Goal: Task Accomplishment & Management: Use online tool/utility

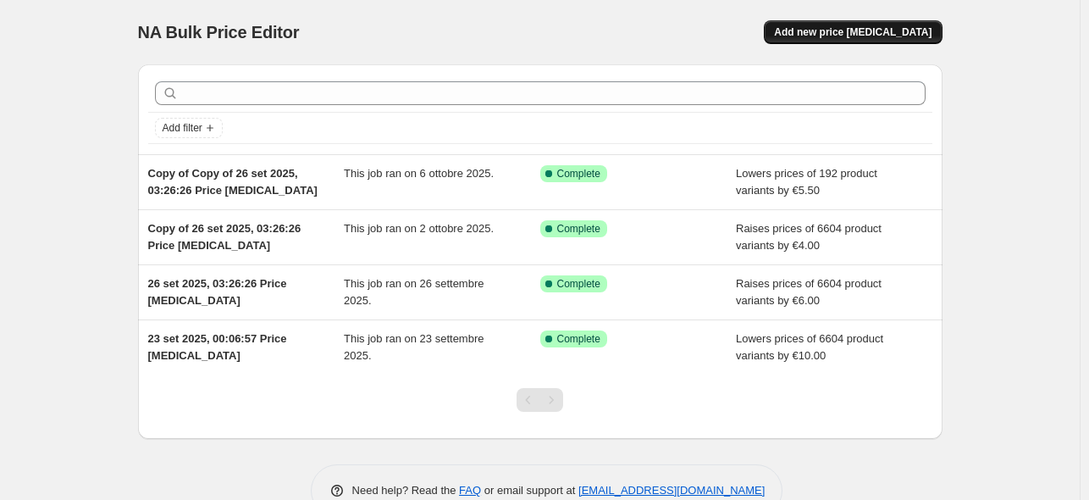
click at [864, 27] on span "Add new price [MEDICAL_DATA]" at bounding box center [852, 32] width 157 height 14
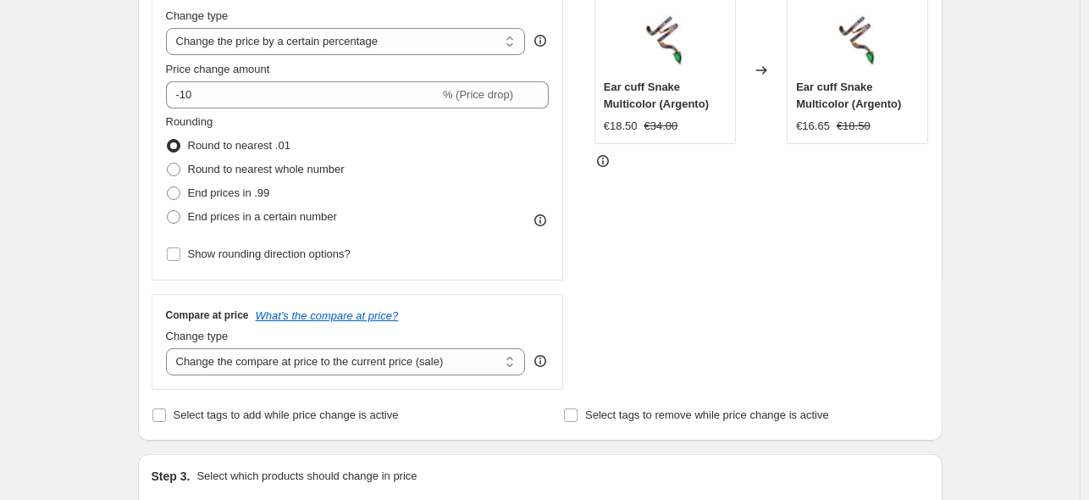
scroll to position [291, 0]
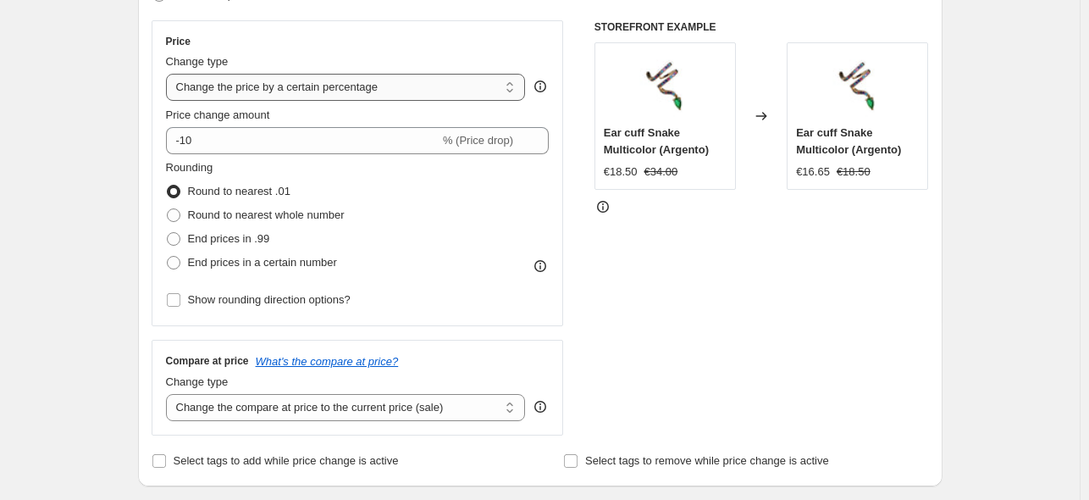
click at [271, 86] on select "Change the price to a certain amount Change the price by a certain amount Chang…" at bounding box center [346, 87] width 360 height 27
select select "by"
click at [169, 74] on select "Change the price to a certain amount Change the price by a certain amount Chang…" at bounding box center [346, 87] width 360 height 27
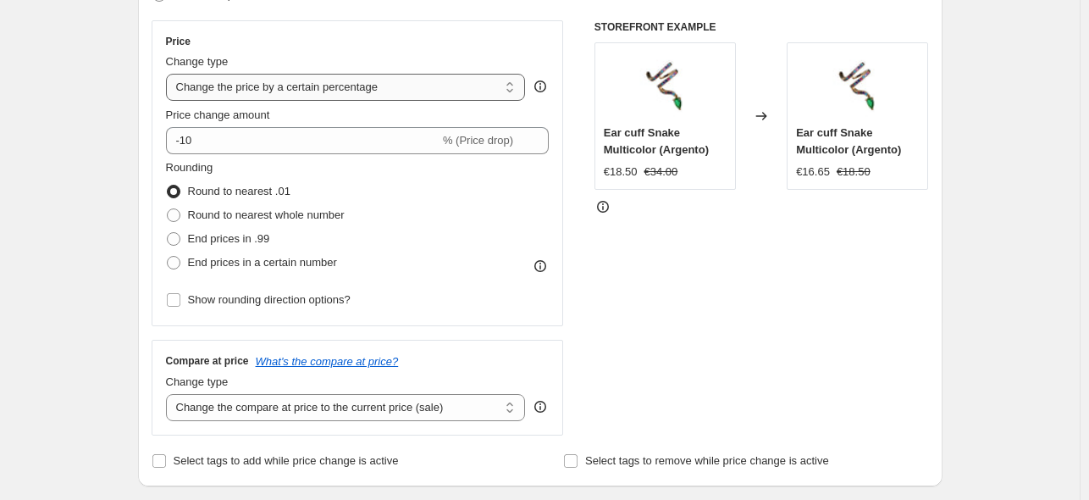
type input "-10.00"
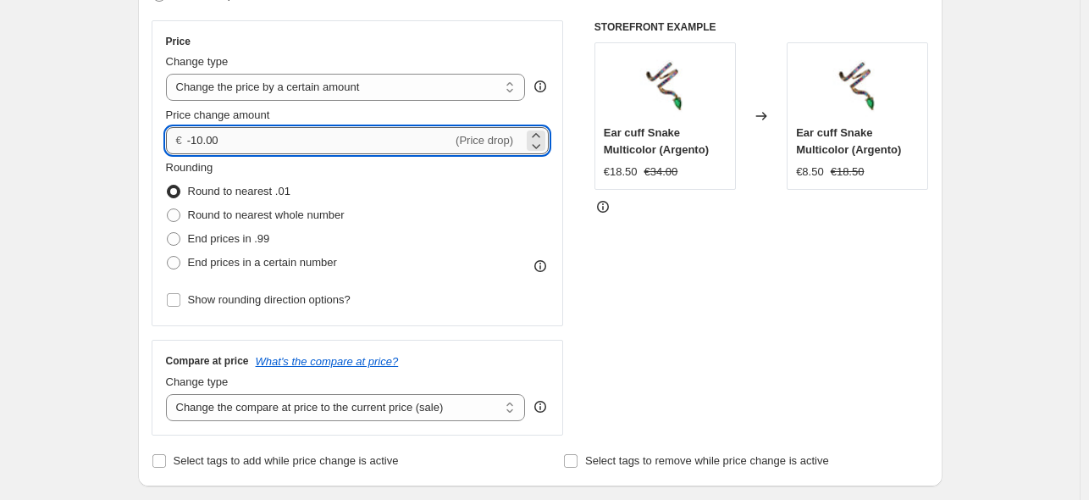
click at [296, 133] on input "-10.00" at bounding box center [319, 140] width 265 height 27
click at [296, 135] on input "-10.00" at bounding box center [319, 140] width 265 height 27
click at [838, 239] on div "STOREFRONT EXAMPLE Ear cuff Snake Multicolor (Argento) €18.50 €34.00 Changed to…" at bounding box center [761, 227] width 334 height 415
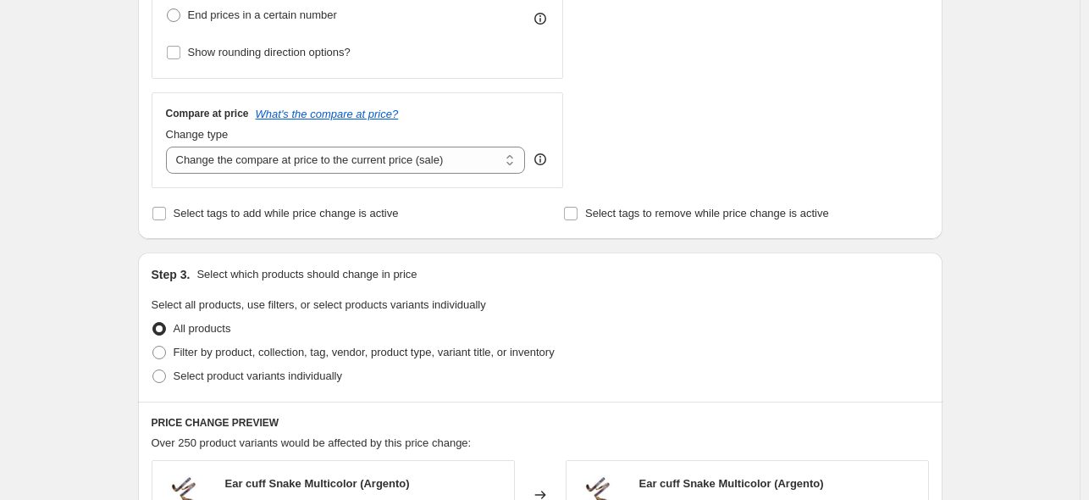
scroll to position [507, 0]
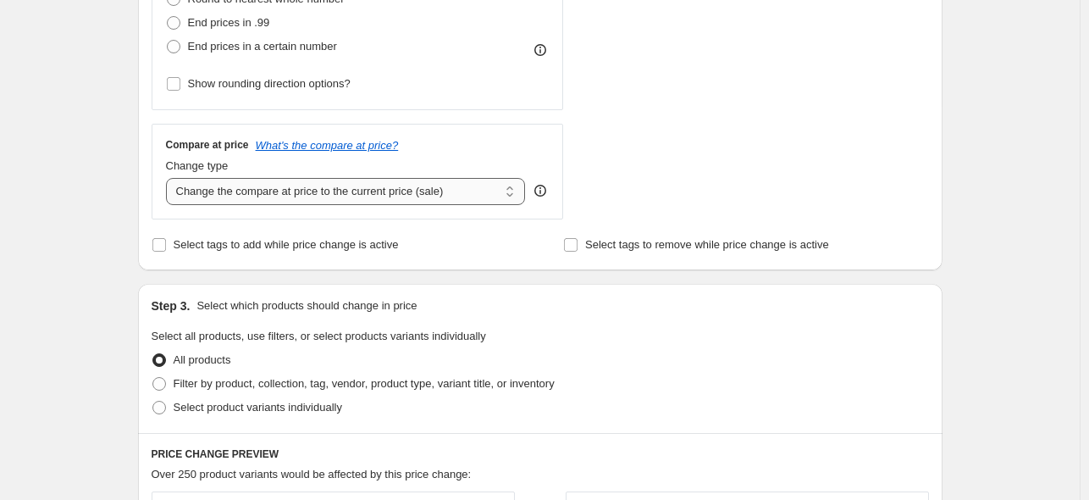
click at [443, 197] on select "Change the compare at price to the current price (sale) Change the compare at p…" at bounding box center [346, 191] width 360 height 27
click at [169, 178] on select "Change the compare at price to the current price (sale) Change the compare at p…" at bounding box center [346, 191] width 360 height 27
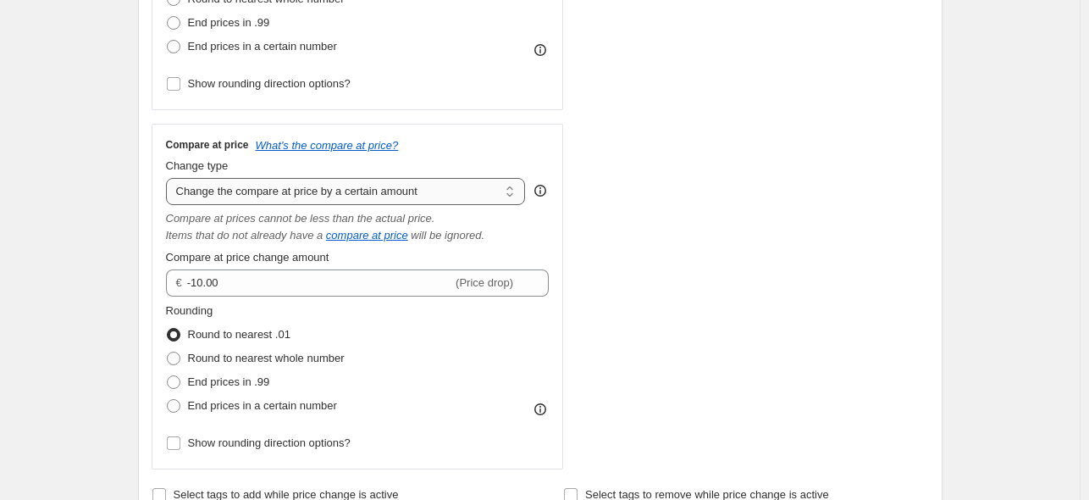
click at [382, 180] on select "Change the compare at price to the current price (sale) Change the compare at p…" at bounding box center [346, 191] width 360 height 27
select select "percentage"
click at [169, 178] on select "Change the compare at price to the current price (sale) Change the compare at p…" at bounding box center [346, 191] width 360 height 27
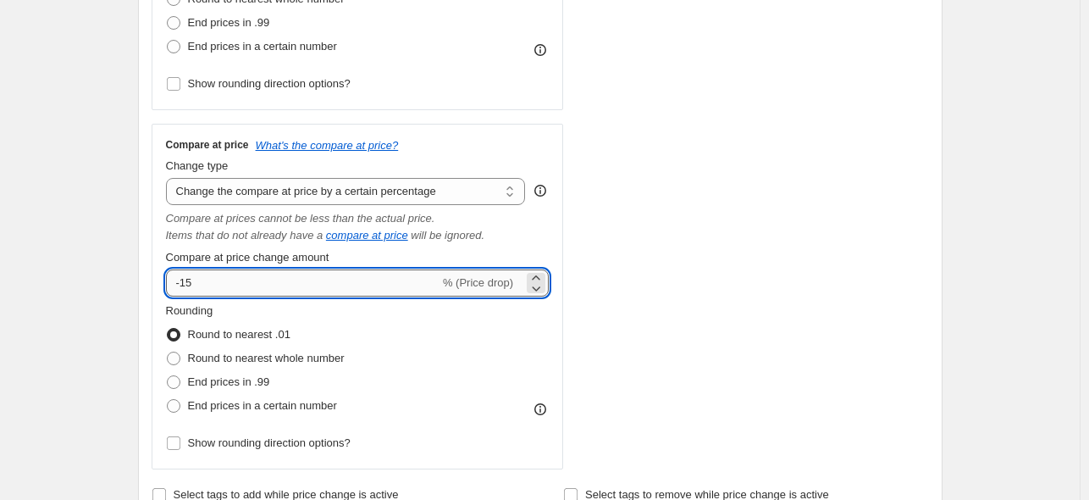
click at [413, 281] on input "-15" at bounding box center [303, 282] width 274 height 27
type input "20"
click at [893, 239] on div "STOREFRONT EXAMPLE Ear cuff Snake Multicolor (Argento) €18.50 €34.00 Changed to…" at bounding box center [761, 136] width 334 height 665
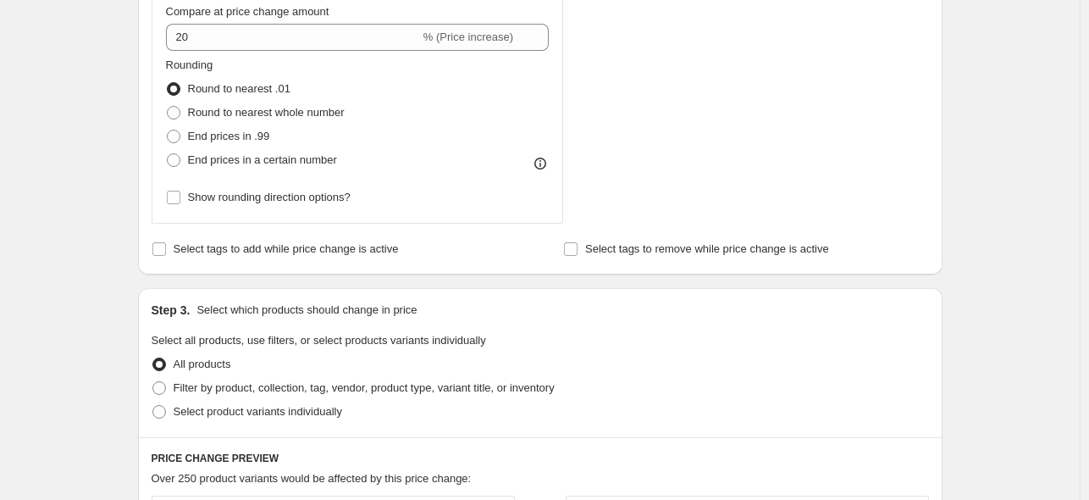
scroll to position [745, 0]
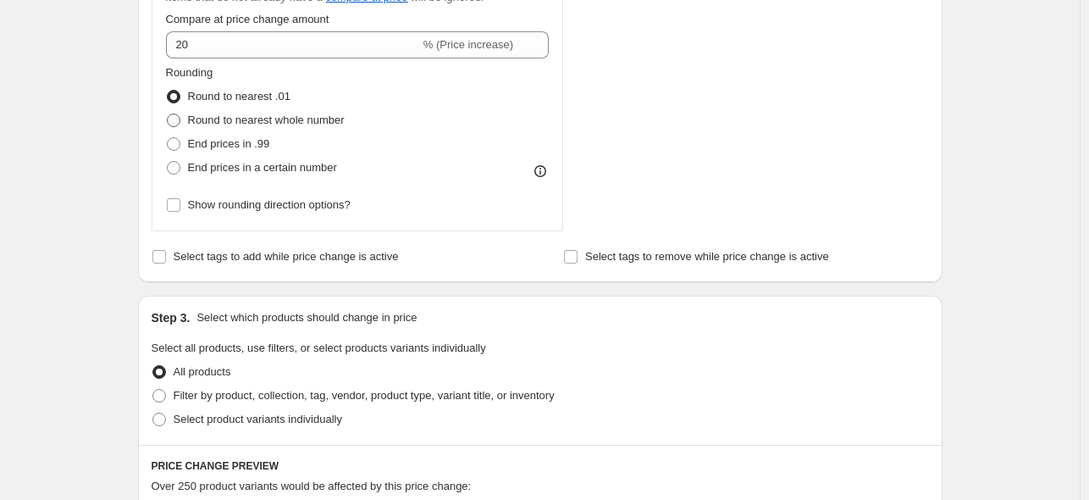
click at [273, 129] on span "Round to nearest whole number" at bounding box center [266, 120] width 157 height 17
click at [168, 114] on input "Round to nearest whole number" at bounding box center [167, 113] width 1 height 1
radio input "true"
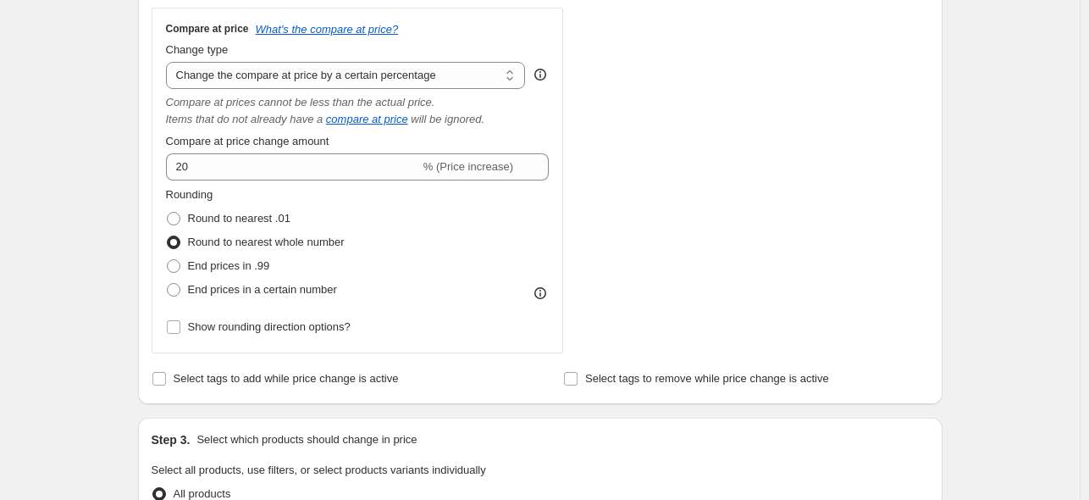
scroll to position [568, 0]
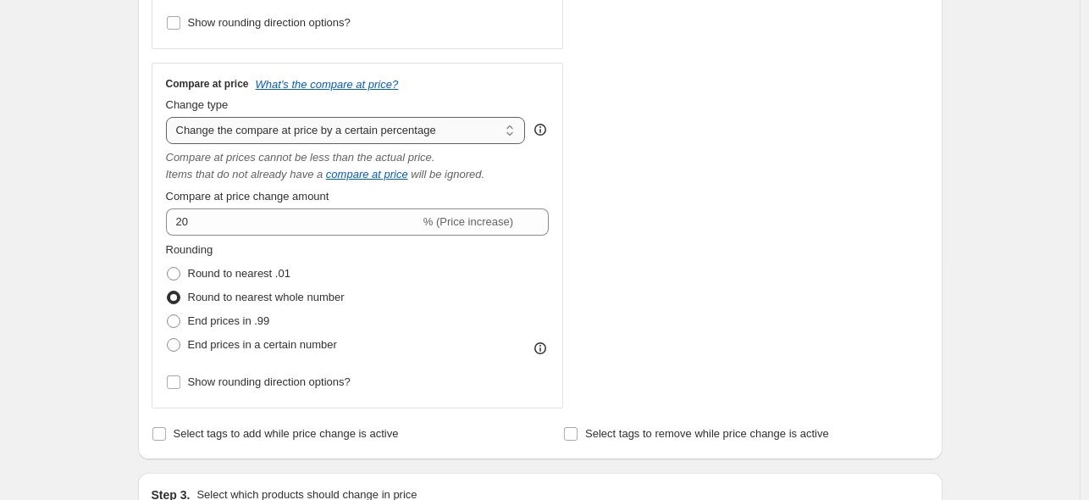
click at [449, 136] on select "Change the compare at price to the current price (sale) Change the compare at p…" at bounding box center [346, 130] width 360 height 27
select select "pp"
click at [169, 117] on select "Change the compare at price to the current price (sale) Change the compare at p…" at bounding box center [346, 130] width 360 height 27
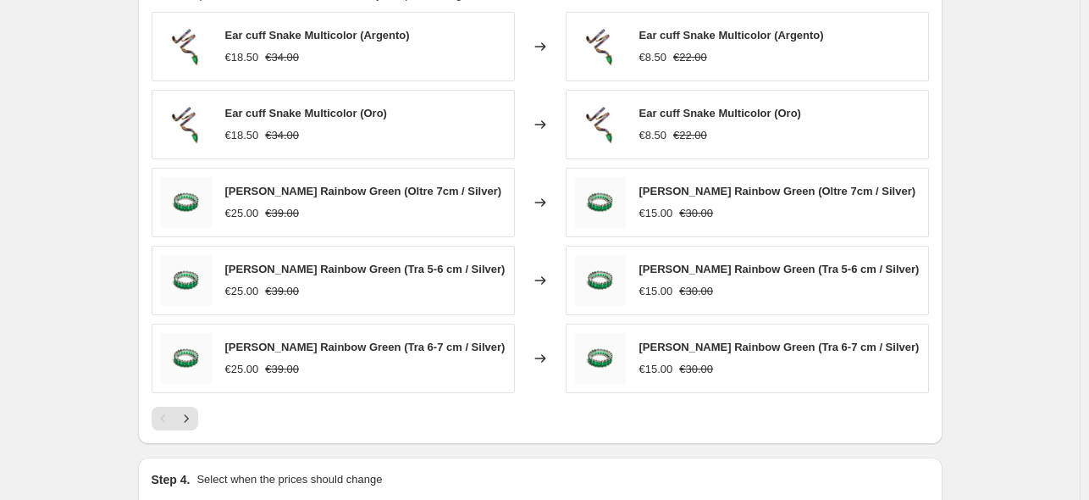
scroll to position [1424, 0]
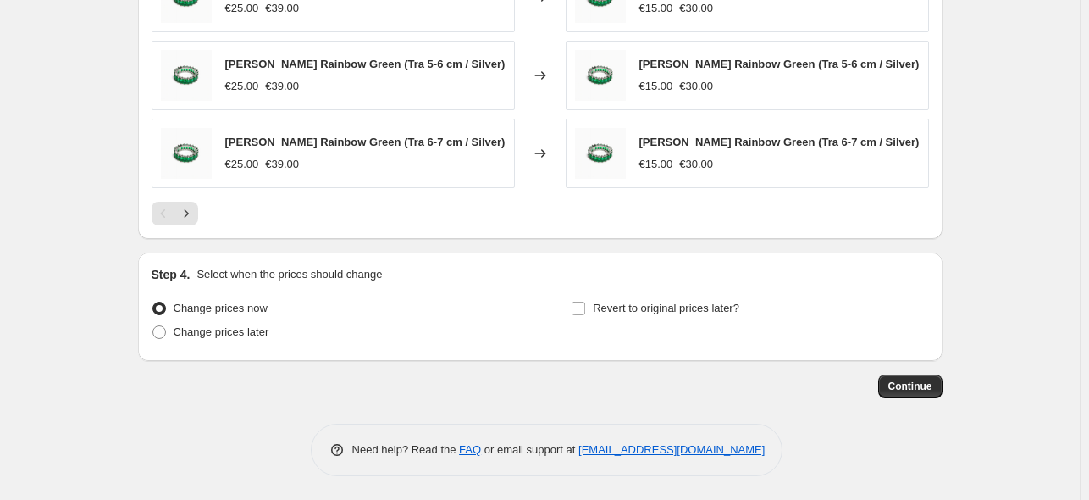
drag, startPoint x: 898, startPoint y: 386, endPoint x: 1097, endPoint y: 383, distance: 199.0
click at [920, 394] on button "Continue" at bounding box center [910, 386] width 64 height 24
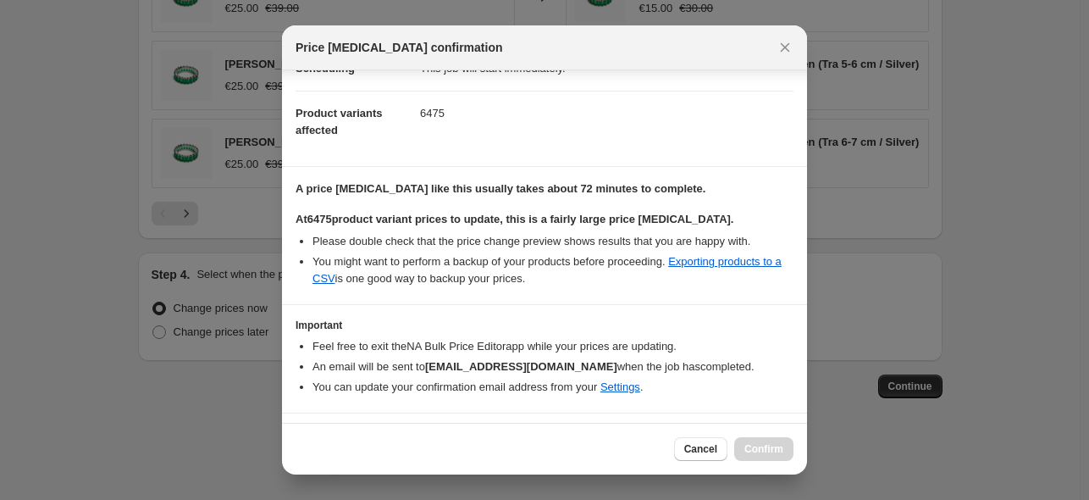
scroll to position [200, 0]
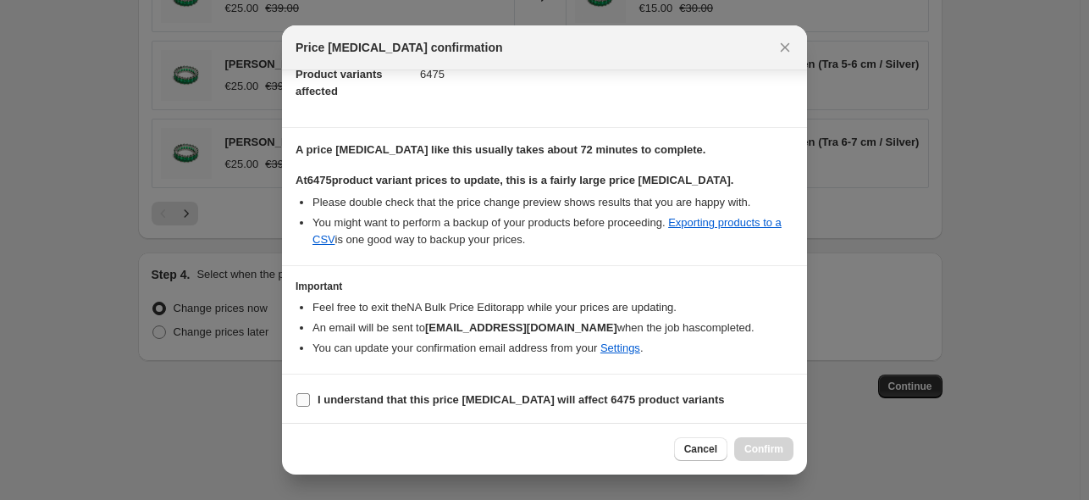
click at [451, 401] on b "I understand that this price change job will affect 6475 product variants" at bounding box center [521, 399] width 407 height 13
click at [310, 401] on input "I understand that this price change job will affect 6475 product variants" at bounding box center [303, 400] width 14 height 14
checkbox input "true"
click at [777, 456] on span "Confirm" at bounding box center [763, 449] width 39 height 14
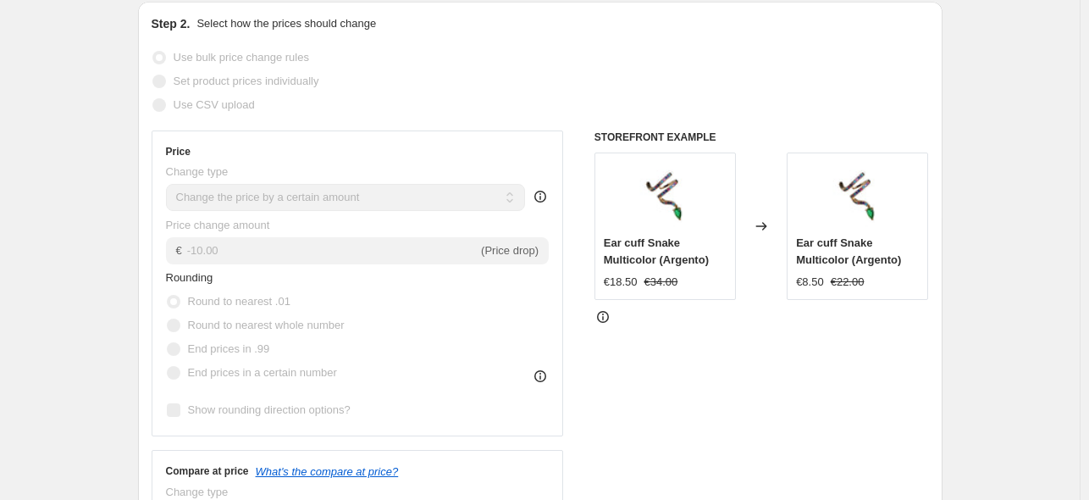
scroll to position [345, 0]
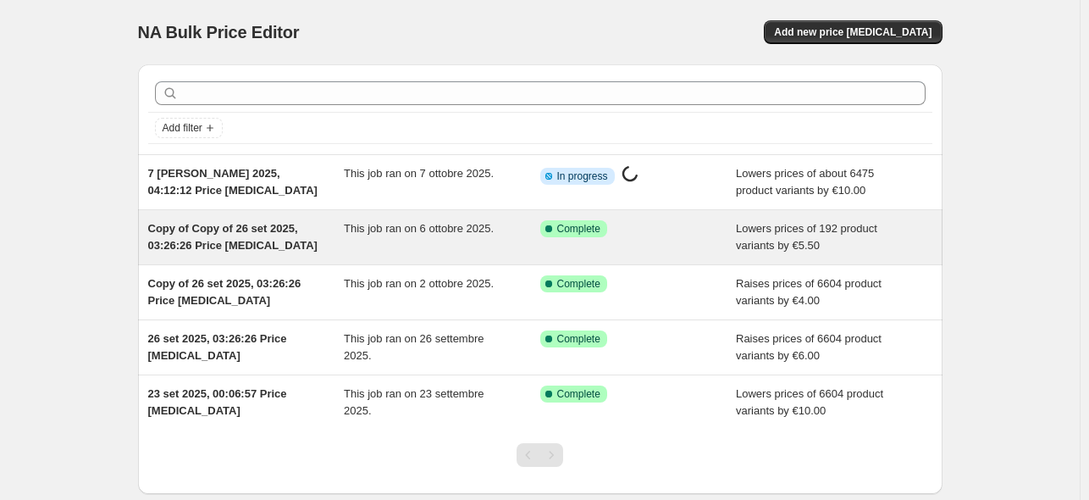
click at [535, 224] on div "This job ran on 6 ottobre 2025." at bounding box center [442, 237] width 196 height 34
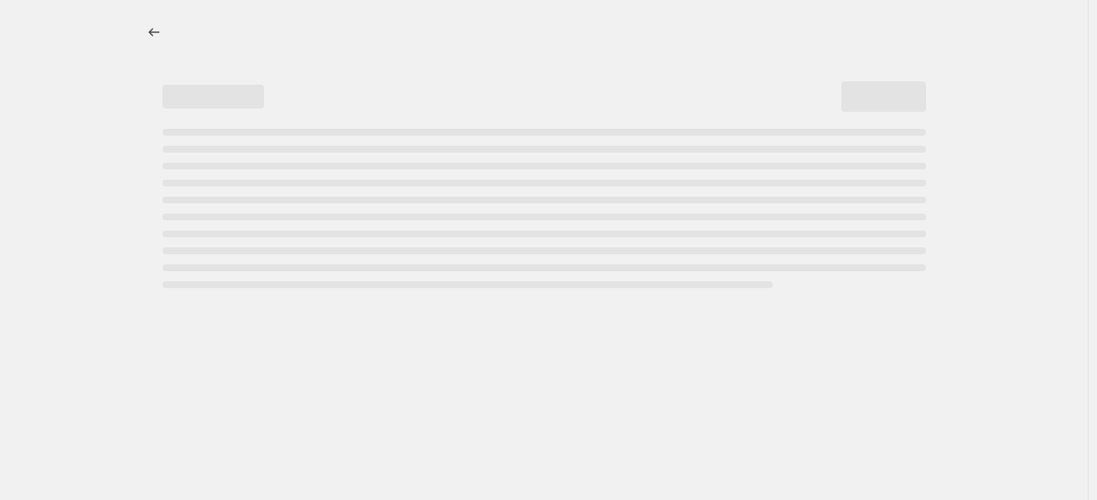
select select "by"
select select "no_change"
select select "collection"
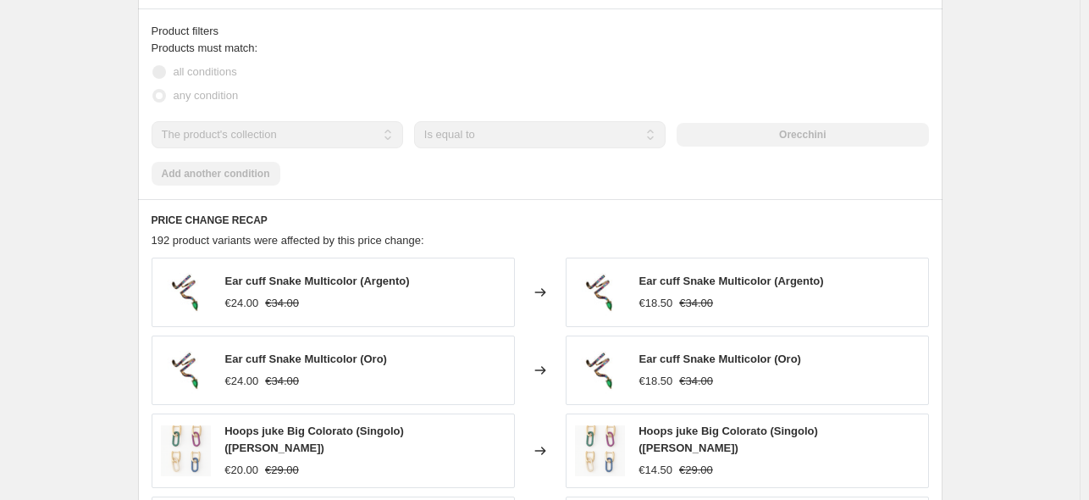
scroll to position [1111, 0]
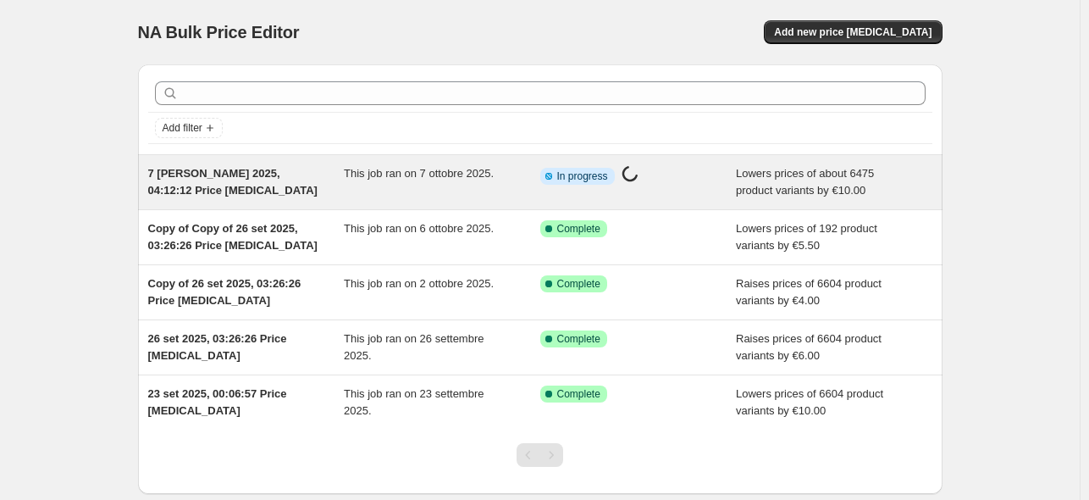
click at [437, 179] on span "This job ran on 7 ottobre 2025." at bounding box center [419, 173] width 150 height 13
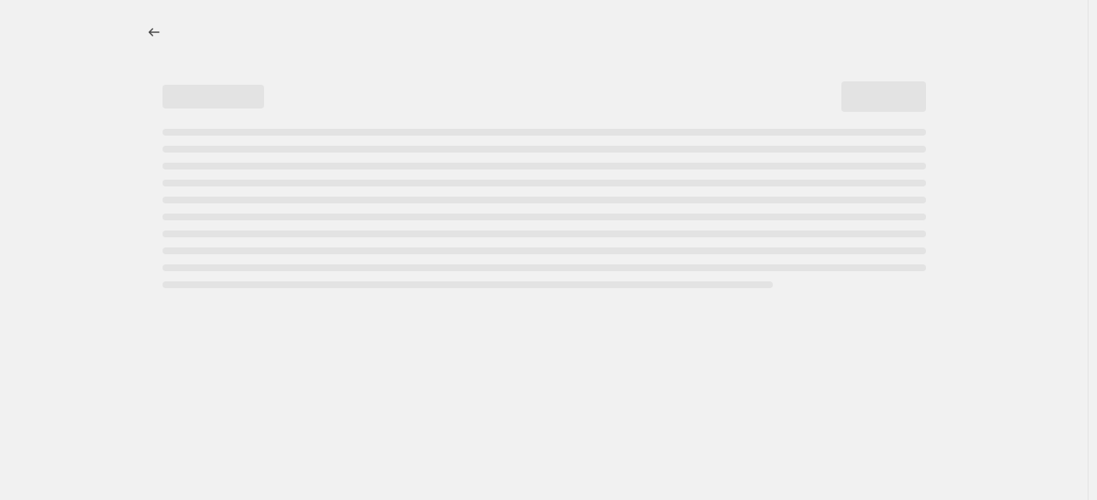
select select "by"
select select "pp"
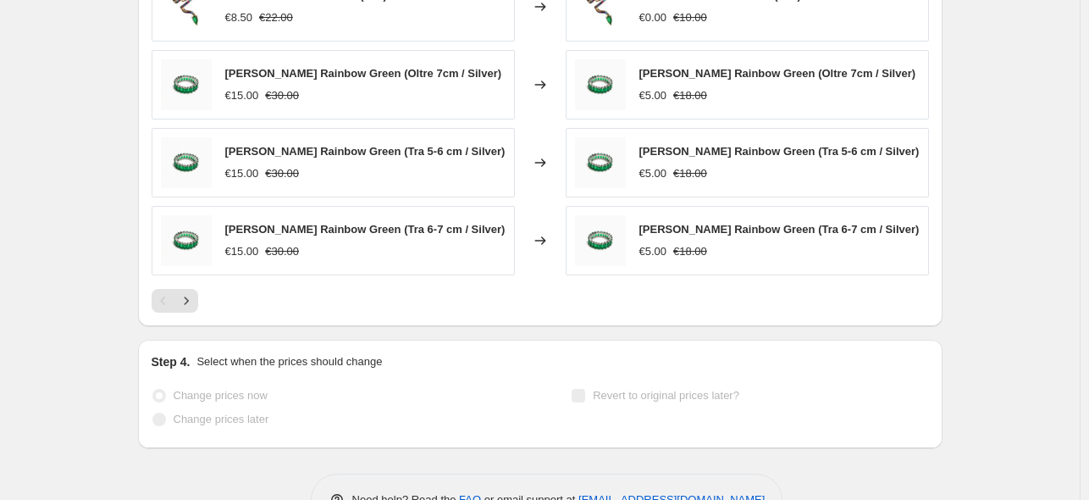
scroll to position [1473, 0]
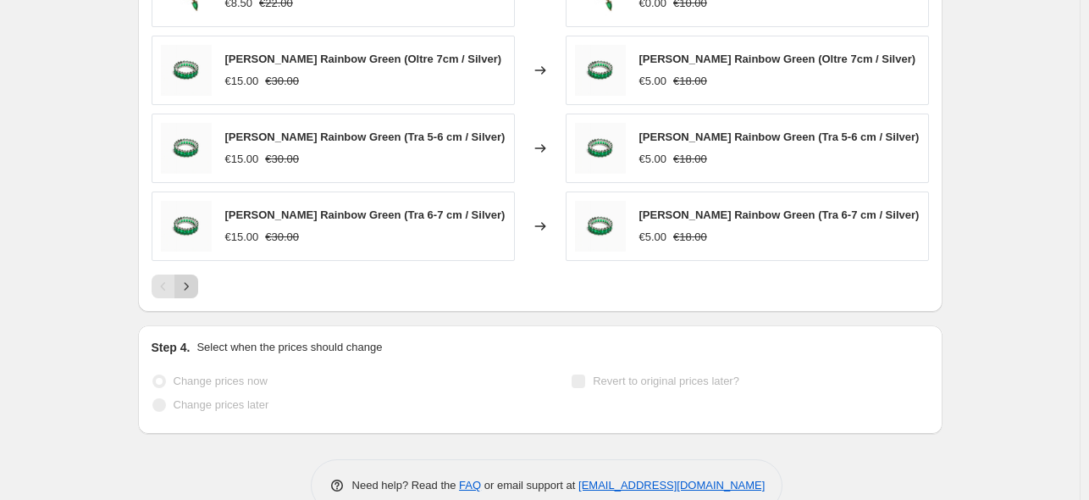
click at [187, 284] on icon "Next" at bounding box center [186, 286] width 17 height 17
click at [186, 286] on icon "Next" at bounding box center [186, 286] width 17 height 17
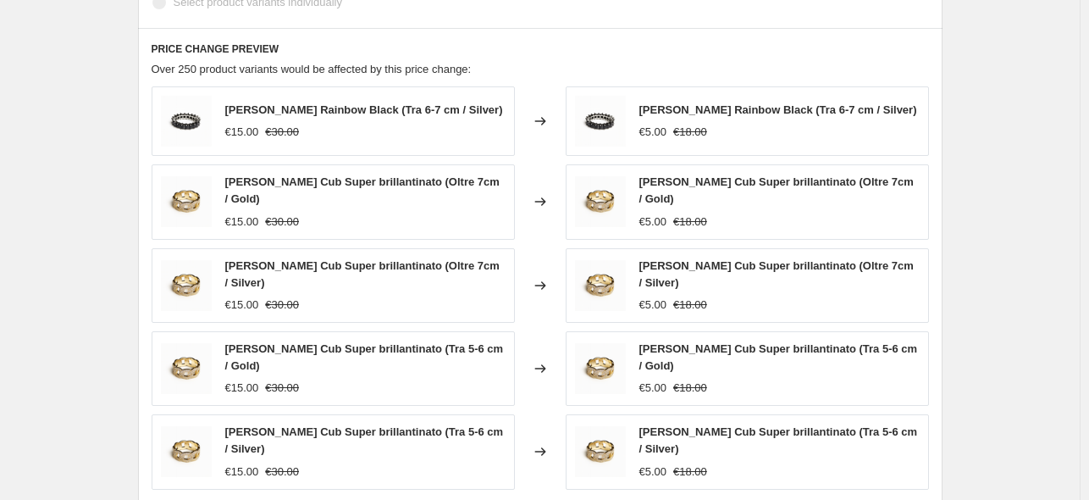
scroll to position [1379, 0]
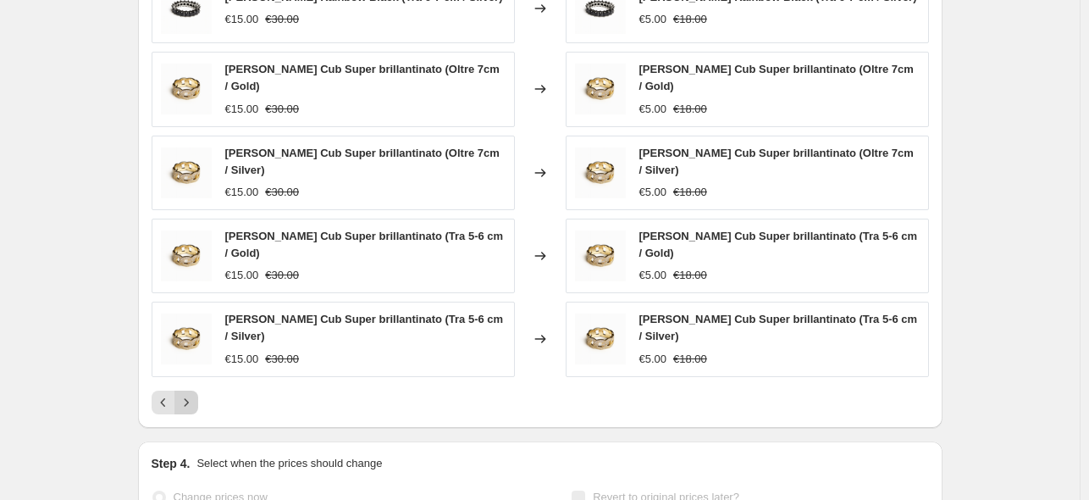
click at [193, 390] on button "Next" at bounding box center [186, 402] width 24 height 24
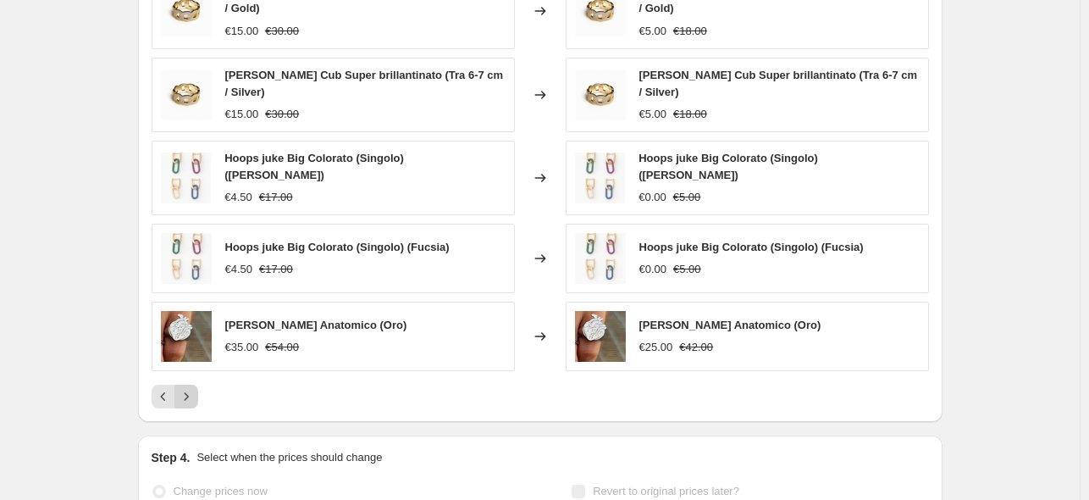
click at [193, 388] on button "Next" at bounding box center [186, 396] width 24 height 24
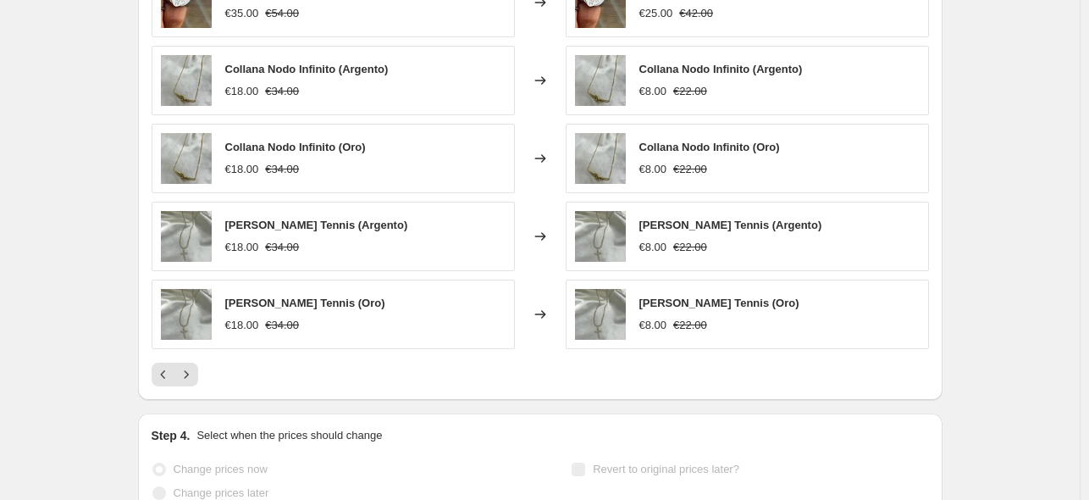
scroll to position [1464, 0]
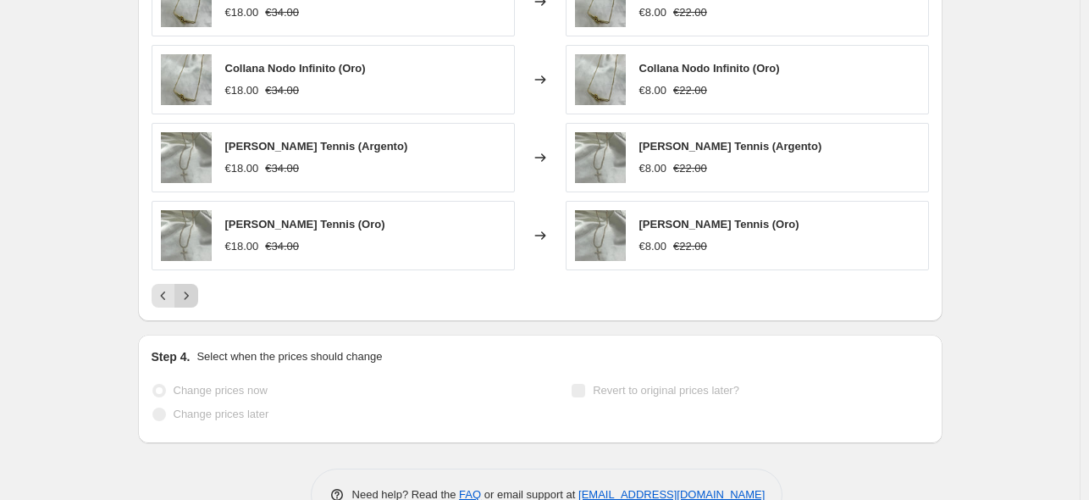
click at [185, 297] on icon "Next" at bounding box center [186, 295] width 17 height 17
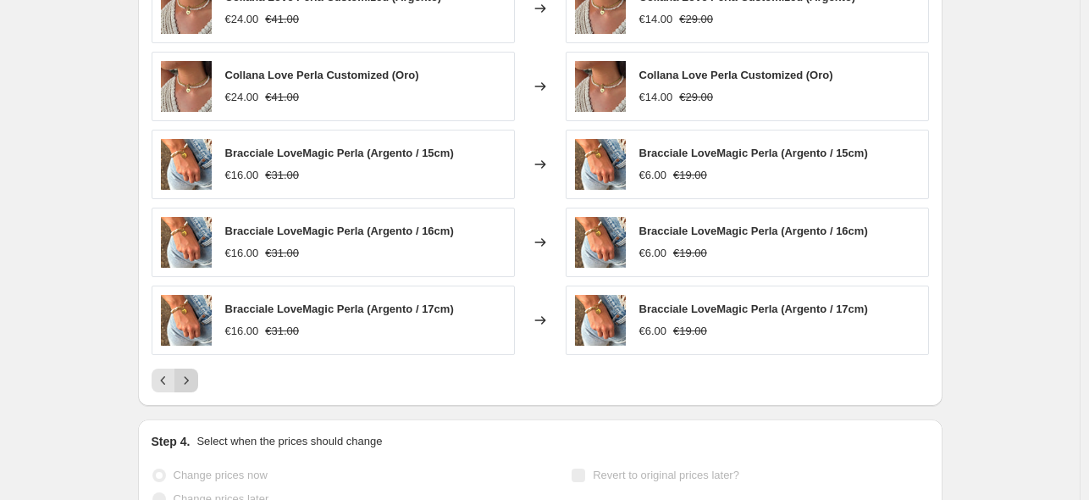
scroll to position [0, 0]
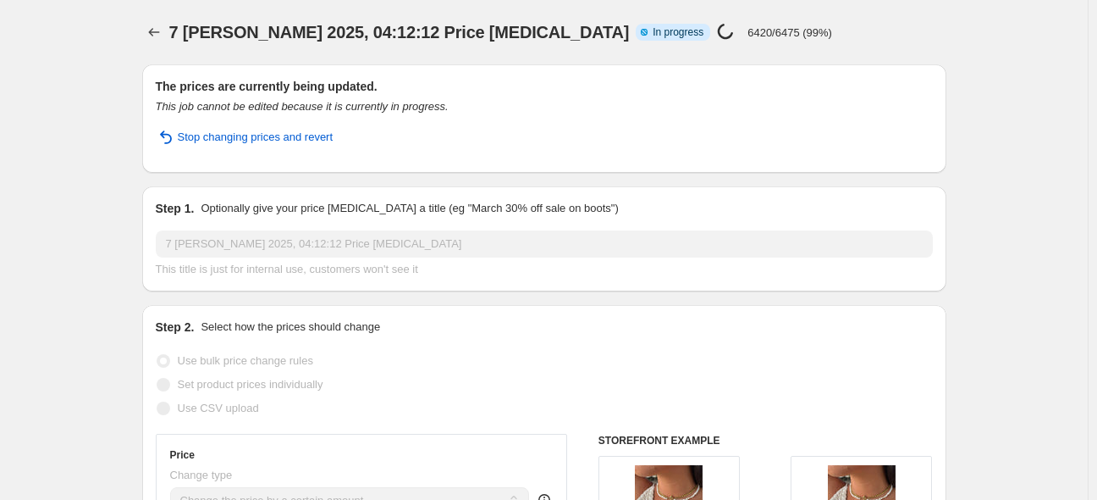
select select "by"
select select "pp"
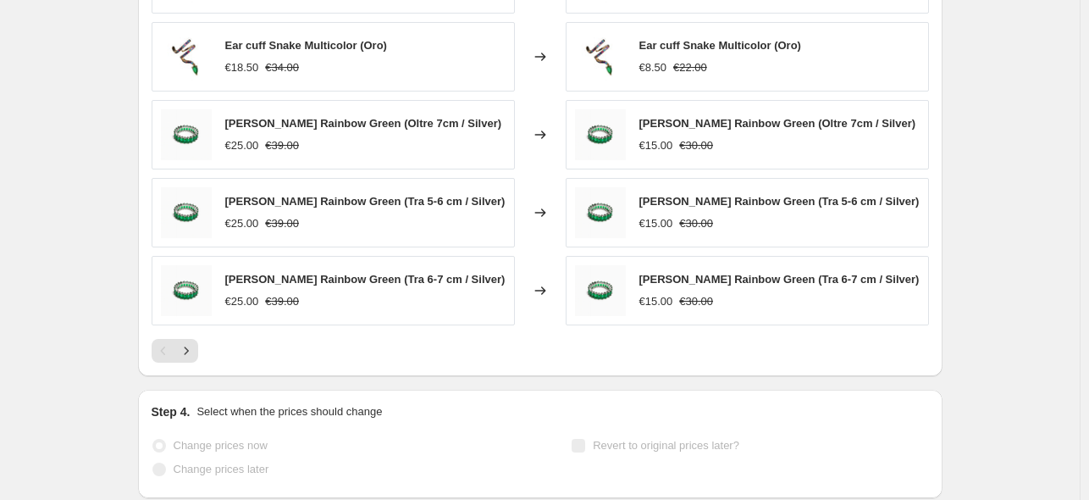
scroll to position [1548, 0]
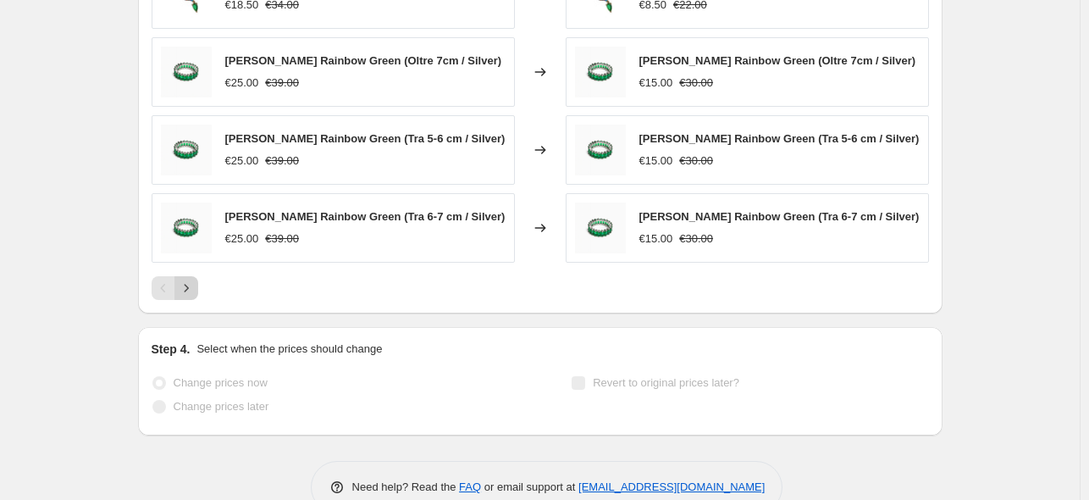
click at [198, 276] on button "Next" at bounding box center [186, 288] width 24 height 24
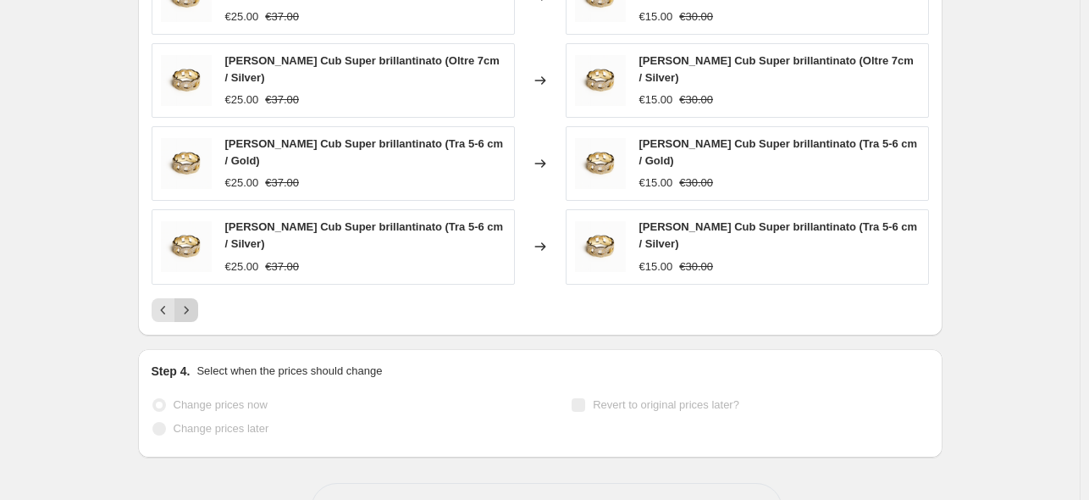
click at [198, 298] on button "Next" at bounding box center [186, 310] width 24 height 24
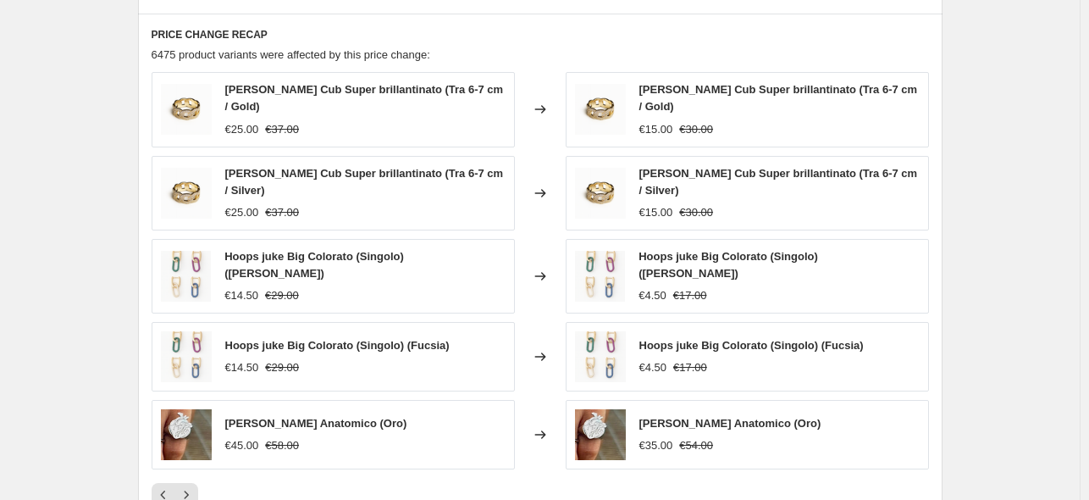
scroll to position [1331, 0]
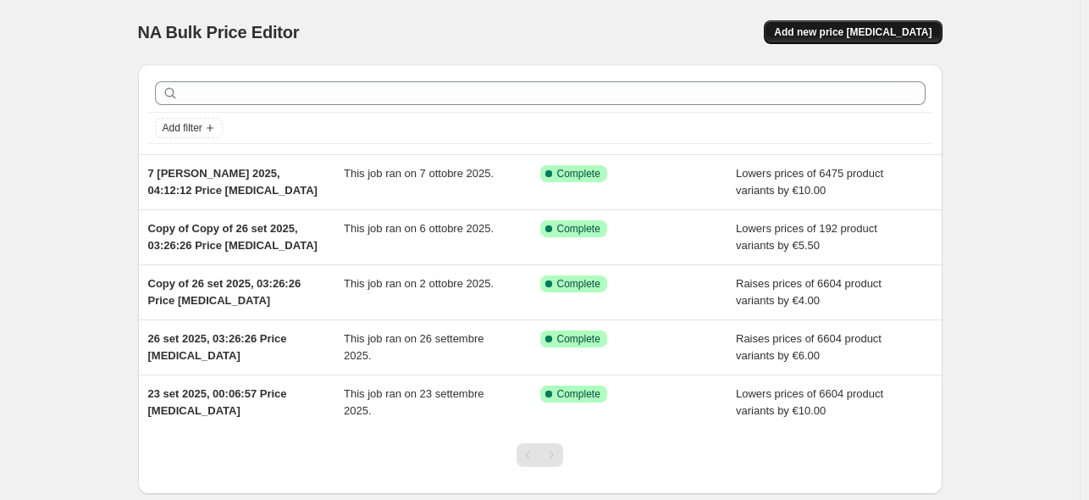
click at [881, 37] on span "Add new price [MEDICAL_DATA]" at bounding box center [852, 32] width 157 height 14
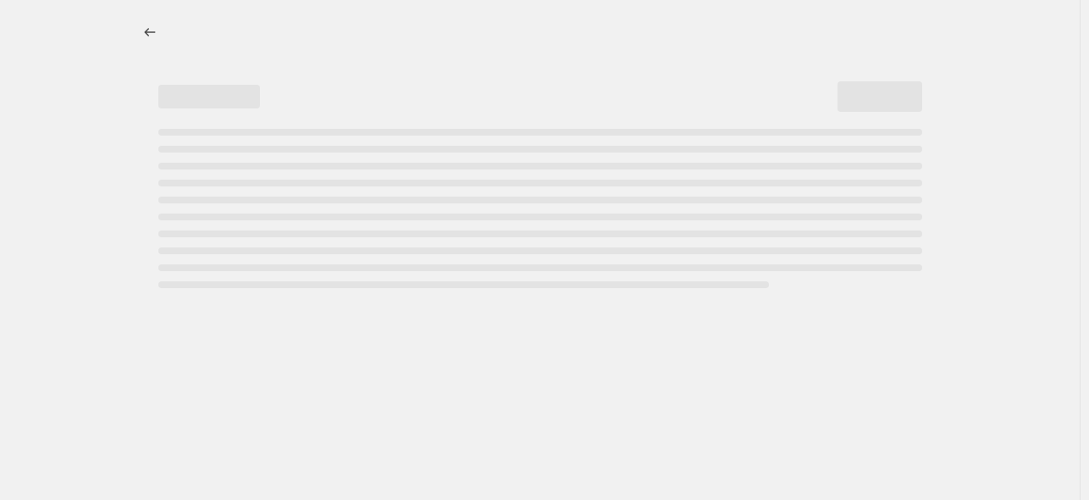
select select "percentage"
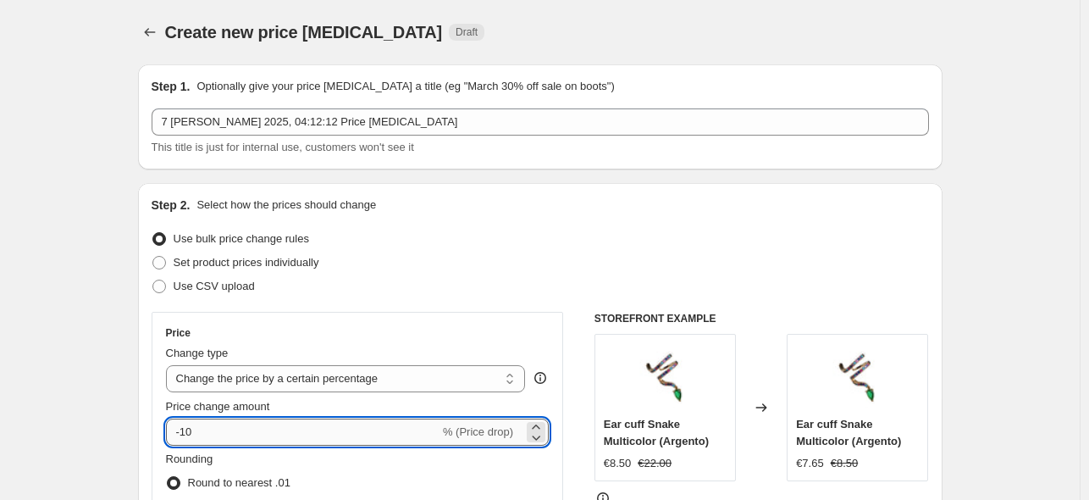
click at [239, 428] on input "-10" at bounding box center [303, 431] width 274 height 27
type input "10"
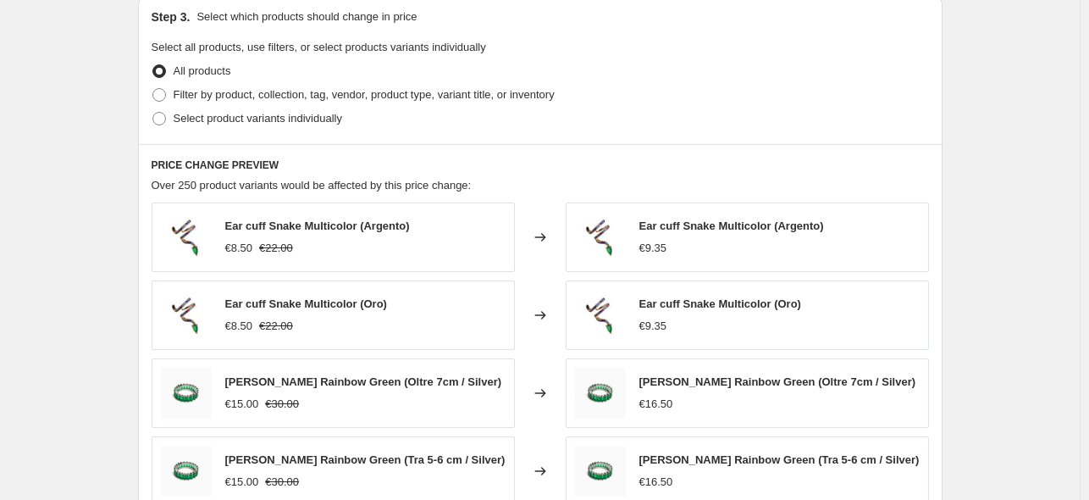
scroll to position [798, 0]
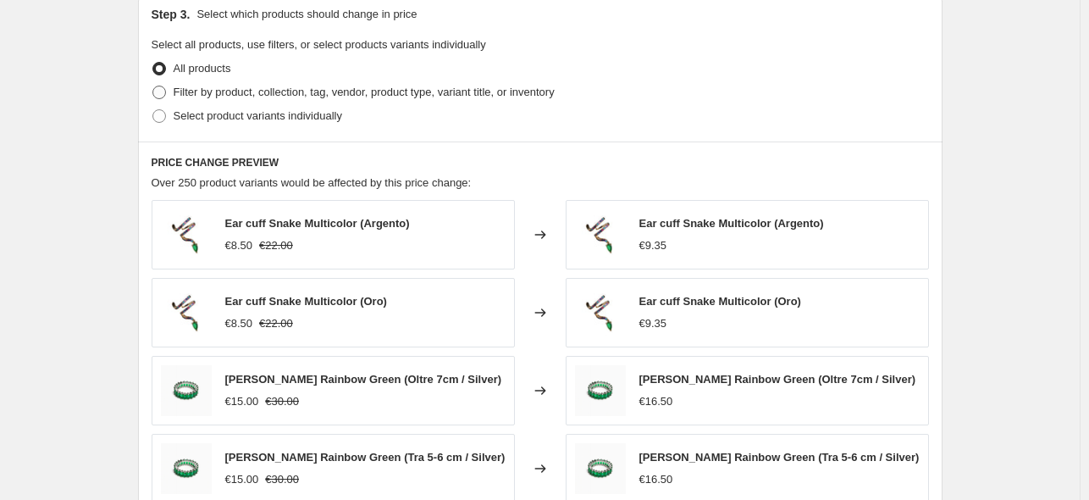
click at [217, 91] on span "Filter by product, collection, tag, vendor, product type, variant title, or inv…" at bounding box center [364, 92] width 381 height 13
click at [153, 86] on input "Filter by product, collection, tag, vendor, product type, variant title, or inv…" at bounding box center [152, 86] width 1 height 1
radio input "true"
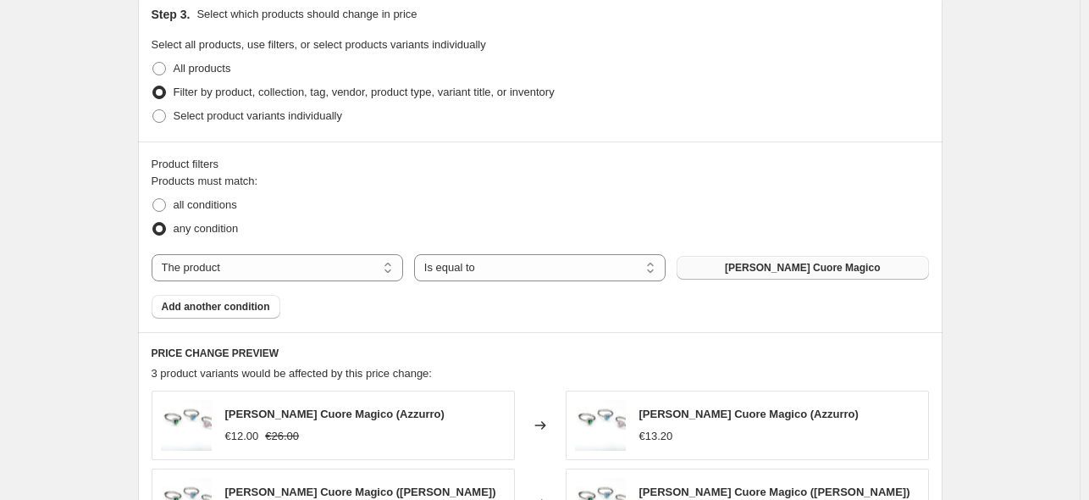
click at [742, 268] on button "Anello Cuore Magico" at bounding box center [802, 268] width 251 height 24
click at [326, 269] on select "The product The product's collection The product's tag The product's vendor The…" at bounding box center [277, 267] width 251 height 27
select select "collection"
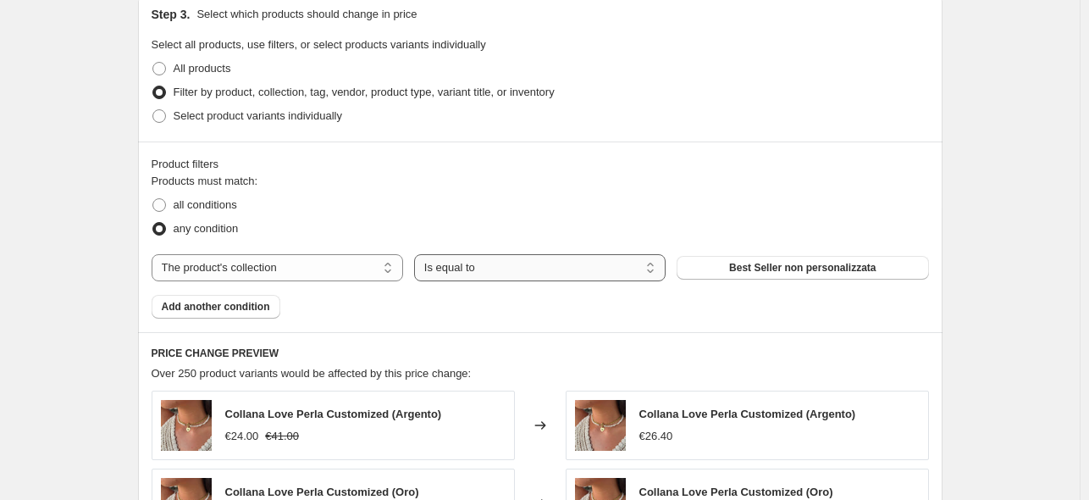
click at [532, 262] on select "Is equal to Is not equal to" at bounding box center [539, 267] width 251 height 27
click at [777, 265] on span "Best Seller non personalizzata" at bounding box center [802, 268] width 146 height 14
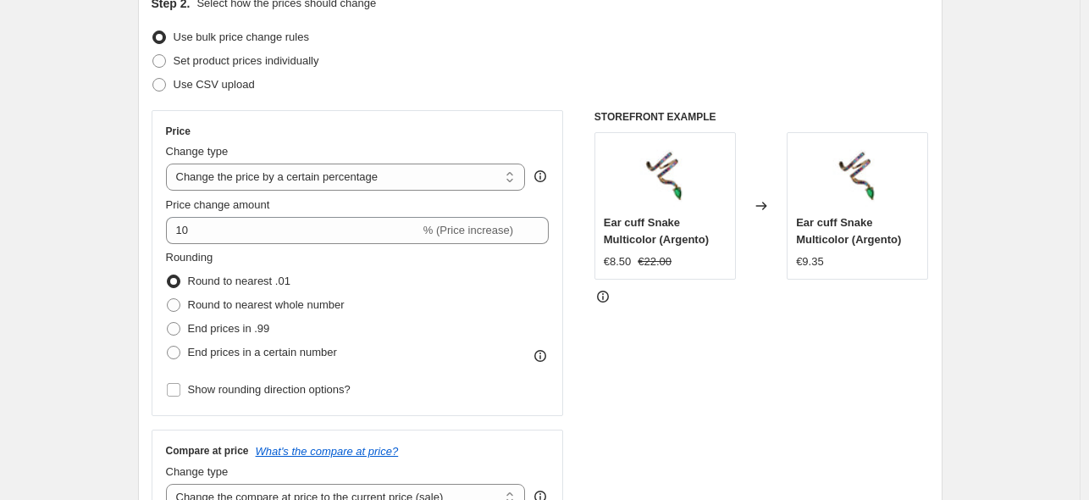
scroll to position [249, 0]
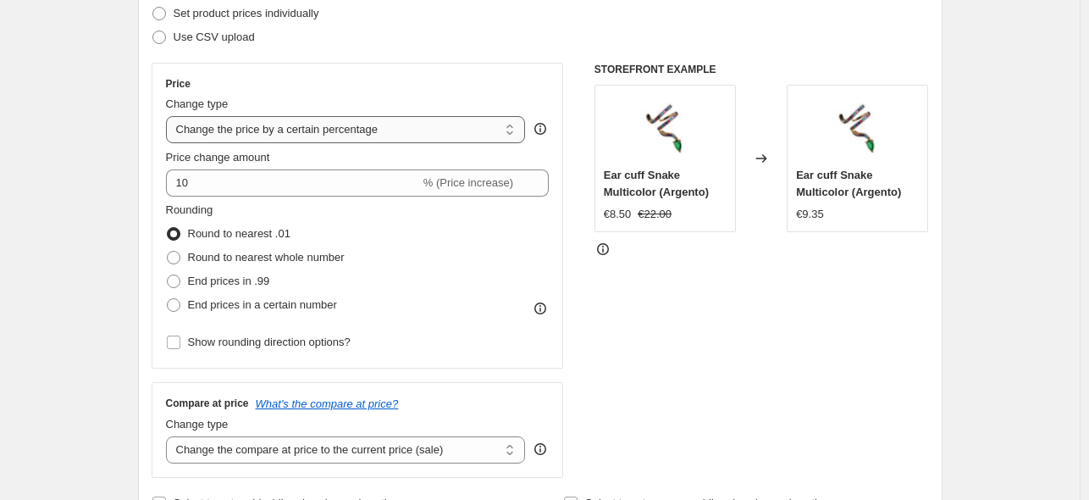
click at [436, 135] on select "Change the price to a certain amount Change the price by a certain amount Chang…" at bounding box center [346, 129] width 360 height 27
select select "by"
click at [169, 116] on select "Change the price to a certain amount Change the price by a certain amount Chang…" at bounding box center [346, 129] width 360 height 27
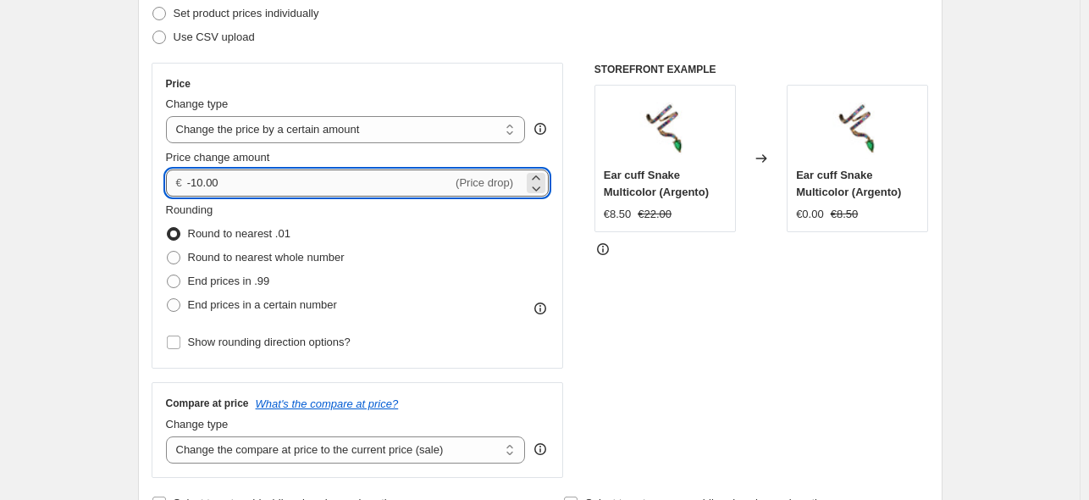
click at [332, 187] on input "-10.00" at bounding box center [319, 182] width 265 height 27
type input "-1"
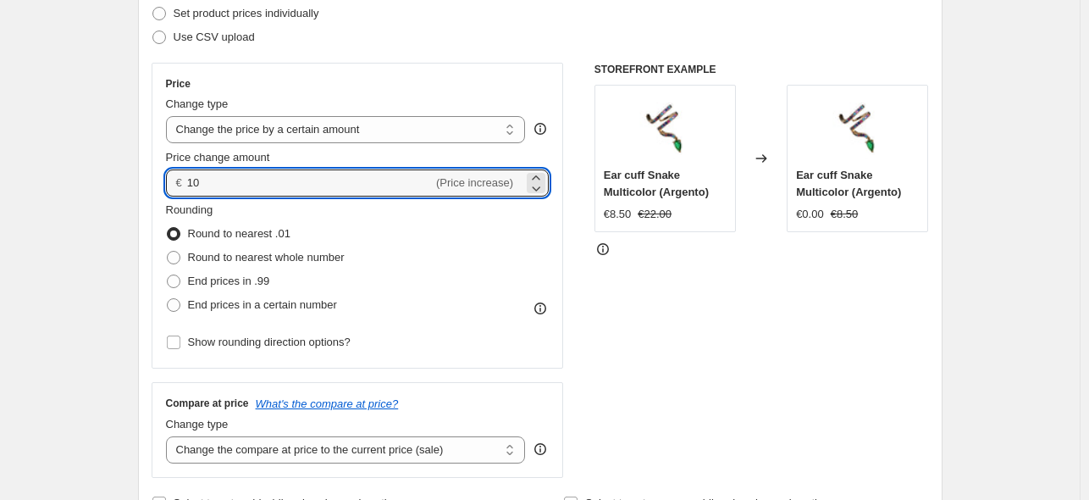
type input "10.00"
click at [779, 297] on div "STOREFRONT EXAMPLE Ear cuff Snake Multicolor (Argento) €8.50 €22.00 Changed to …" at bounding box center [761, 270] width 334 height 415
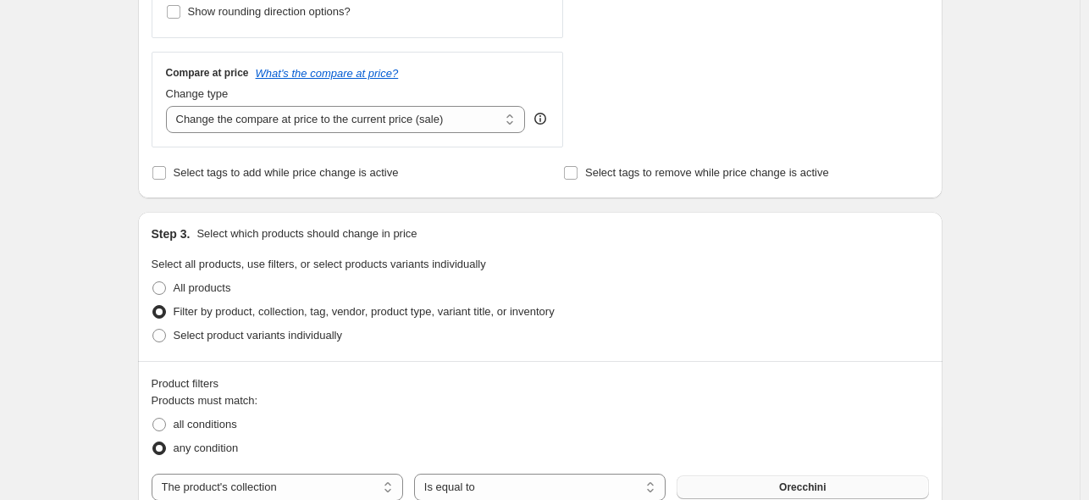
scroll to position [622, 0]
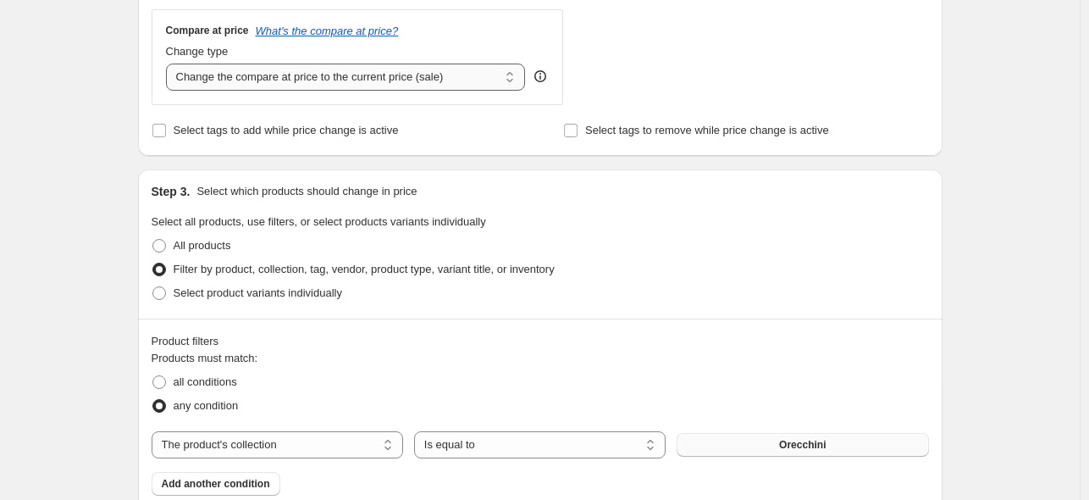
click at [424, 69] on select "Change the compare at price to the current price (sale) Change the compare at p…" at bounding box center [346, 77] width 360 height 27
click at [169, 64] on select "Change the compare at price to the current price (sale) Change the compare at p…" at bounding box center [346, 77] width 360 height 27
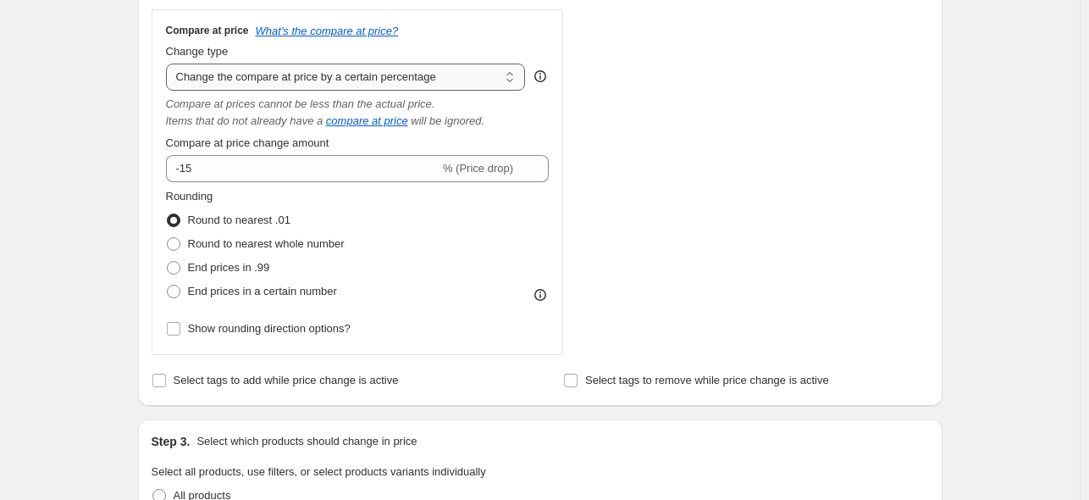
click at [390, 80] on select "Change the compare at price to the current price (sale) Change the compare at p…" at bounding box center [346, 77] width 360 height 27
select select "bp"
click at [169, 64] on select "Change the compare at price to the current price (sale) Change the compare at p…" at bounding box center [346, 77] width 360 height 27
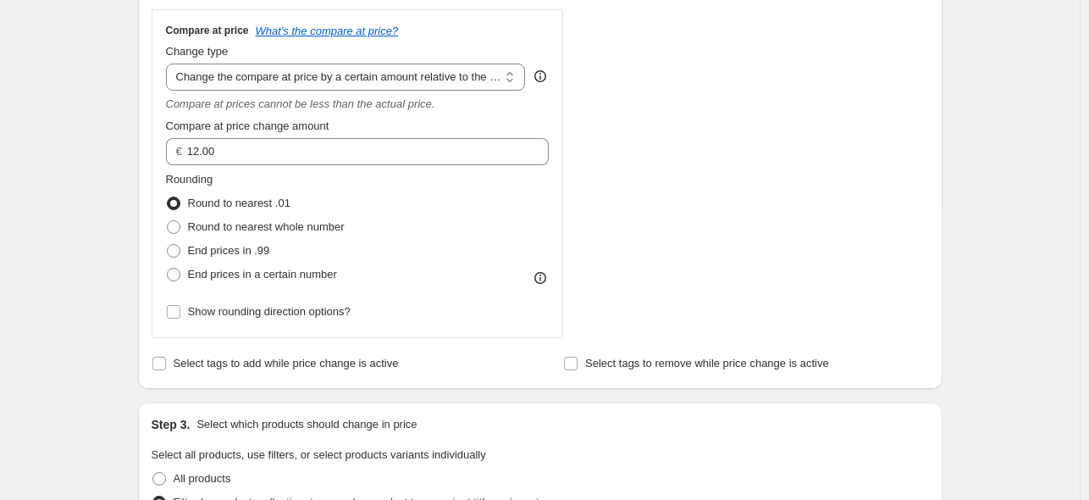
type input "12.00"
click at [391, 74] on select "Change the compare at price to the current price (sale) Change the compare at p…" at bounding box center [346, 77] width 360 height 27
select select "pp"
click at [169, 64] on select "Change the compare at price to the current price (sale) Change the compare at p…" at bounding box center [346, 77] width 360 height 27
type input "20"
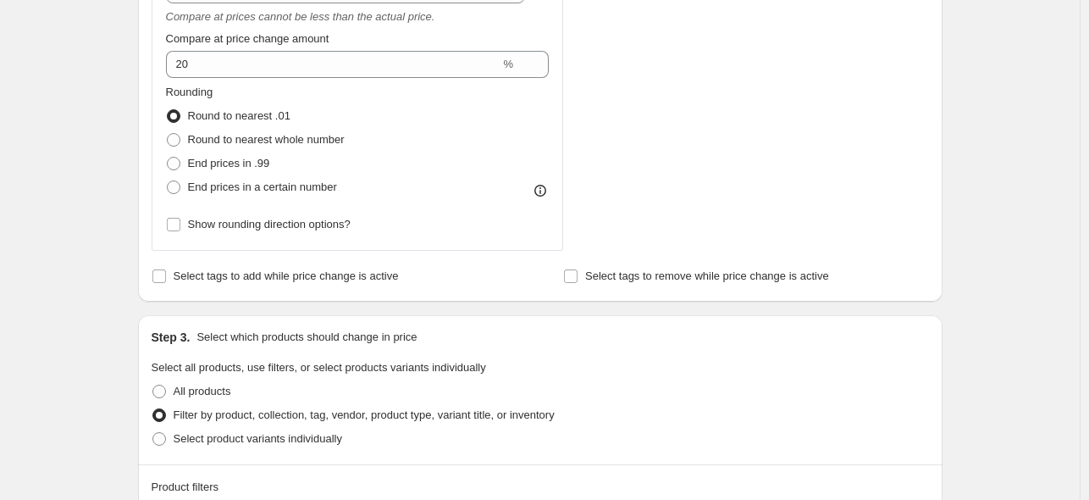
scroll to position [706, 0]
click at [251, 144] on span "Round to nearest whole number" at bounding box center [266, 141] width 157 height 13
click at [168, 136] on input "Round to nearest whole number" at bounding box center [167, 135] width 1 height 1
radio input "true"
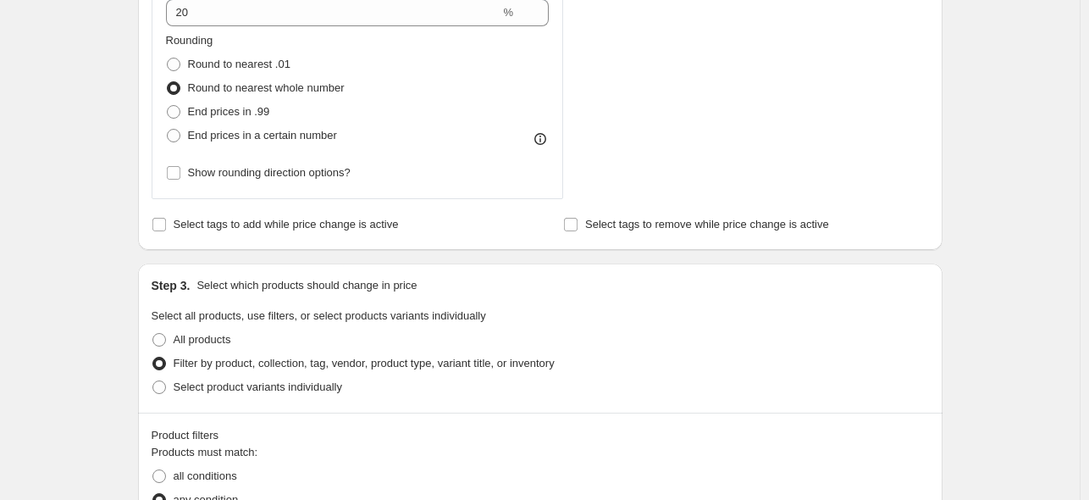
scroll to position [674, 0]
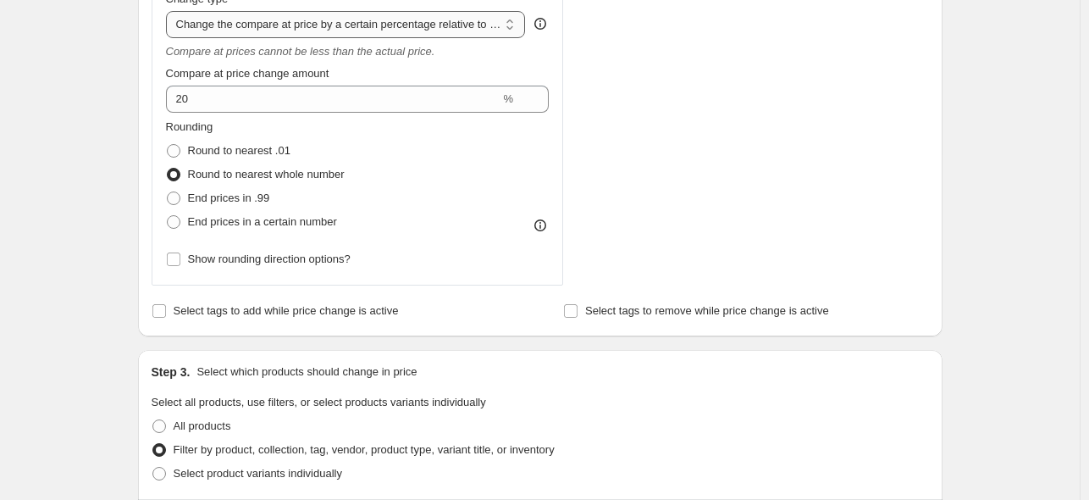
click at [227, 26] on select "Change the compare at price to the current price (sale) Change the compare at p…" at bounding box center [346, 24] width 360 height 27
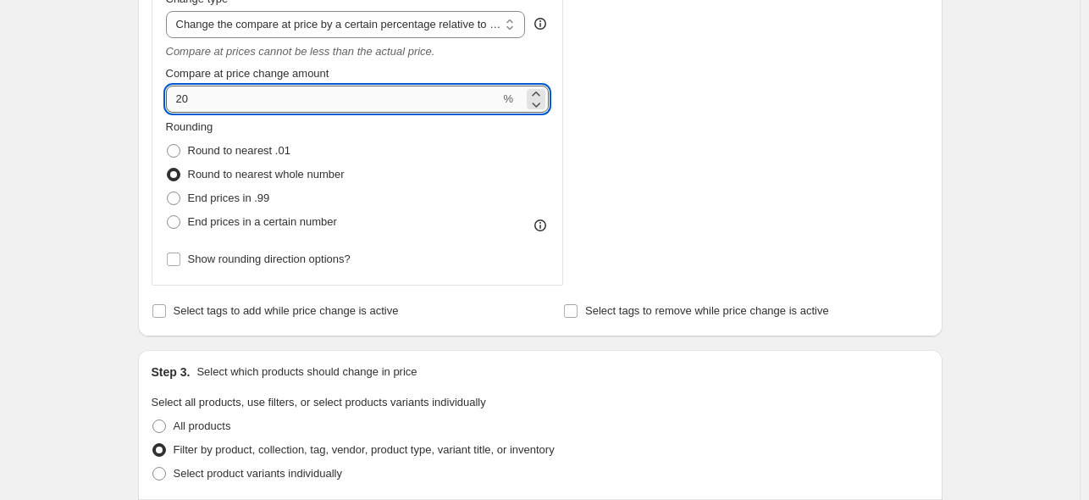
click at [180, 97] on input "20" at bounding box center [333, 99] width 334 height 27
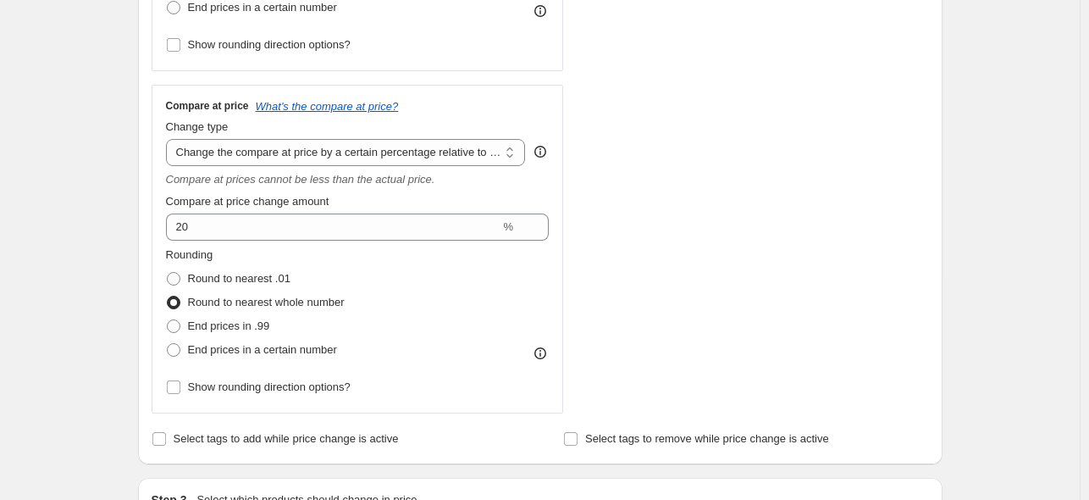
scroll to position [567, 0]
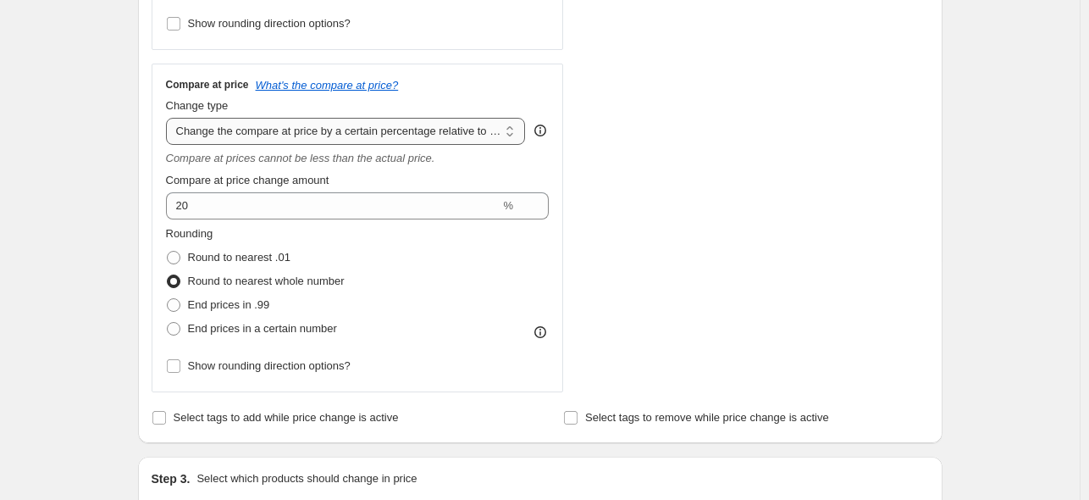
click at [490, 144] on select "Change the compare at price to the current price (sale) Change the compare at p…" at bounding box center [346, 131] width 360 height 27
select select "bp"
click at [169, 118] on select "Change the compare at price to the current price (sale) Change the compare at p…" at bounding box center [346, 131] width 360 height 27
type input "12.00"
click at [401, 134] on select "Change the compare at price to the current price (sale) Change the compare at p…" at bounding box center [346, 131] width 360 height 27
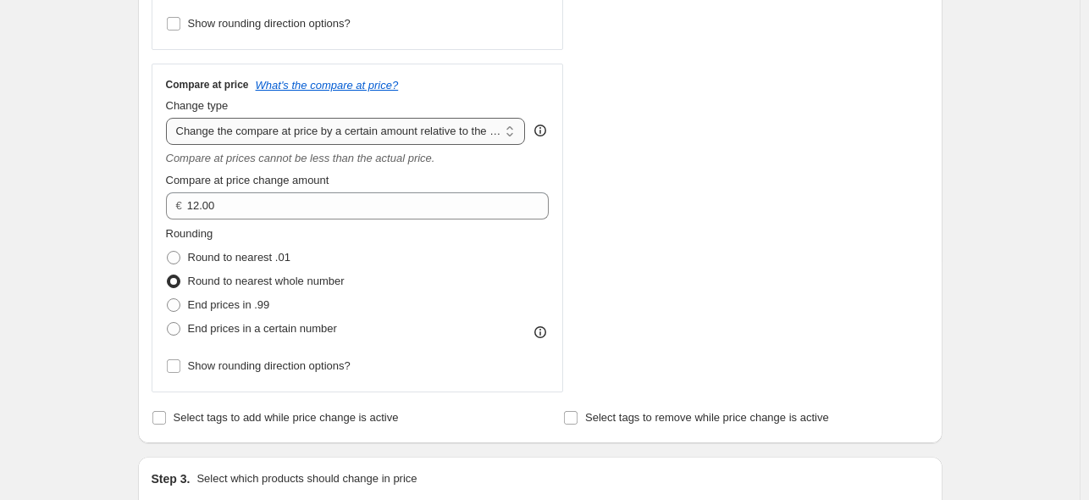
select select "percentage"
click at [169, 118] on select "Change the compare at price to the current price (sale) Change the compare at p…" at bounding box center [346, 131] width 360 height 27
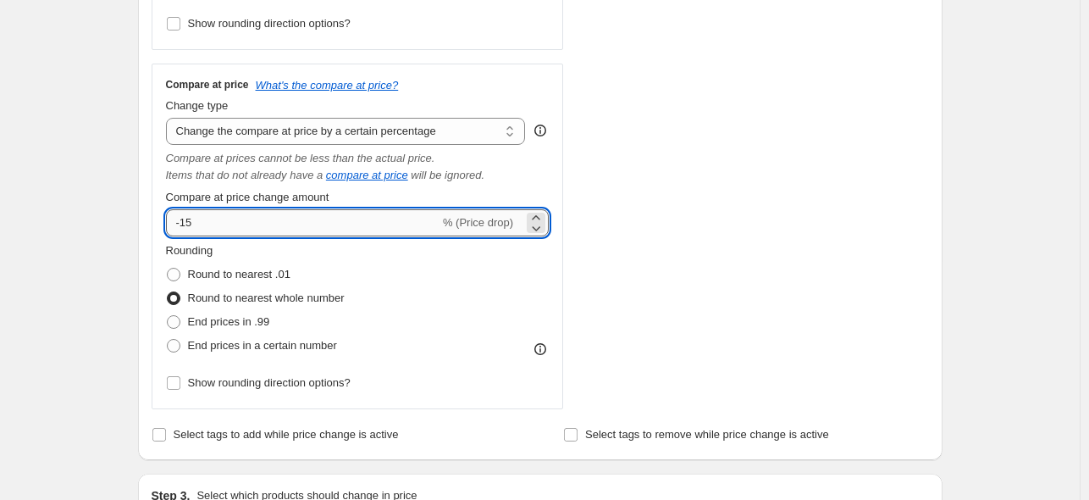
click at [372, 221] on input "-15" at bounding box center [303, 222] width 274 height 27
type input "20"
click at [728, 195] on div "STOREFRONT EXAMPLE Ear cuff Snake Multicolor (Argento) €8.50 €22.00 Changed to …" at bounding box center [761, 76] width 334 height 665
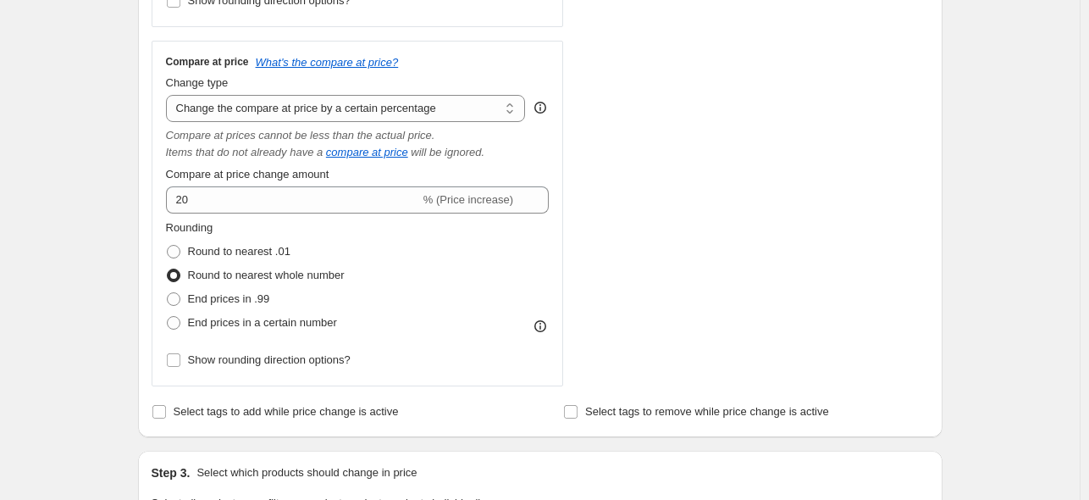
scroll to position [588, 0]
click at [461, 108] on select "Change the compare at price to the current price (sale) Change the compare at p…" at bounding box center [346, 110] width 360 height 27
click at [169, 97] on select "Change the compare at price to the current price (sale) Change the compare at p…" at bounding box center [346, 110] width 360 height 27
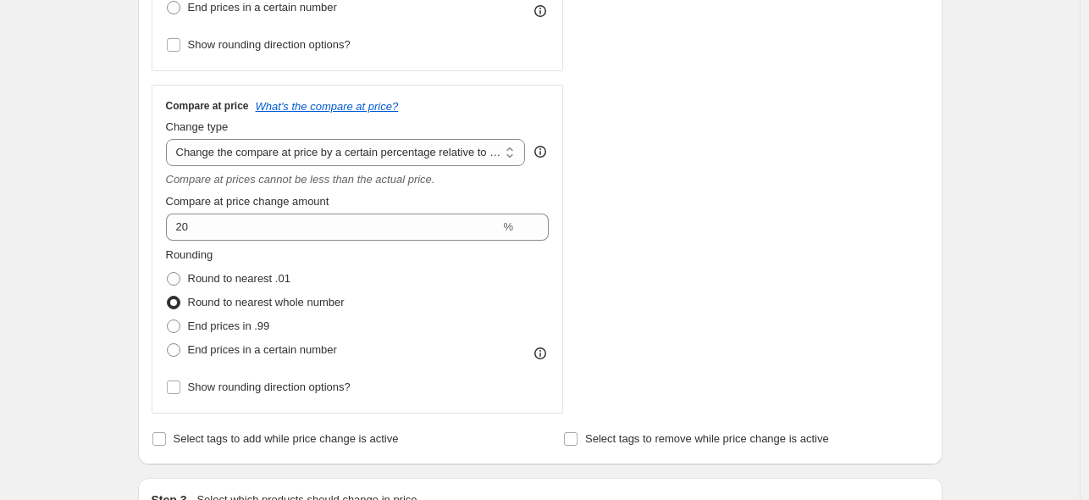
scroll to position [522, 0]
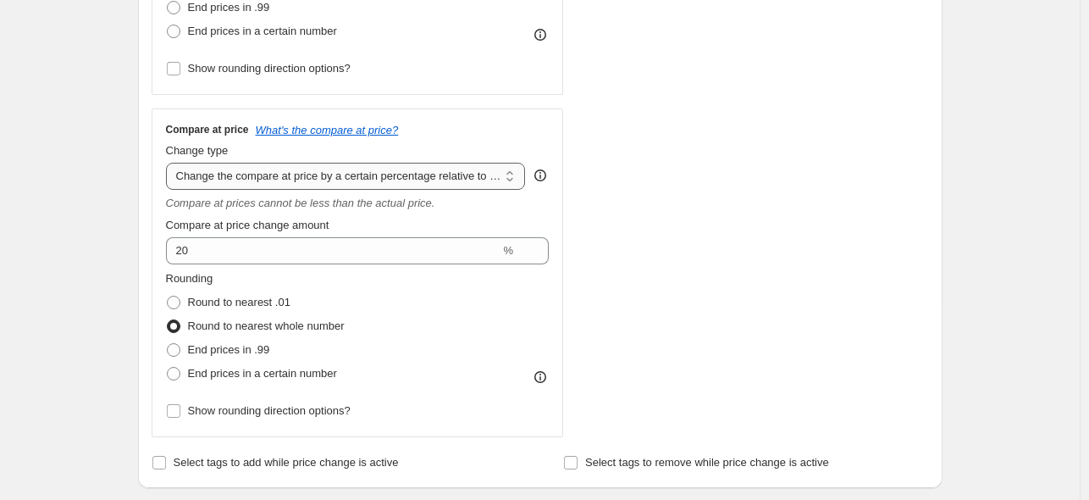
click at [305, 175] on select "Change the compare at price to the current price (sale) Change the compare at p…" at bounding box center [346, 176] width 360 height 27
select select "percentage"
click at [169, 163] on select "Change the compare at price to the current price (sale) Change the compare at p…" at bounding box center [346, 176] width 360 height 27
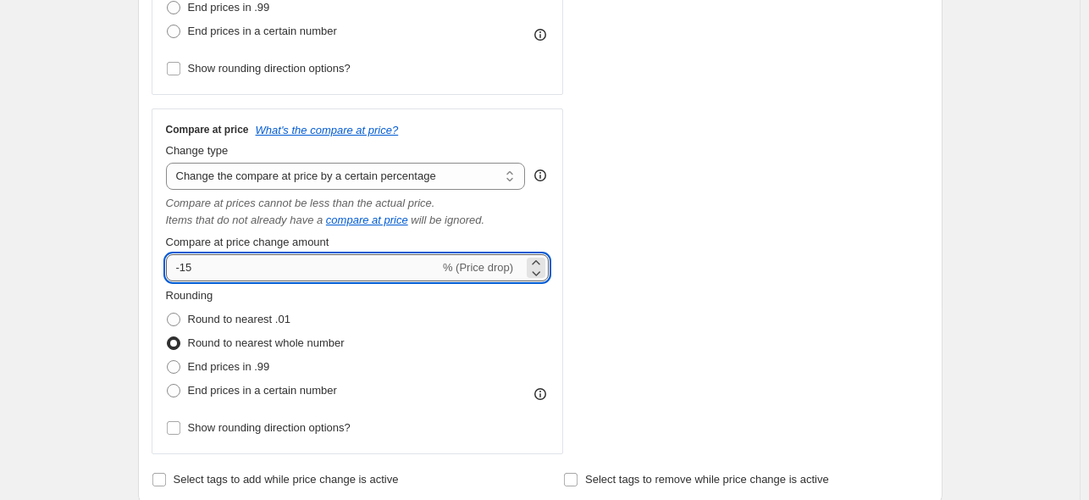
click at [350, 270] on input "-15" at bounding box center [303, 267] width 274 height 27
type input "20"
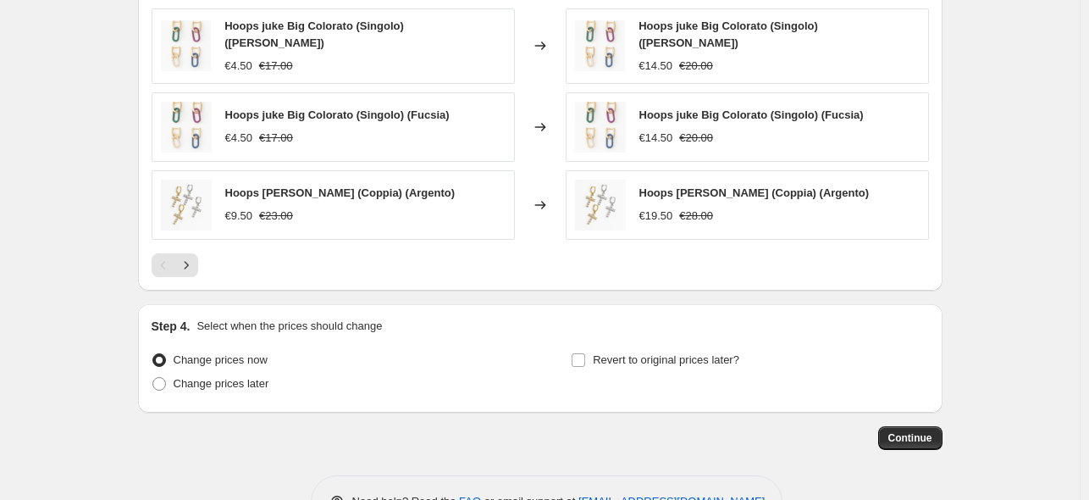
scroll to position [1632, 0]
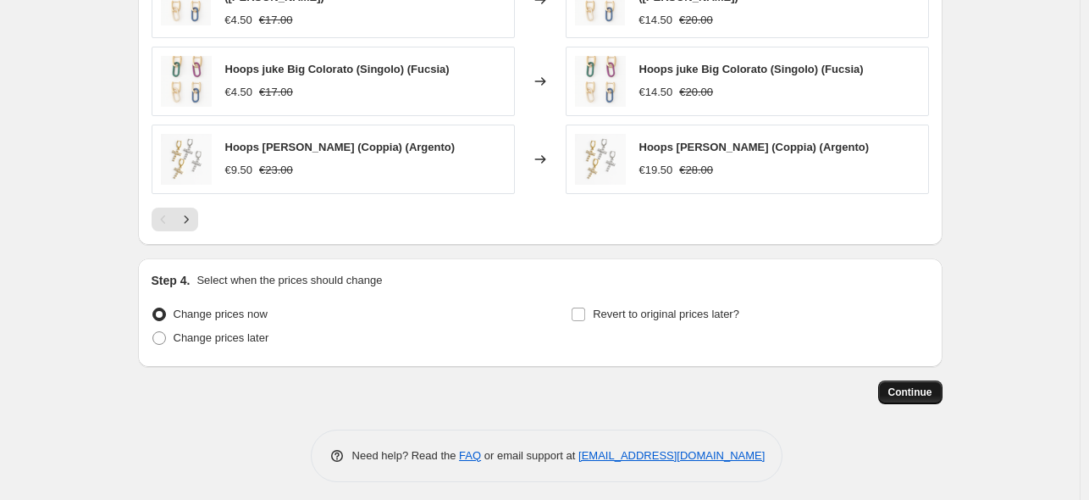
click at [915, 387] on span "Continue" at bounding box center [910, 392] width 44 height 14
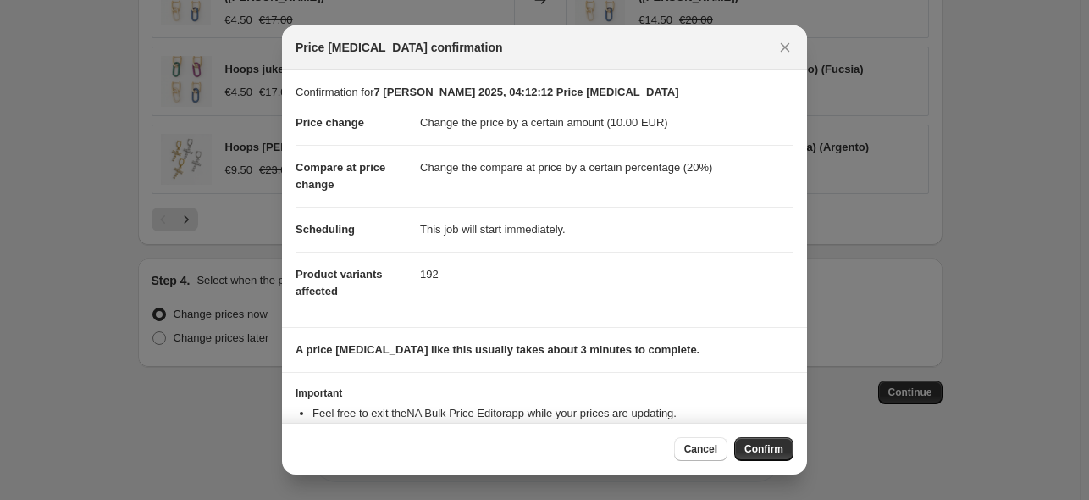
scroll to position [55, 0]
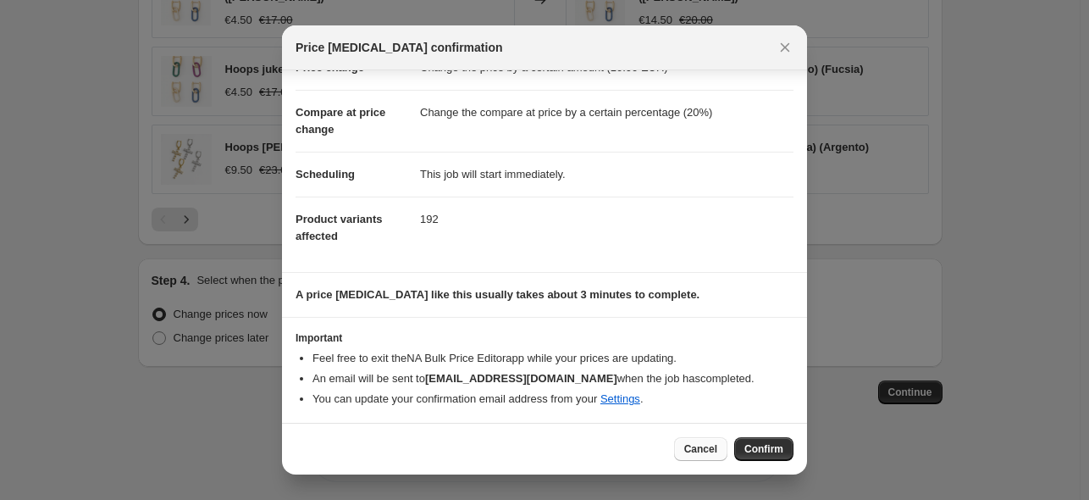
click at [721, 446] on button "Cancel" at bounding box center [700, 449] width 53 height 24
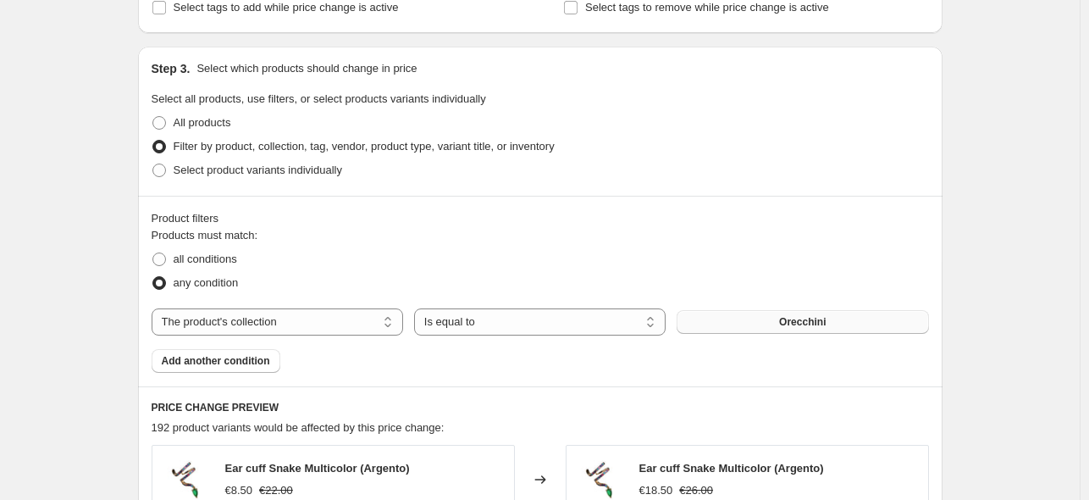
scroll to position [1632, 0]
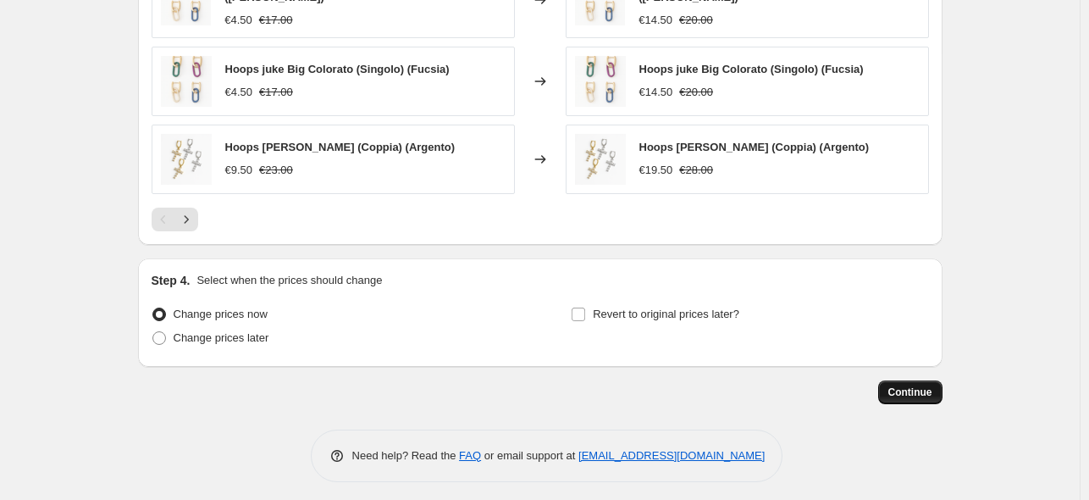
click at [901, 385] on span "Continue" at bounding box center [910, 392] width 44 height 14
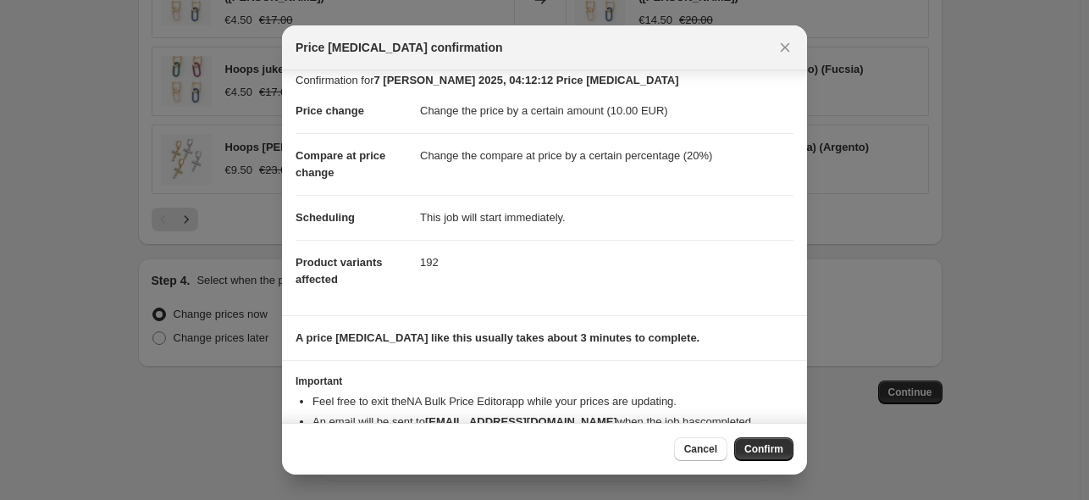
scroll to position [55, 0]
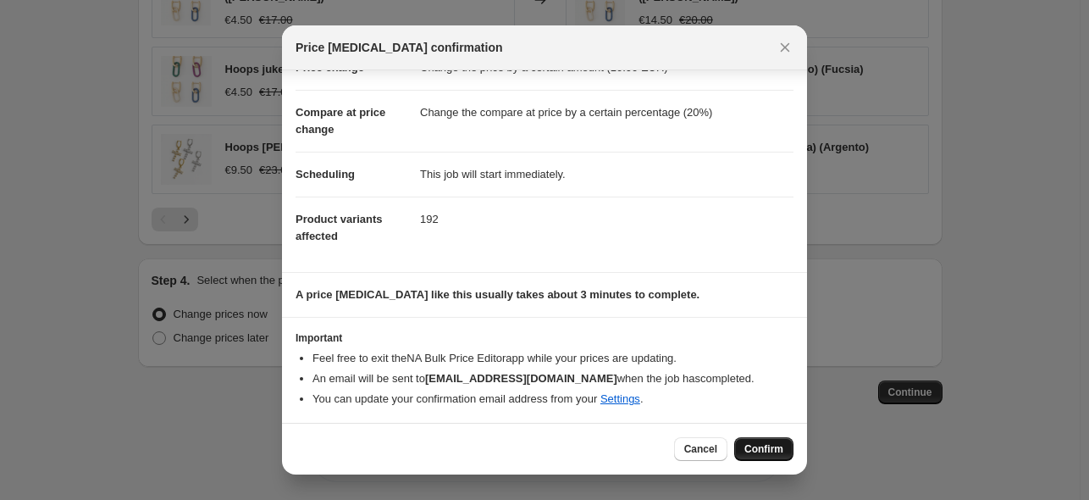
click at [749, 452] on span "Confirm" at bounding box center [763, 449] width 39 height 14
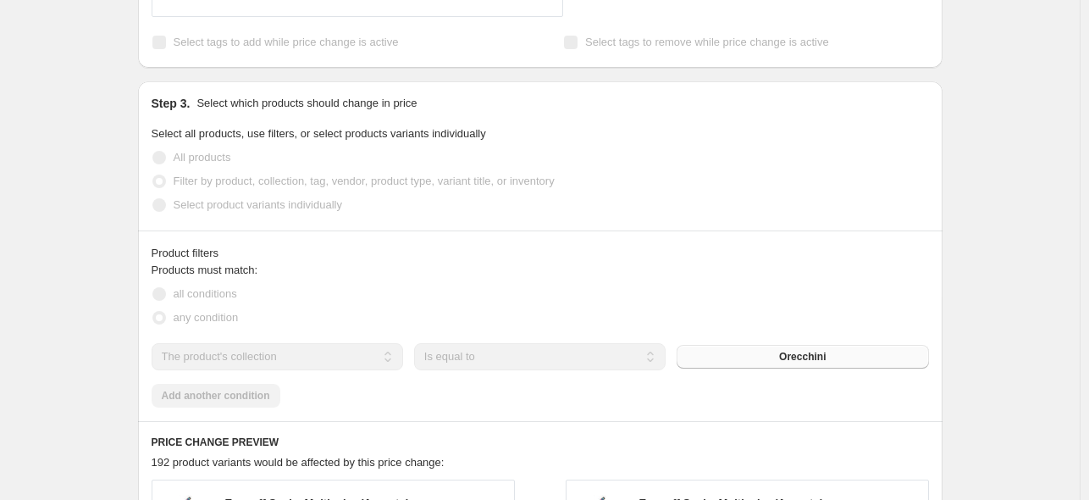
scroll to position [949, 0]
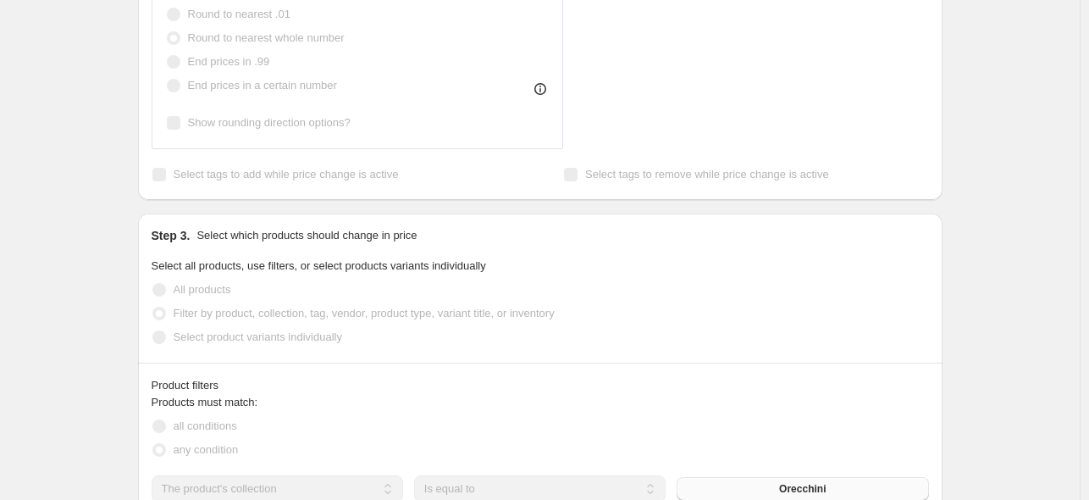
select select "by"
select select "percentage"
select select "collection"
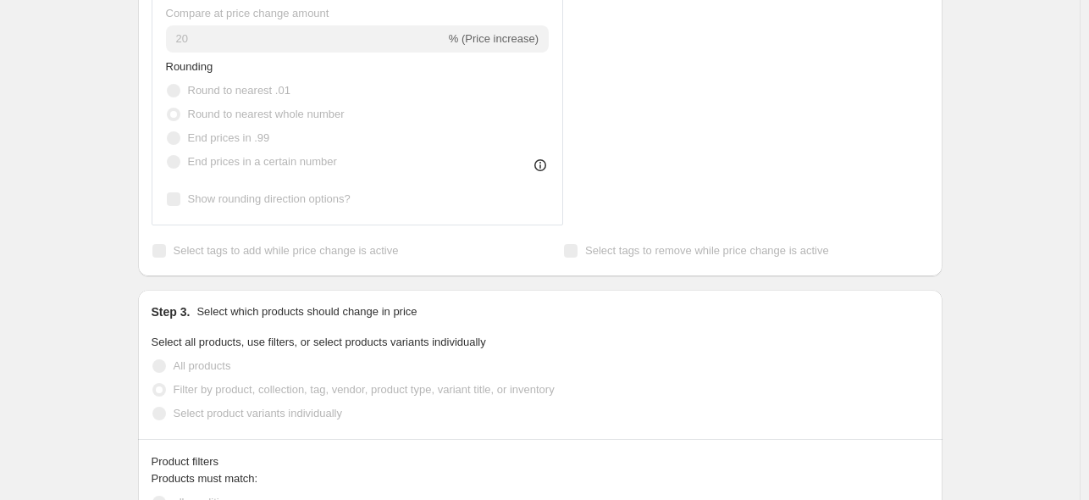
scroll to position [0, 0]
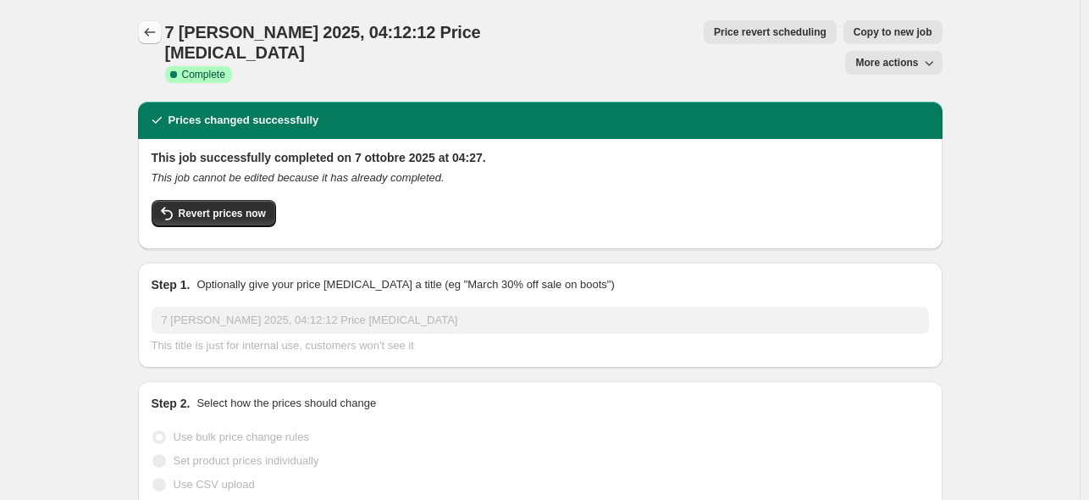
click at [155, 28] on icon "Price change jobs" at bounding box center [149, 32] width 17 height 17
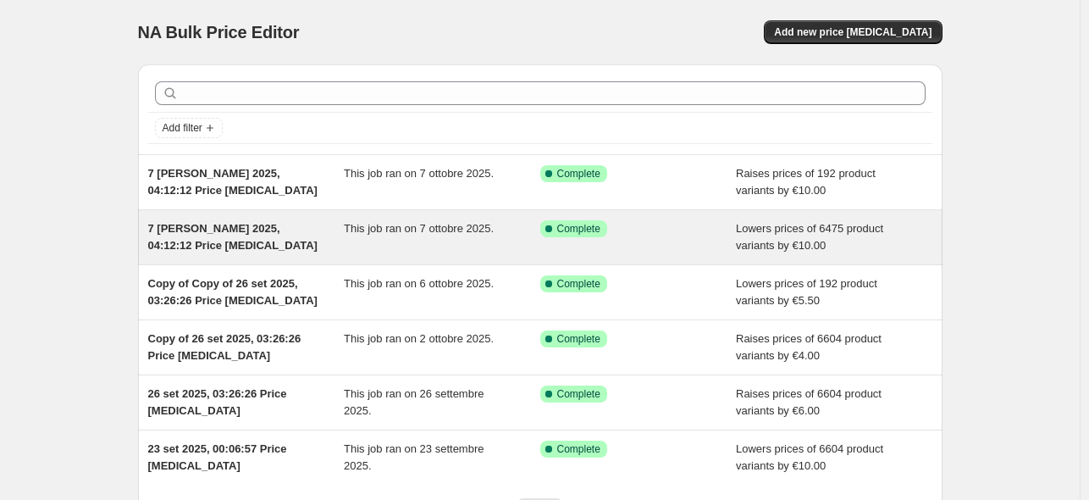
click at [711, 236] on div "Success Complete Complete" at bounding box center [625, 228] width 171 height 17
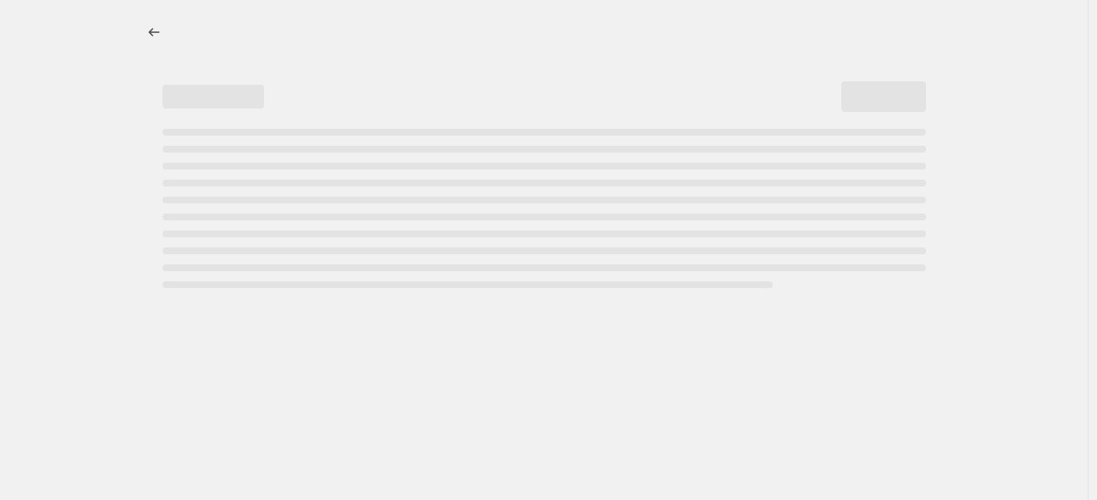
select select "by"
select select "pp"
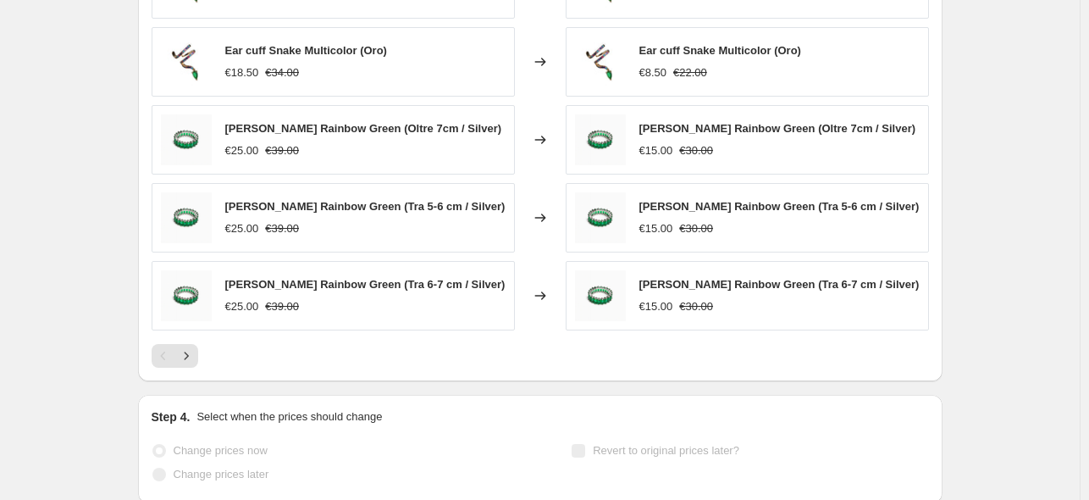
scroll to position [1497, 0]
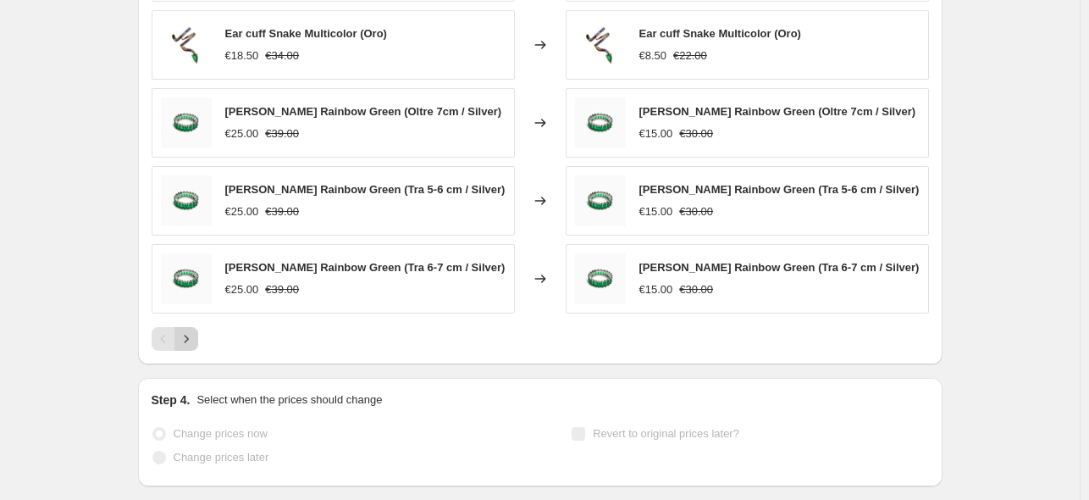
click at [190, 330] on icon "Next" at bounding box center [186, 338] width 17 height 17
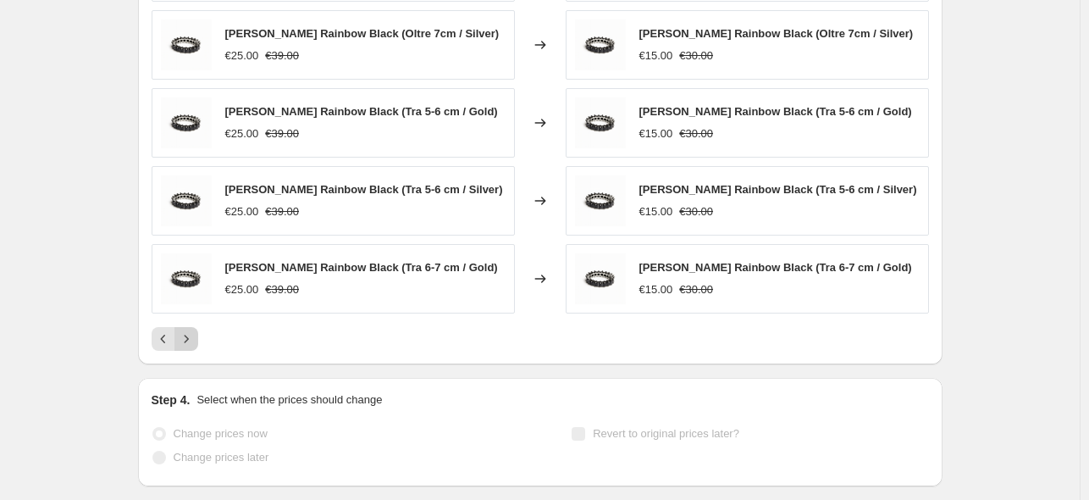
click at [190, 330] on icon "Next" at bounding box center [186, 338] width 17 height 17
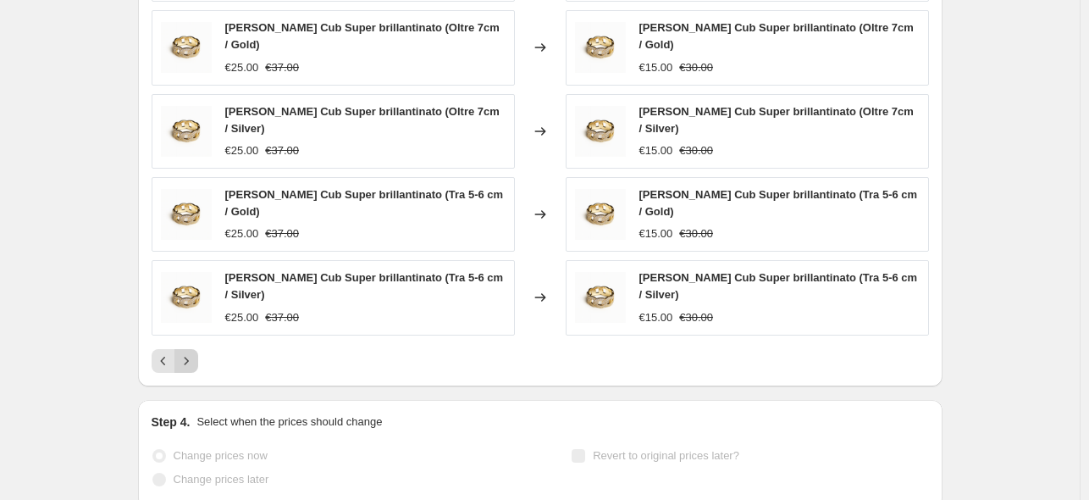
click at [190, 352] on icon "Next" at bounding box center [186, 360] width 17 height 17
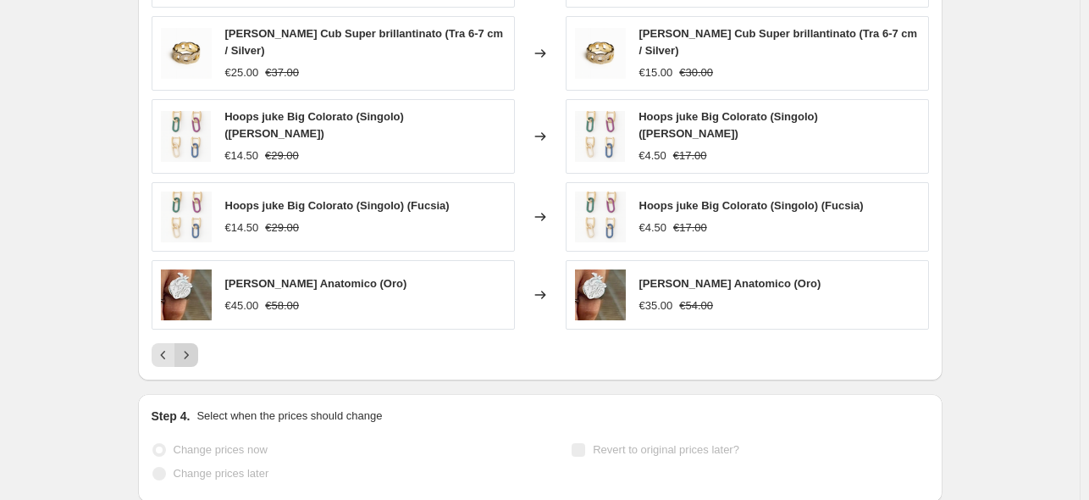
click at [190, 346] on icon "Next" at bounding box center [186, 354] width 17 height 17
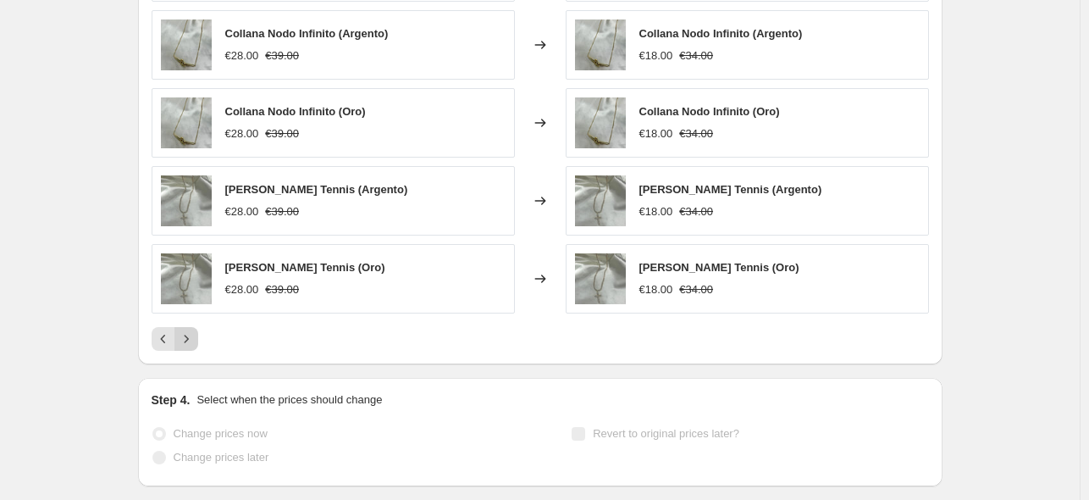
click at [190, 330] on icon "Next" at bounding box center [186, 338] width 17 height 17
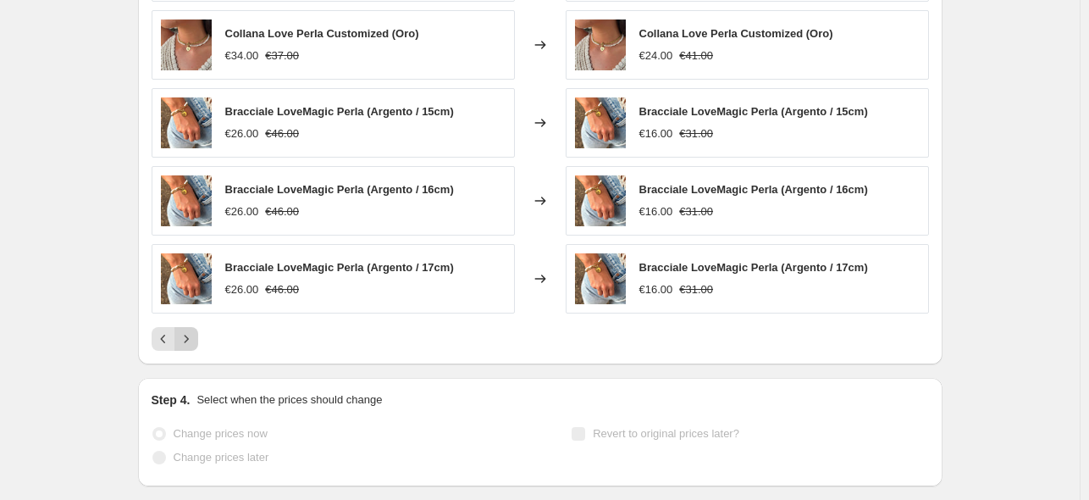
click at [190, 330] on icon "Next" at bounding box center [186, 338] width 17 height 17
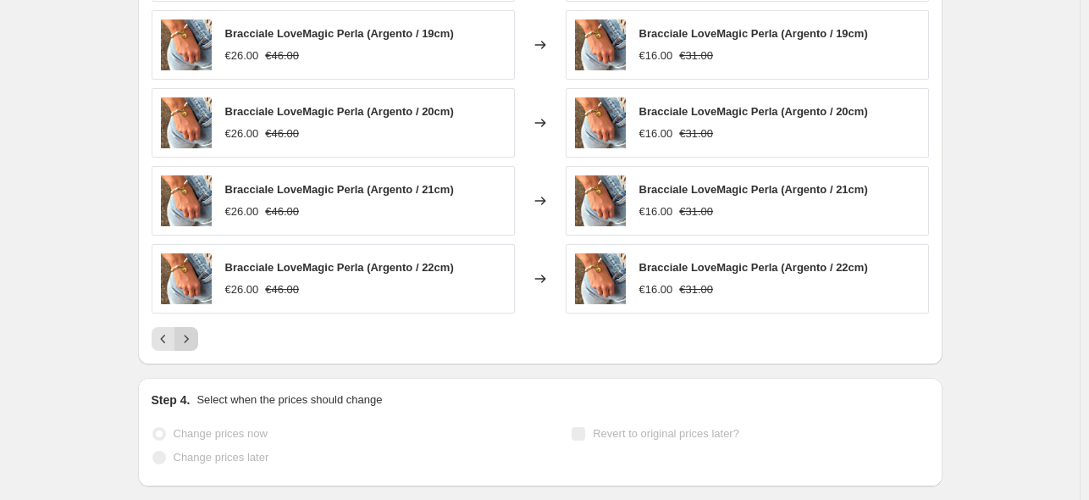
click at [190, 330] on icon "Next" at bounding box center [186, 338] width 17 height 17
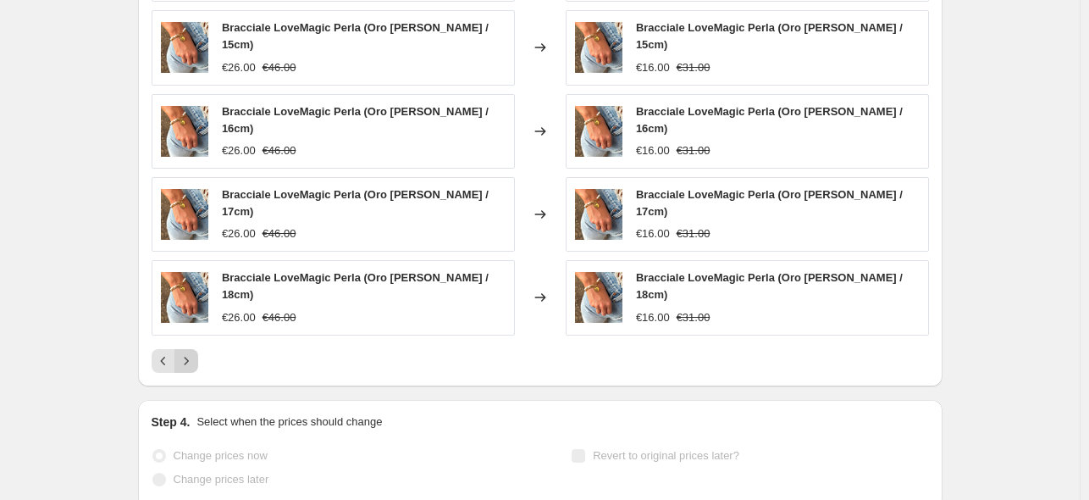
click at [190, 352] on icon "Next" at bounding box center [186, 360] width 17 height 17
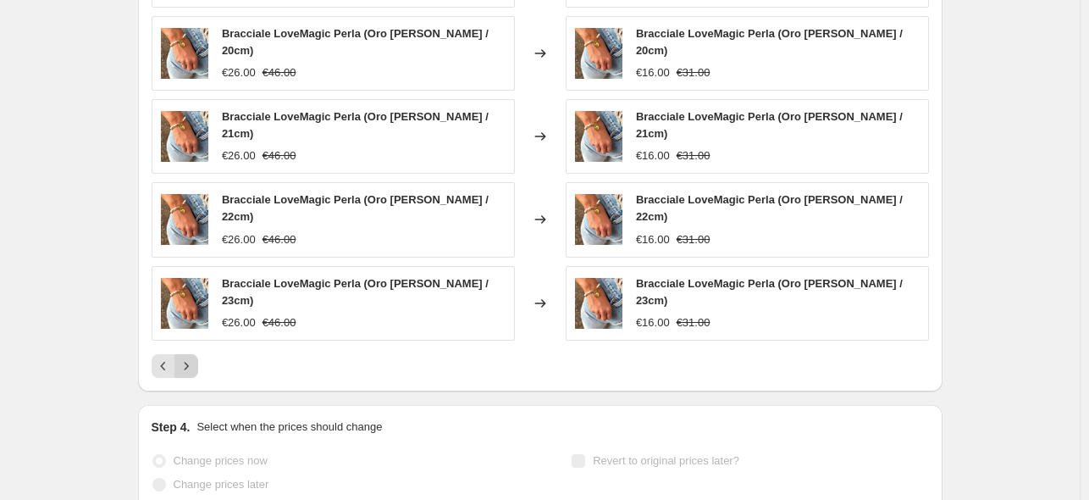
click at [190, 357] on icon "Next" at bounding box center [186, 365] width 17 height 17
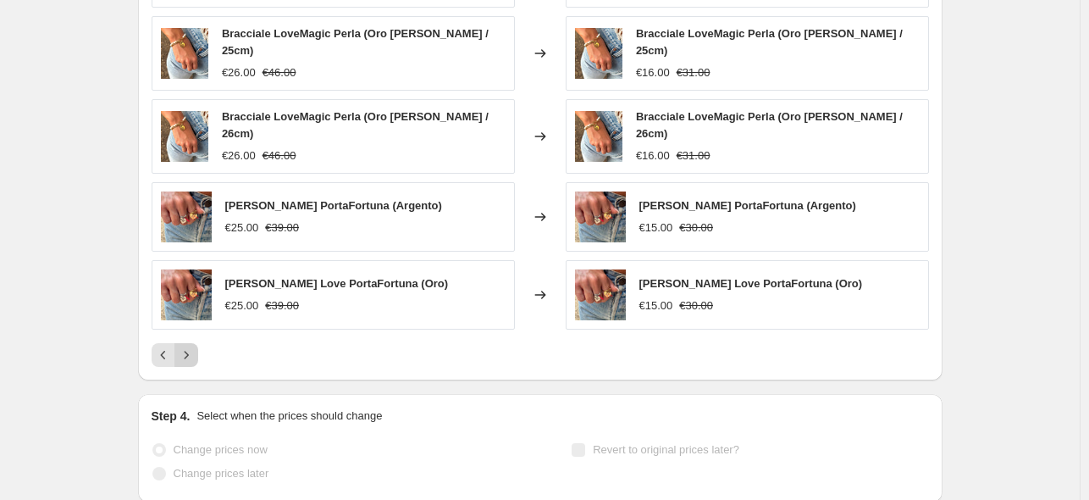
click at [190, 346] on icon "Next" at bounding box center [186, 354] width 17 height 17
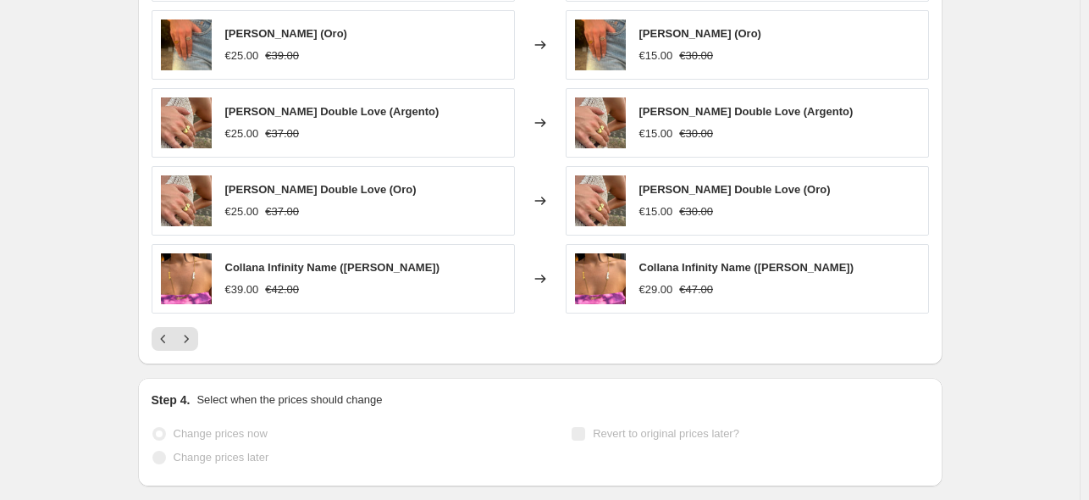
click at [708, 105] on span "Anello Double Love (Argento)" at bounding box center [746, 111] width 214 height 13
copy span "Anello Double Love (Argento)"
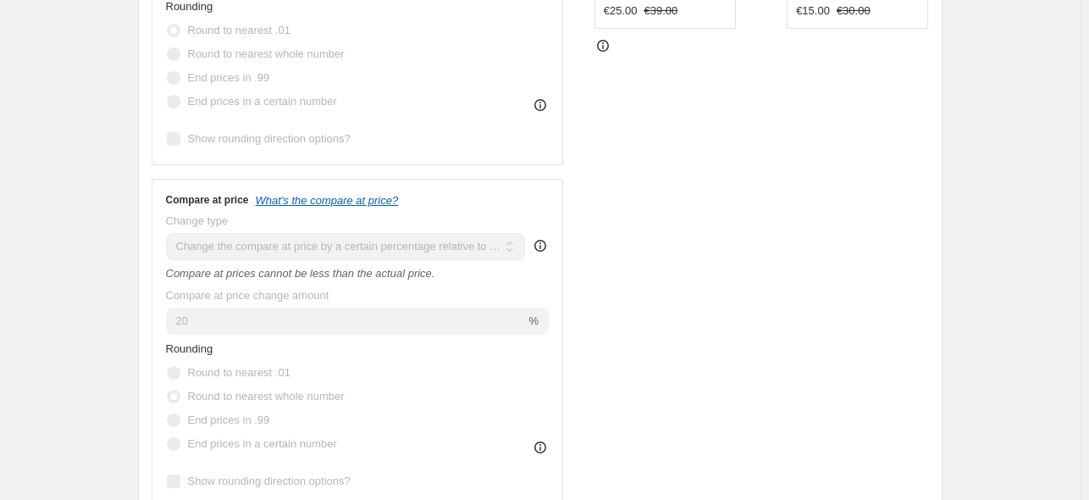
scroll to position [633, 0]
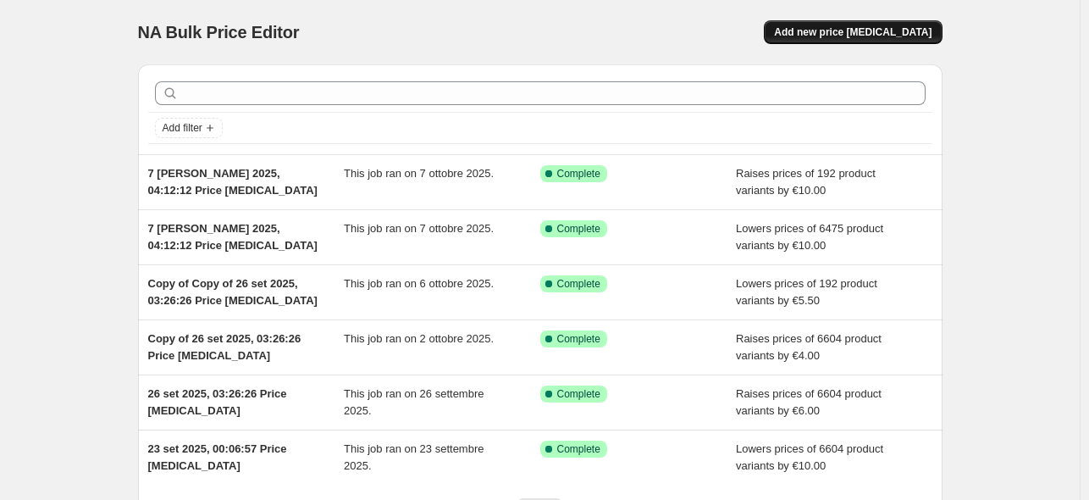
click at [892, 38] on span "Add new price [MEDICAL_DATA]" at bounding box center [852, 32] width 157 height 14
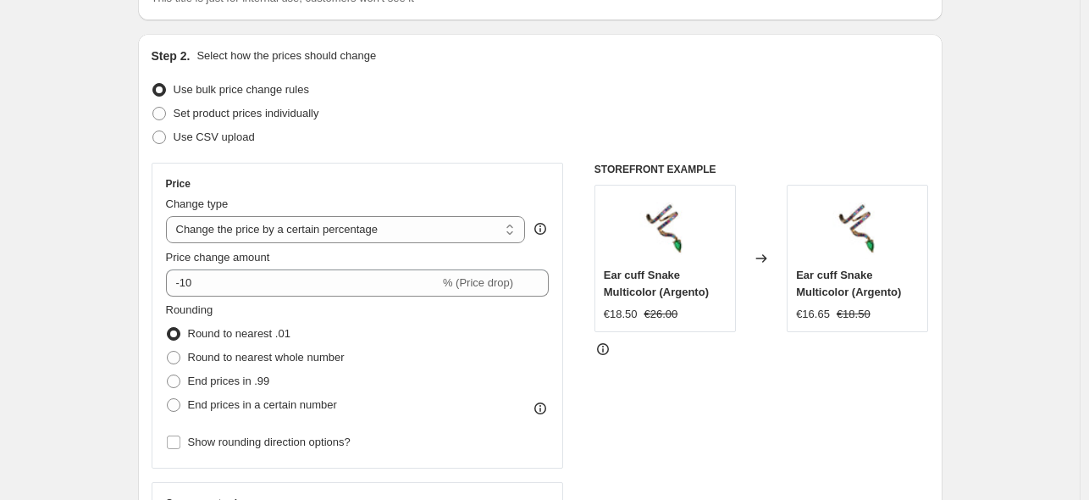
scroll to position [254, 0]
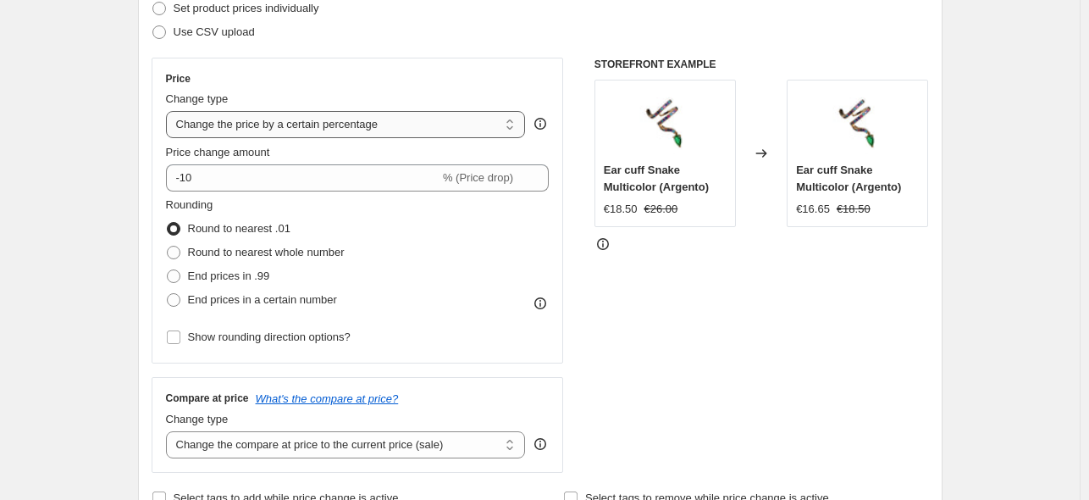
click at [390, 131] on select "Change the price to a certain amount Change the price by a certain amount Chang…" at bounding box center [346, 124] width 360 height 27
select select "margin"
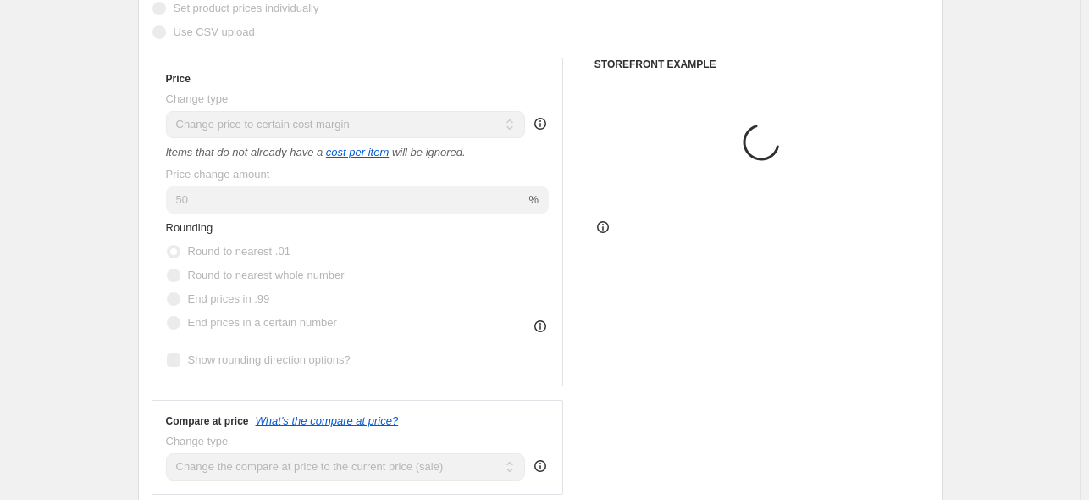
type input "50"
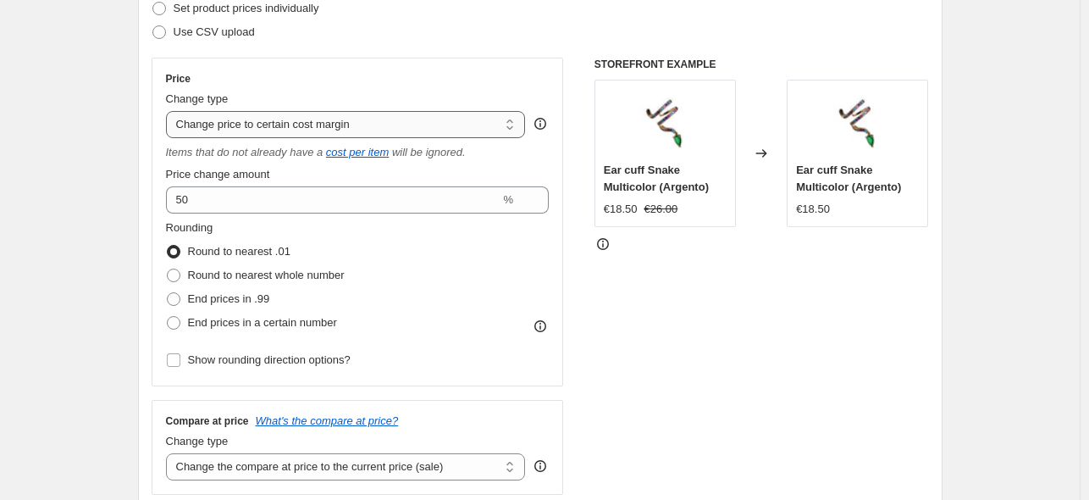
click at [343, 133] on select "Change the price to a certain amount Change the price by a certain amount Chang…" at bounding box center [346, 124] width 360 height 27
click at [169, 111] on select "Change the price to a certain amount Change the price by a certain amount Chang…" at bounding box center [346, 124] width 360 height 27
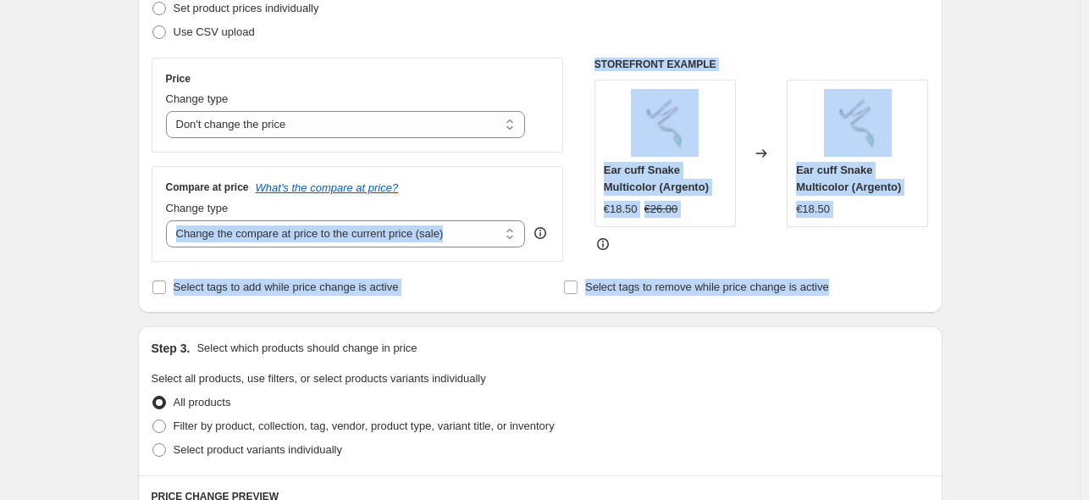
drag, startPoint x: 142, startPoint y: 240, endPoint x: 972, endPoint y: 263, distance: 830.2
click at [969, 263] on div "Create new price change job. This page is ready Create new price change job Dra…" at bounding box center [540, 487] width 1080 height 1482
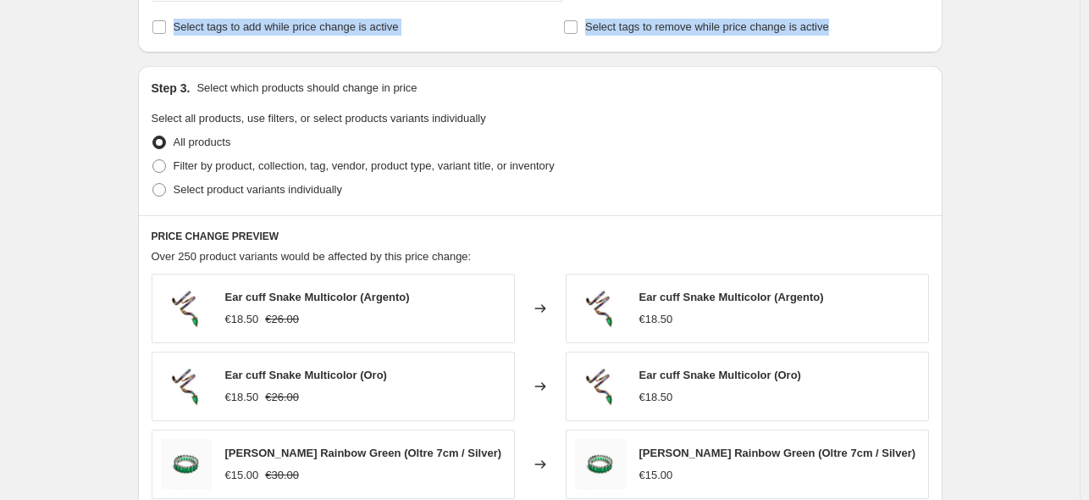
scroll to position [406, 0]
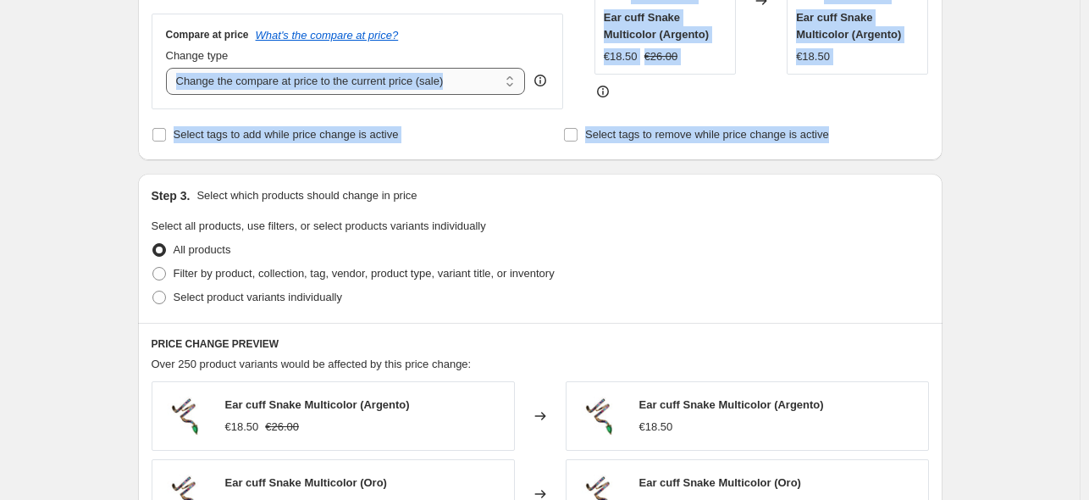
click at [342, 82] on select "Change the compare at price to the current price (sale) Change the compare at p…" at bounding box center [346, 81] width 360 height 27
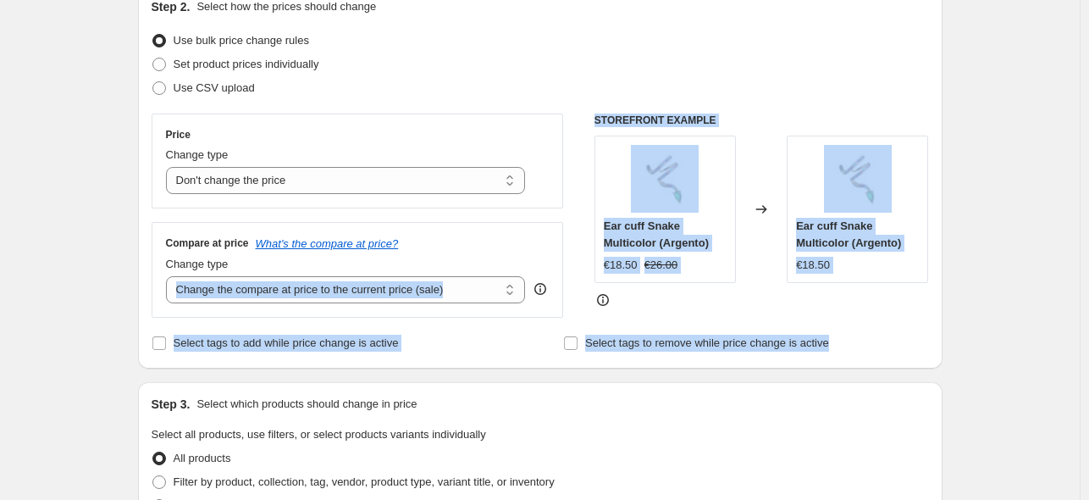
scroll to position [177, 0]
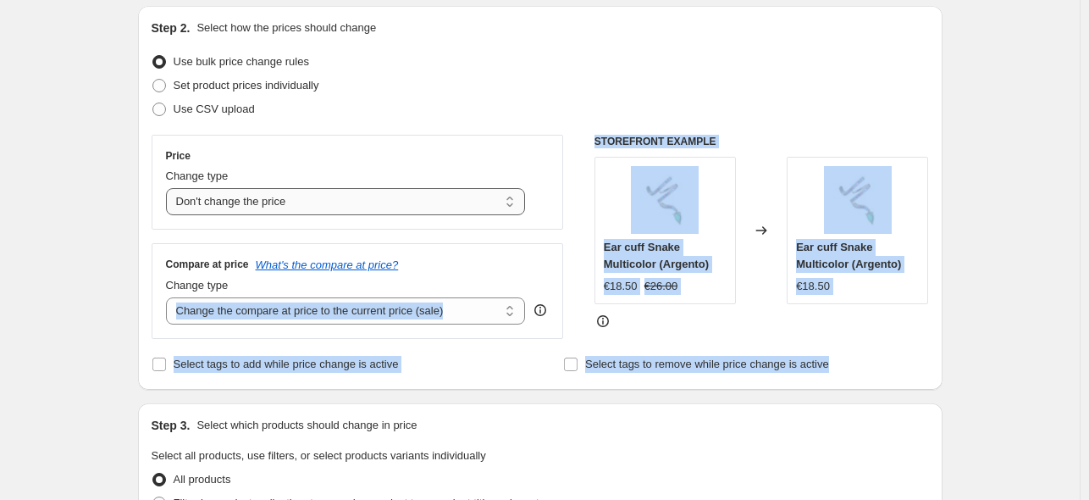
click at [472, 196] on select "Change the price to a certain amount Change the price by a certain amount Chang…" at bounding box center [346, 201] width 360 height 27
click at [169, 188] on select "Change the price to a certain amount Change the price by a certain amount Chang…" at bounding box center [346, 201] width 360 height 27
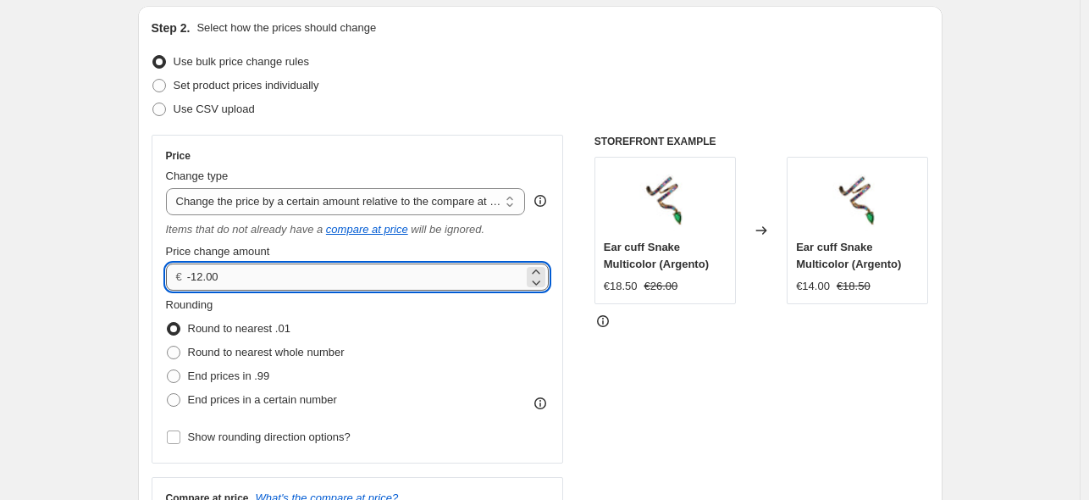
click at [390, 274] on input "-12.00" at bounding box center [355, 276] width 336 height 27
click at [342, 202] on select "Change the price to a certain amount Change the price by a certain amount Chang…" at bounding box center [346, 201] width 360 height 27
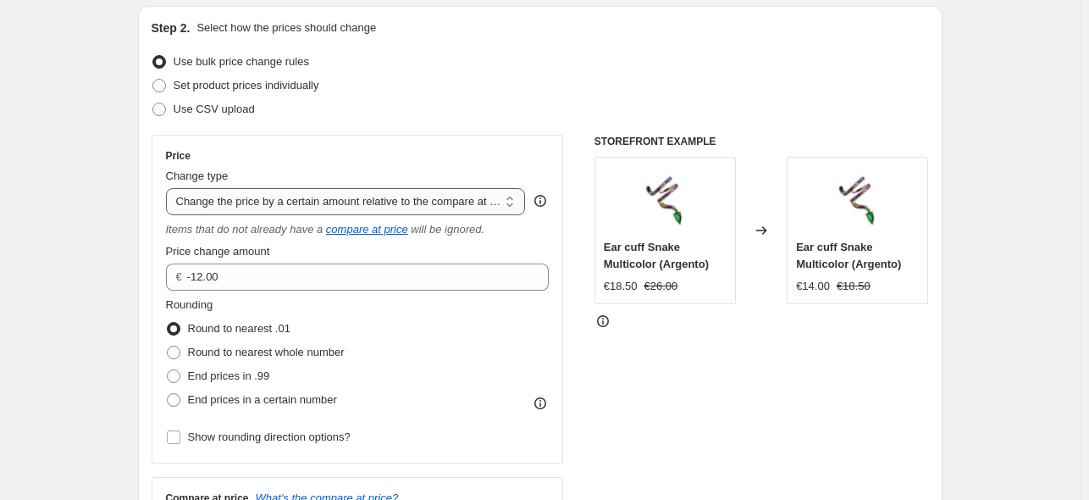
click at [169, 188] on select "Change the price to a certain amount Change the price by a certain amount Chang…" at bounding box center [346, 201] width 360 height 27
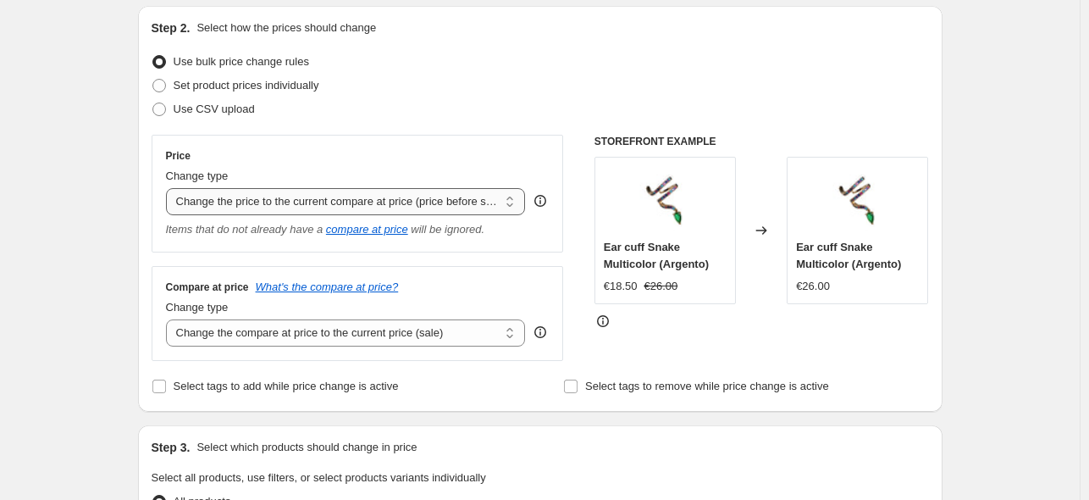
click at [329, 202] on select "Change the price to a certain amount Change the price by a certain amount Chang…" at bounding box center [346, 201] width 360 height 27
click at [254, 327] on select "Change the compare at price to the current price (sale) Change the compare at p…" at bounding box center [346, 332] width 360 height 27
click at [311, 196] on select "Change the price to a certain amount Change the price by a certain amount Chang…" at bounding box center [346, 201] width 360 height 27
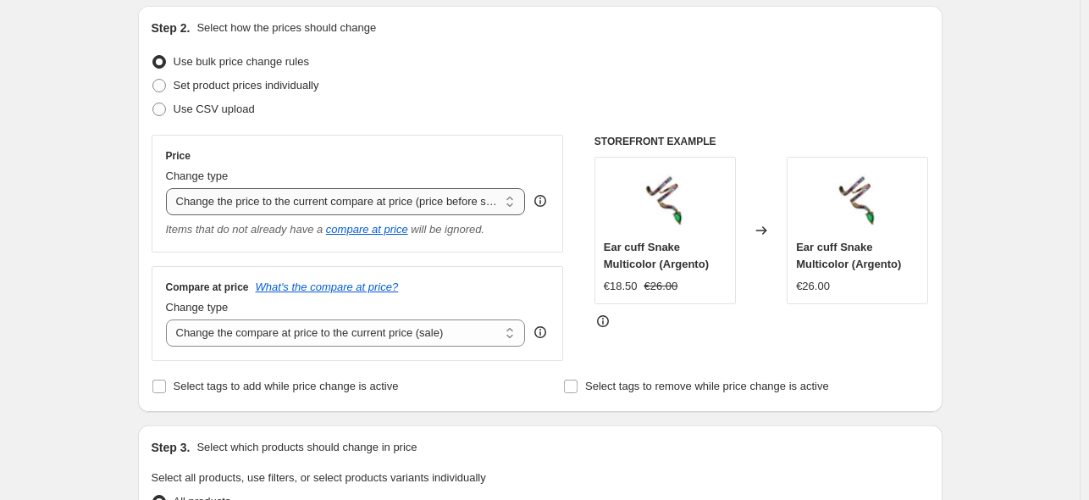
select select "pcap"
click at [169, 188] on select "Change the price to a certain amount Change the price by a certain amount Chang…" at bounding box center [346, 201] width 360 height 27
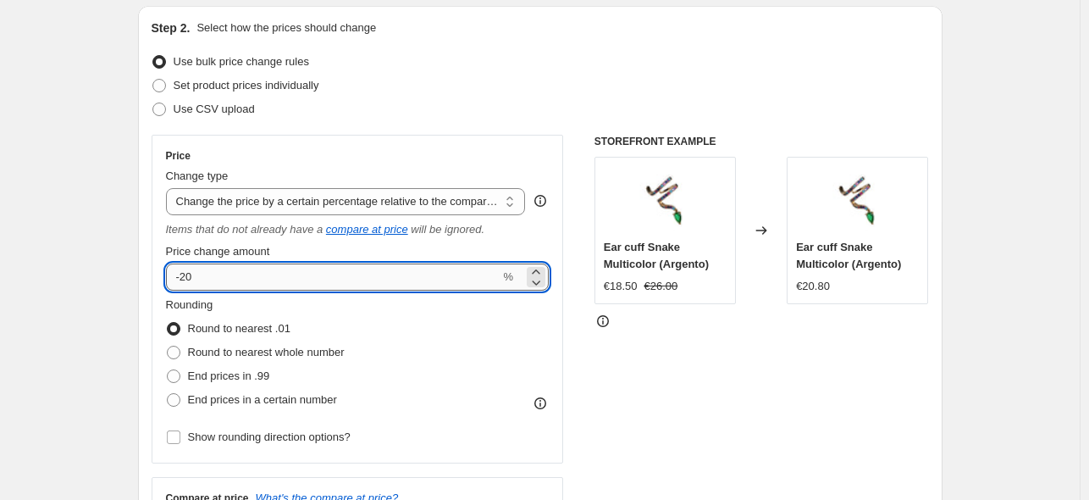
click at [396, 268] on input "-20" at bounding box center [333, 276] width 334 height 27
type input "20"
click at [786, 328] on div at bounding box center [761, 320] width 334 height 17
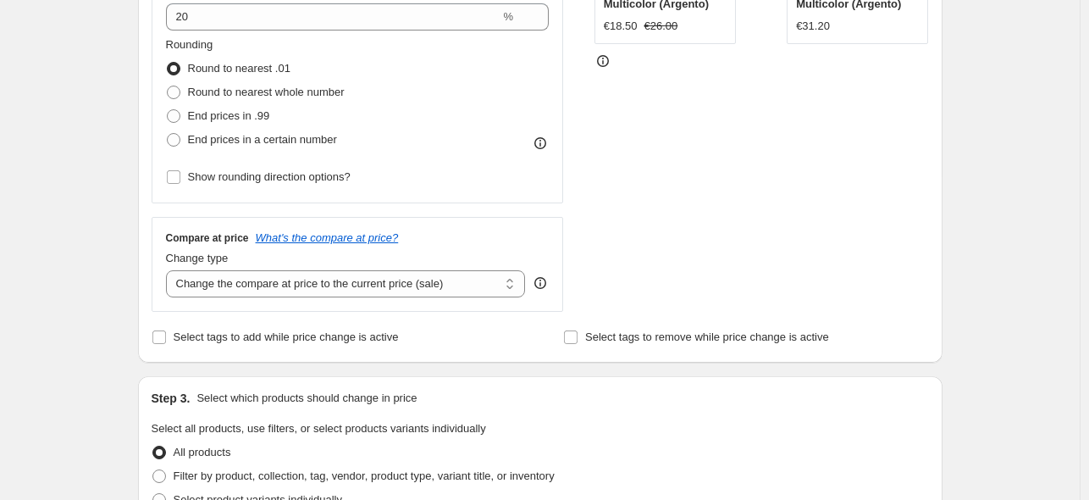
scroll to position [295, 0]
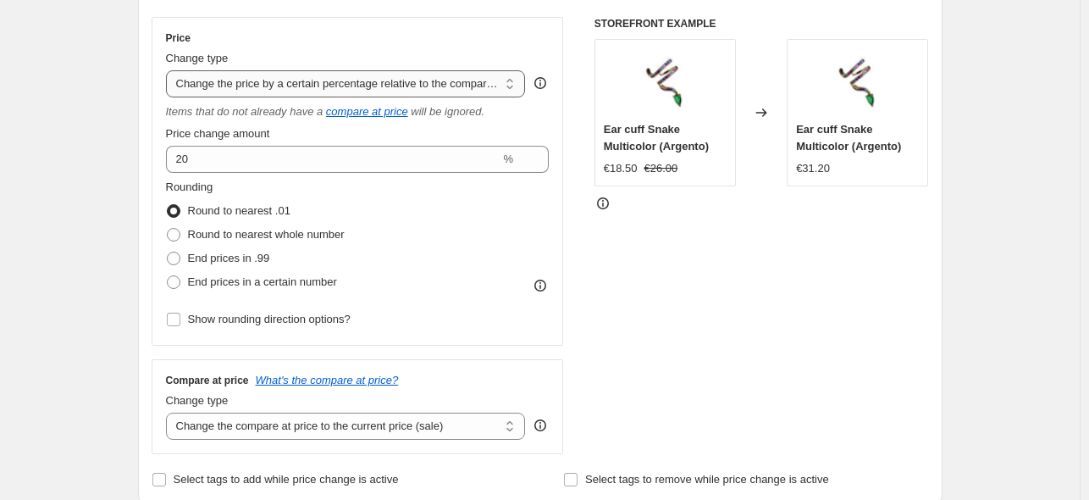
click at [425, 80] on select "Change the price to a certain amount Change the price by a certain amount Chang…" at bounding box center [346, 83] width 360 height 27
click at [169, 70] on select "Change the price to a certain amount Change the price by a certain amount Chang…" at bounding box center [346, 83] width 360 height 27
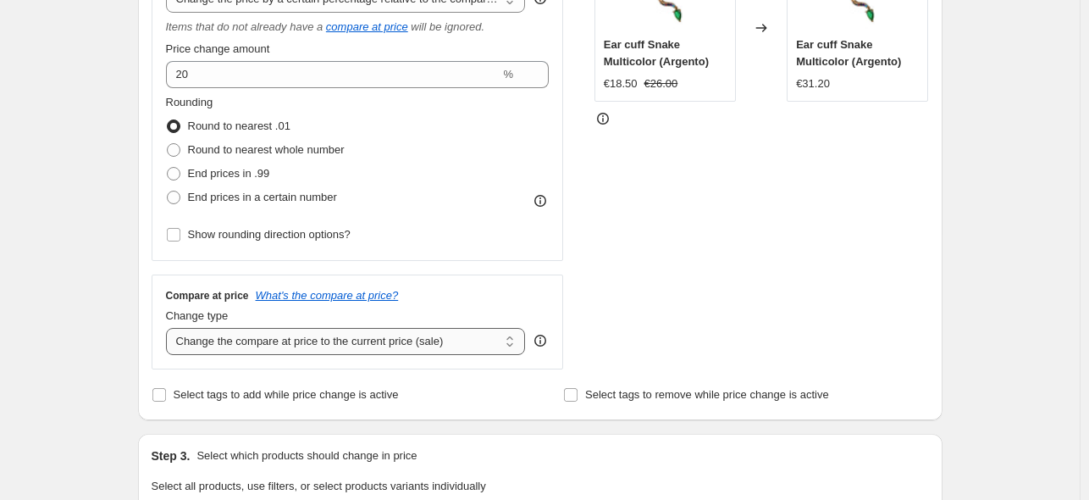
click at [305, 338] on select "Change the compare at price to the current price (sale) Change the compare at p…" at bounding box center [346, 341] width 360 height 27
select select "percentage"
click at [169, 329] on select "Change the compare at price to the current price (sale) Change the compare at p…" at bounding box center [346, 341] width 360 height 27
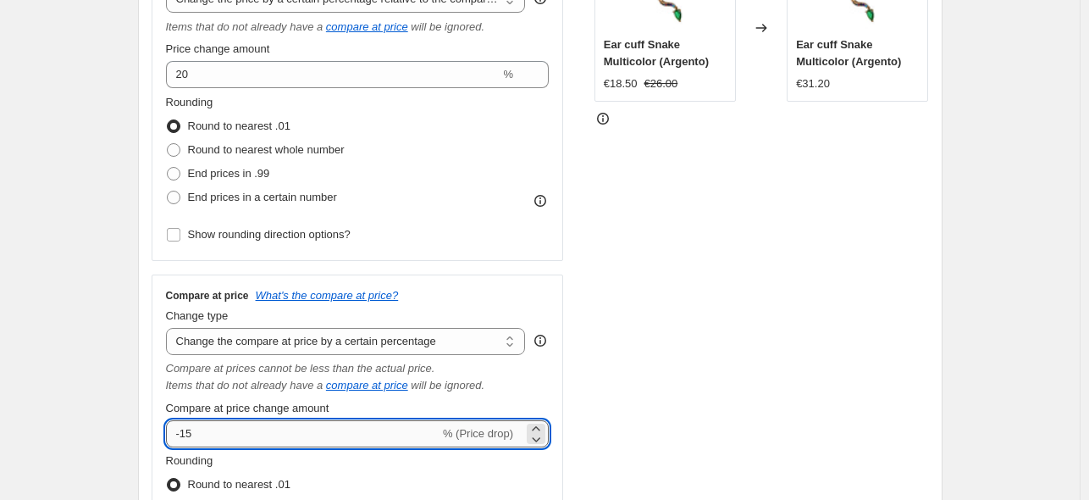
click at [365, 436] on input "-15" at bounding box center [303, 433] width 274 height 27
type input "20"
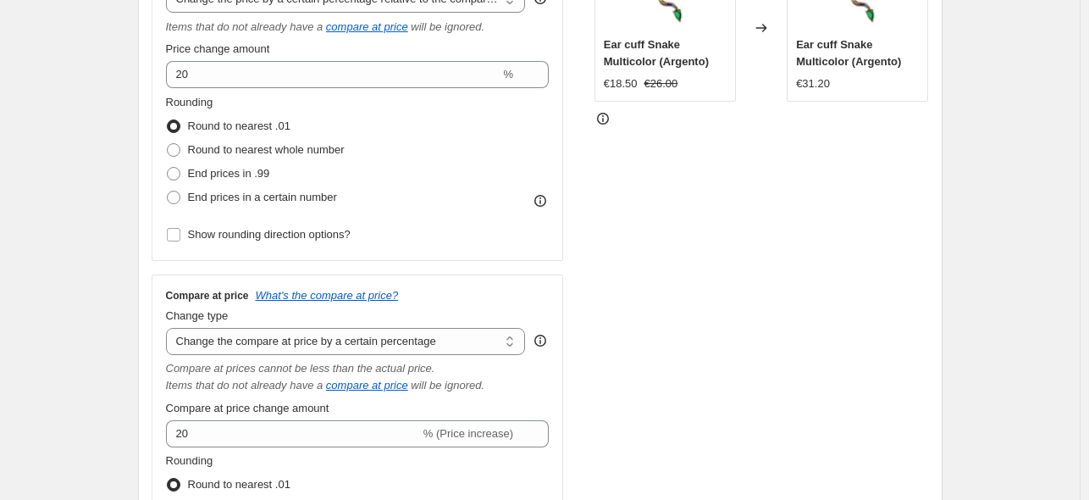
click at [871, 204] on div "STOREFRONT EXAMPLE Ear cuff Snake Multicolor (Argento) €18.50 €26.00 Changed to…" at bounding box center [761, 275] width 334 height 687
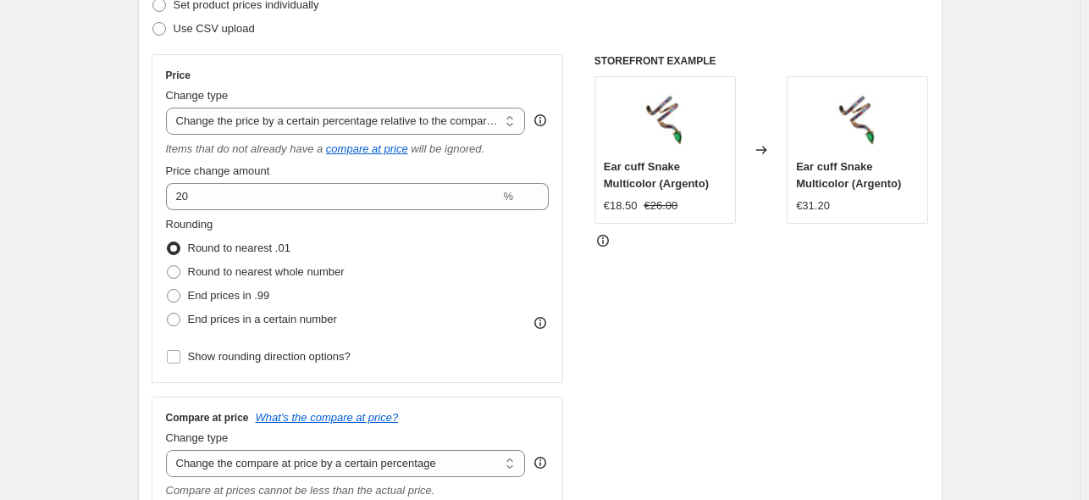
scroll to position [244, 0]
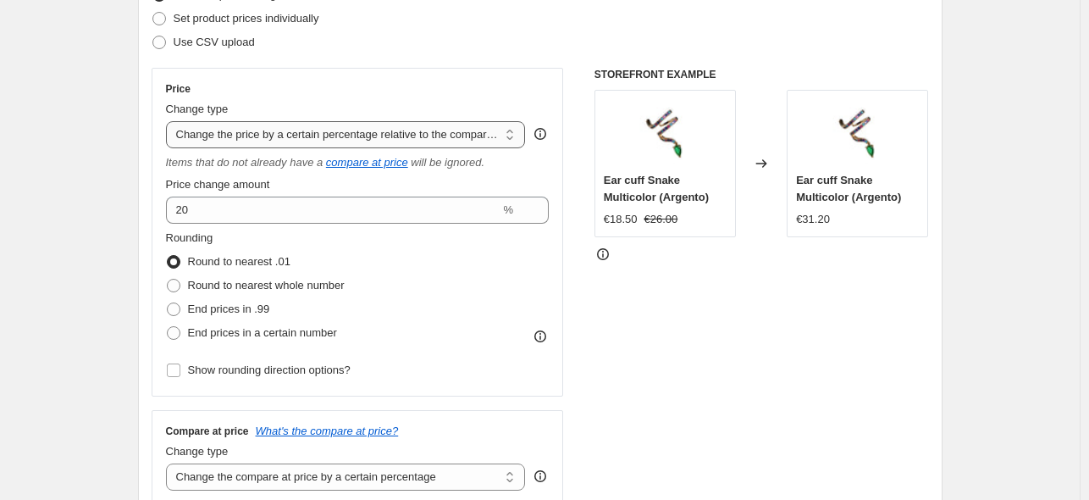
click at [378, 142] on select "Change the price to a certain amount Change the price by a certain amount Chang…" at bounding box center [346, 134] width 360 height 27
select select "no_change"
click at [169, 121] on select "Change the price to a certain amount Change the price by a certain amount Chang…" at bounding box center [346, 134] width 360 height 27
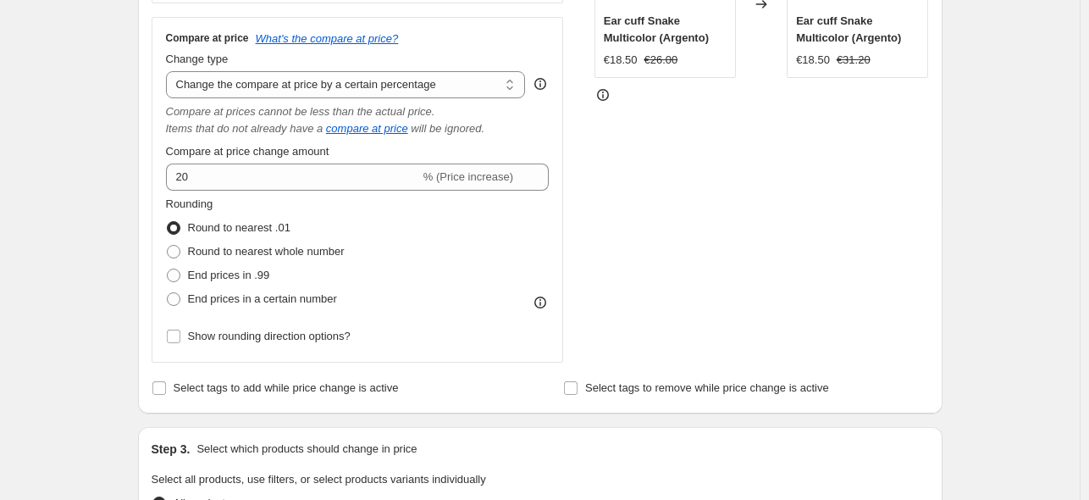
scroll to position [408, 0]
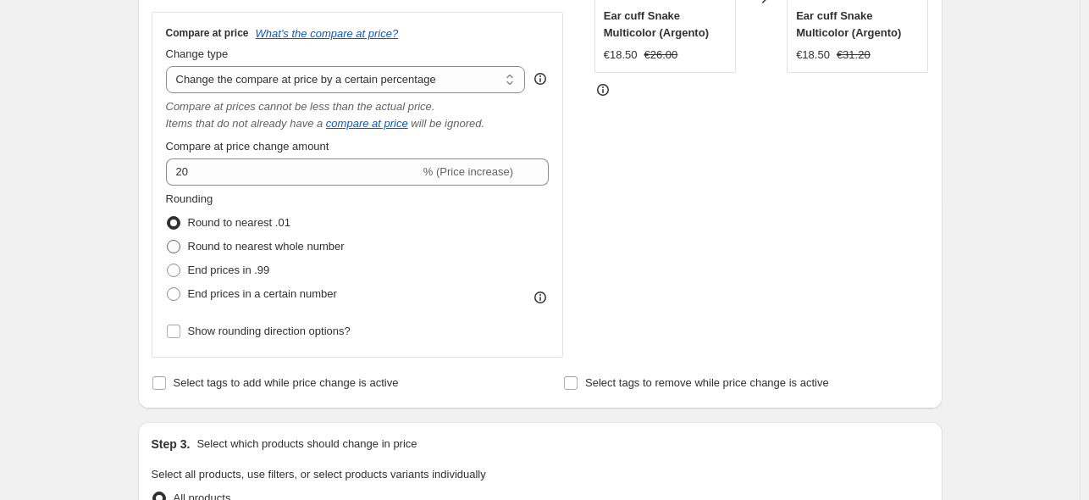
click at [272, 246] on span "Round to nearest whole number" at bounding box center [266, 246] width 157 height 13
click at [168, 240] on input "Round to nearest whole number" at bounding box center [167, 240] width 1 height 1
radio input "true"
drag, startPoint x: 1087, startPoint y: 157, endPoint x: 1097, endPoint y: 199, distance: 43.4
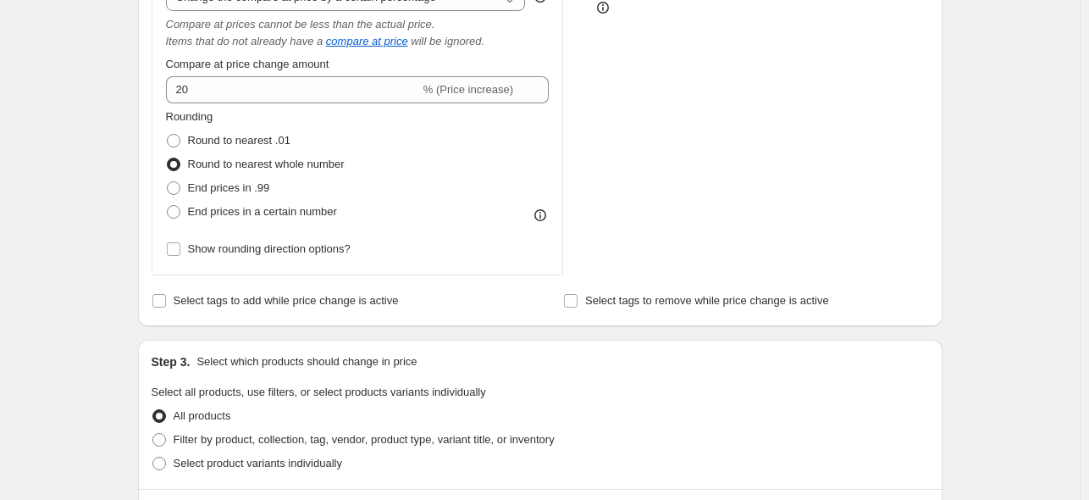
scroll to position [444, 0]
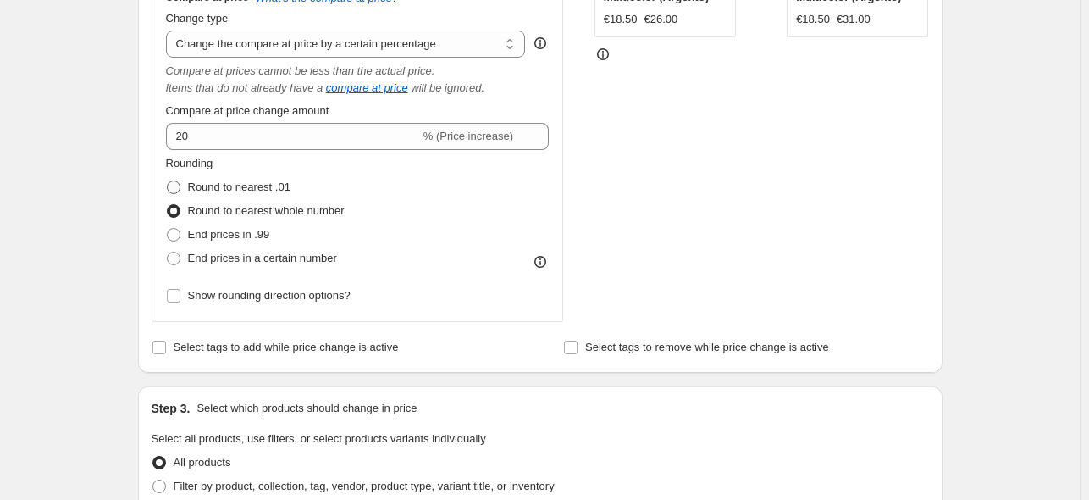
click at [264, 196] on span "Round to nearest .01" at bounding box center [239, 187] width 102 height 17
click at [168, 181] on input "Round to nearest .01" at bounding box center [167, 180] width 1 height 1
radio input "true"
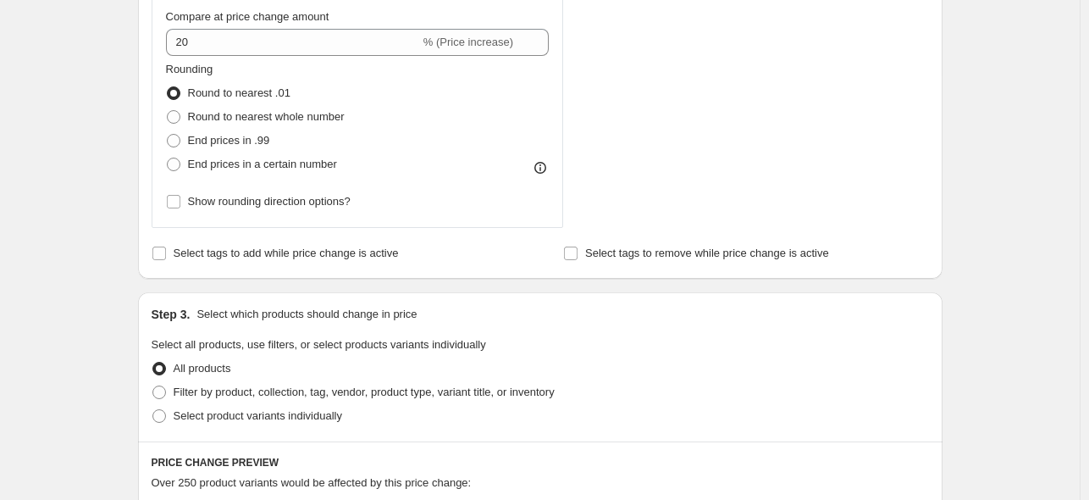
scroll to position [522, 0]
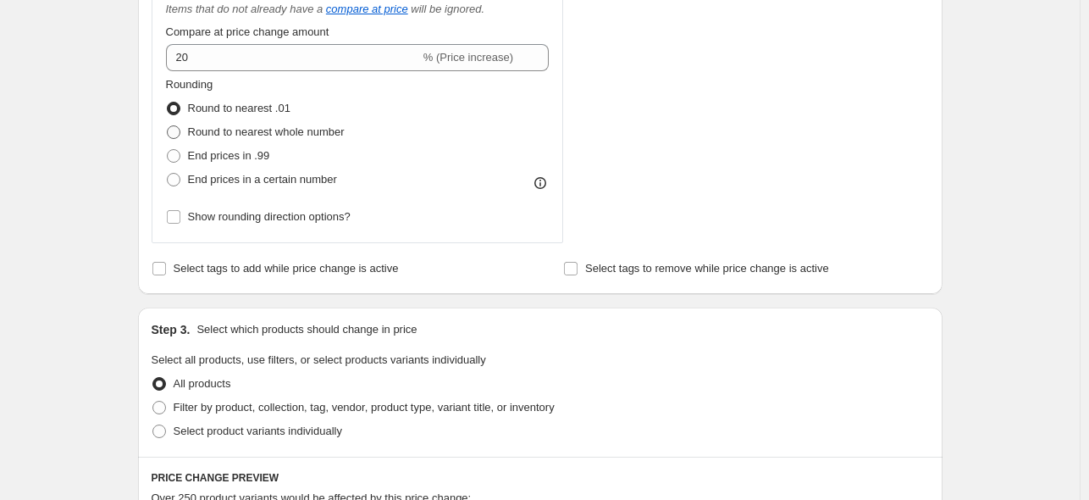
click at [227, 129] on span "Round to nearest whole number" at bounding box center [266, 131] width 157 height 13
click at [168, 126] on input "Round to nearest whole number" at bounding box center [167, 125] width 1 height 1
radio input "true"
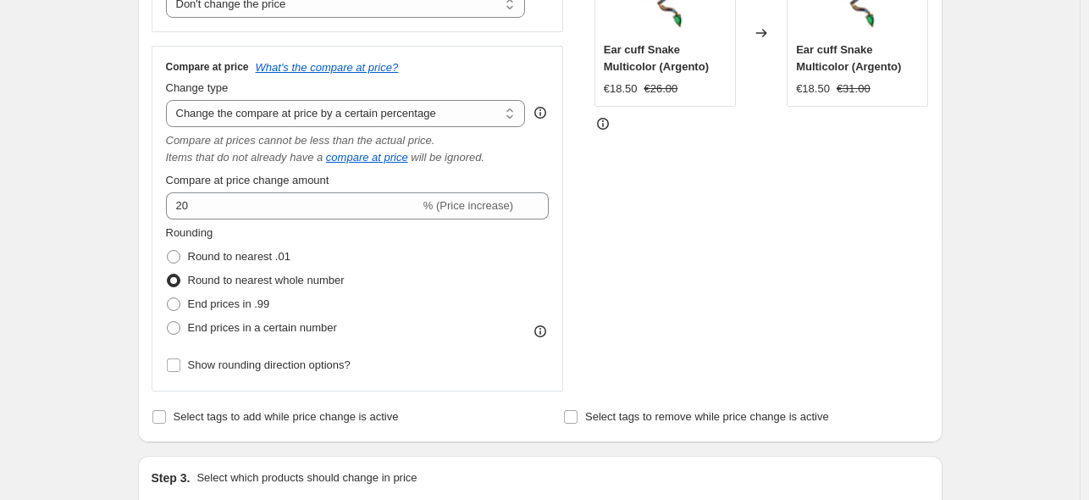
scroll to position [350, 0]
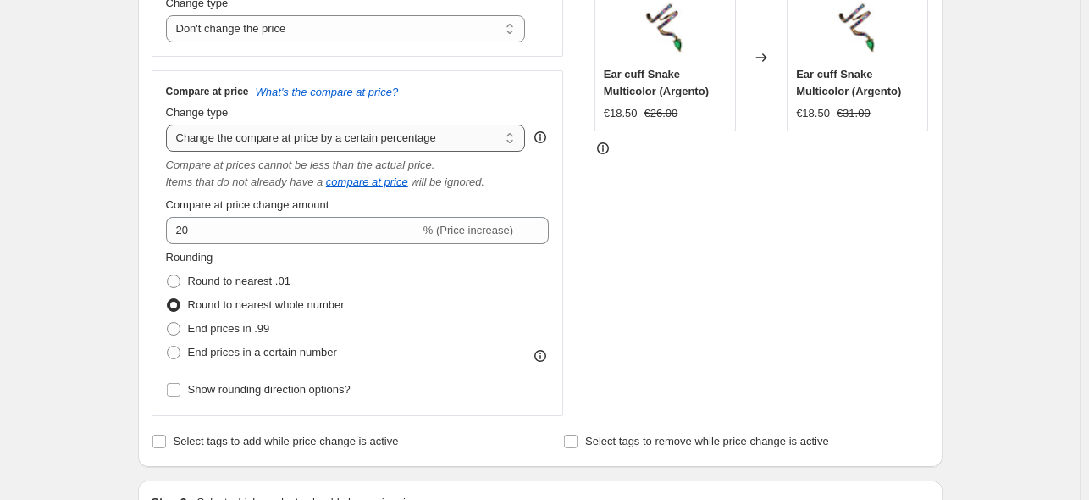
click at [454, 135] on select "Change the compare at price to the current price (sale) Change the compare at p…" at bounding box center [346, 137] width 360 height 27
select select "pp"
click at [169, 124] on select "Change the compare at price to the current price (sale) Change the compare at p…" at bounding box center [346, 137] width 360 height 27
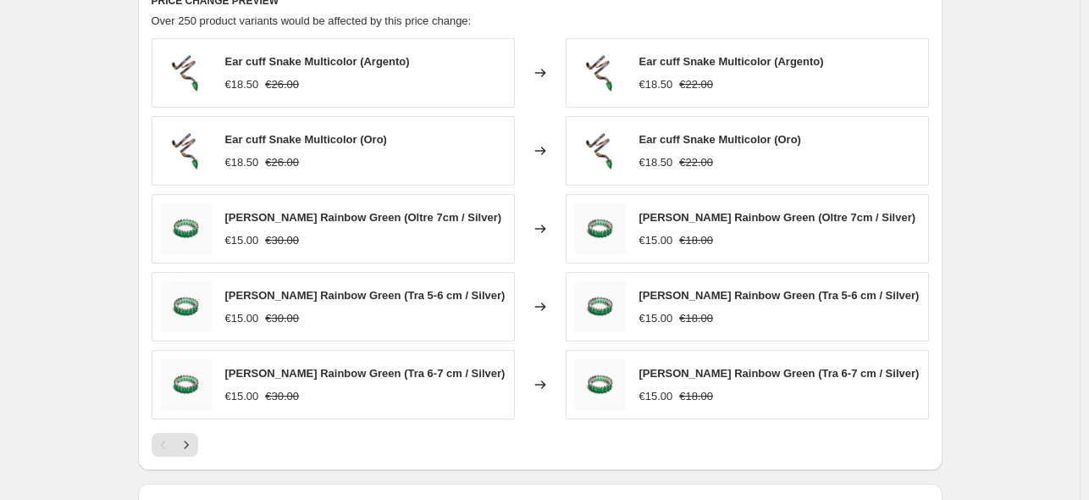
scroll to position [1058, 0]
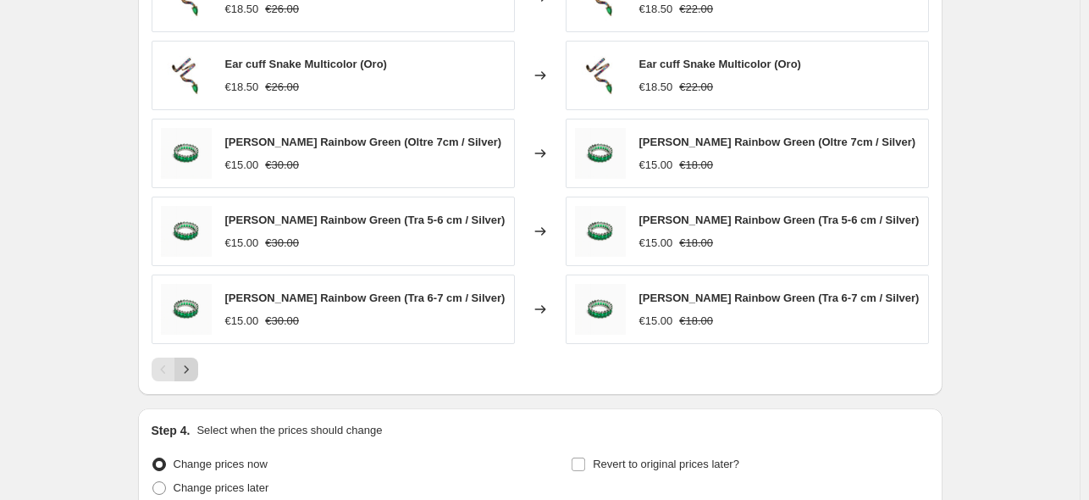
click at [191, 366] on icon "Next" at bounding box center [186, 369] width 17 height 17
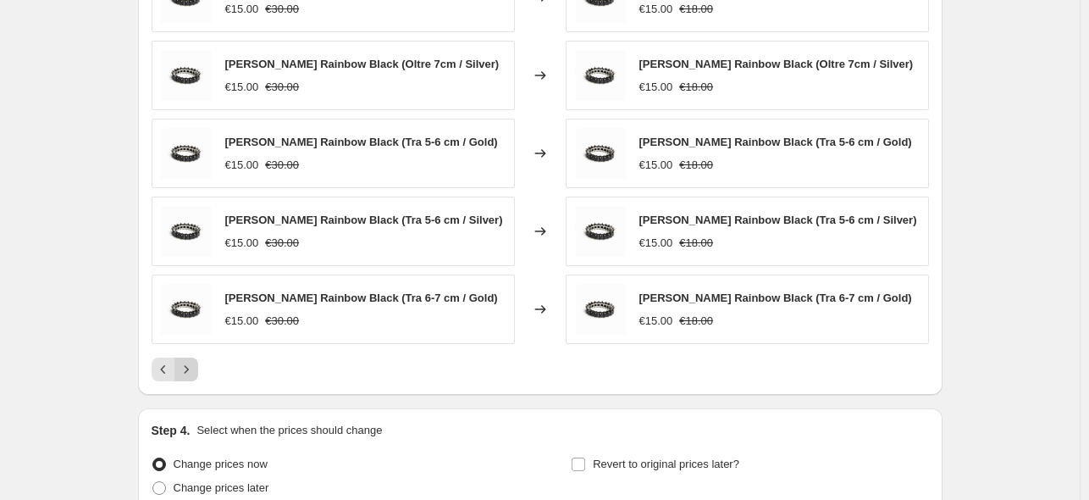
click at [191, 366] on icon "Next" at bounding box center [186, 369] width 17 height 17
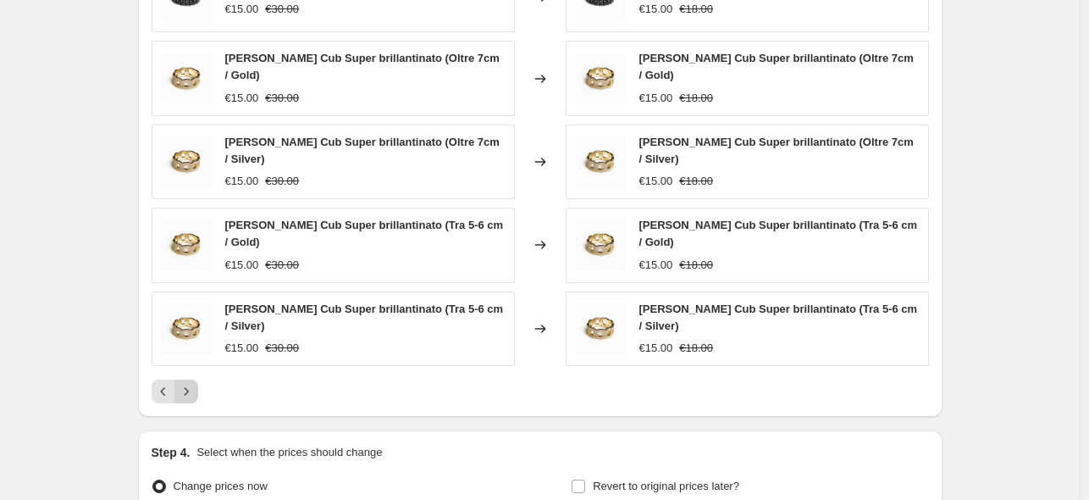
click at [191, 383] on icon "Next" at bounding box center [186, 391] width 17 height 17
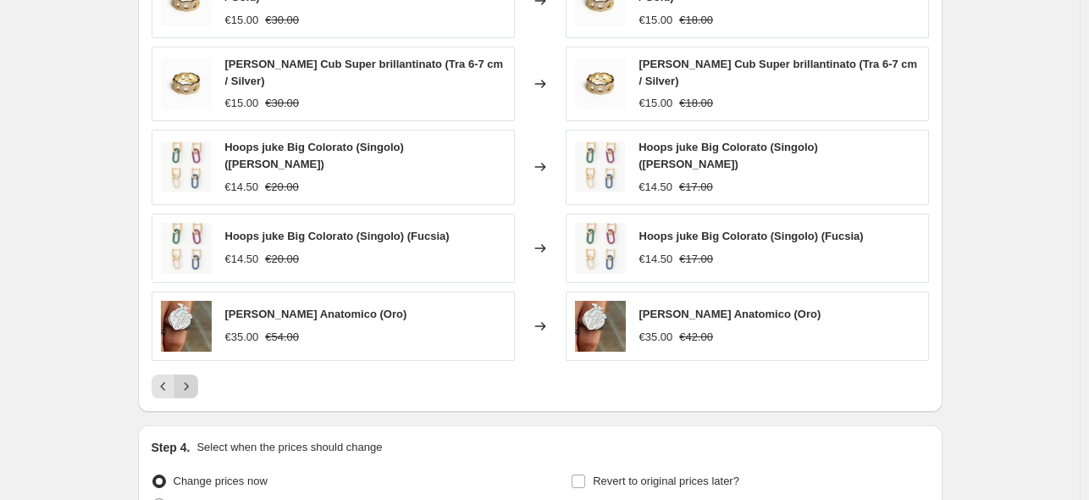
click at [191, 378] on icon "Next" at bounding box center [186, 386] width 17 height 17
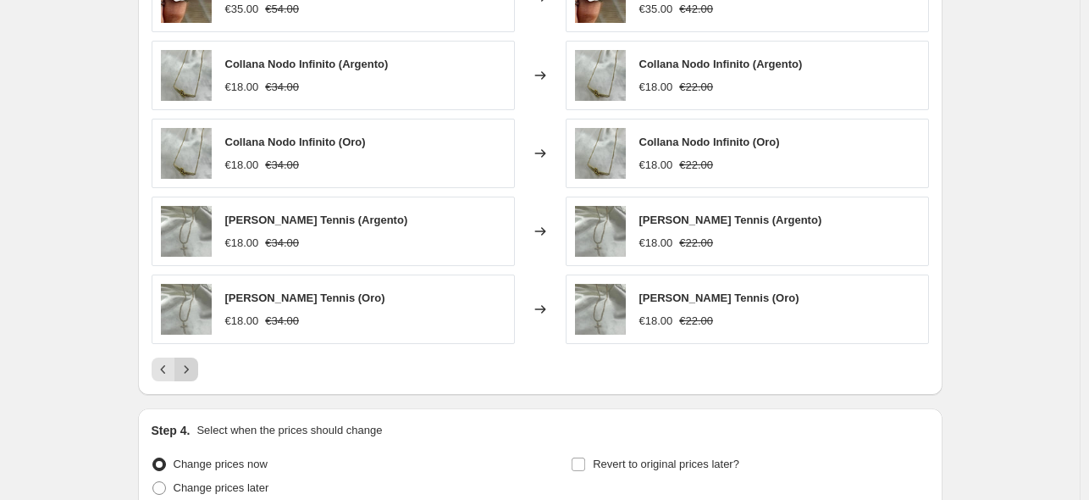
click at [191, 366] on icon "Next" at bounding box center [186, 369] width 17 height 17
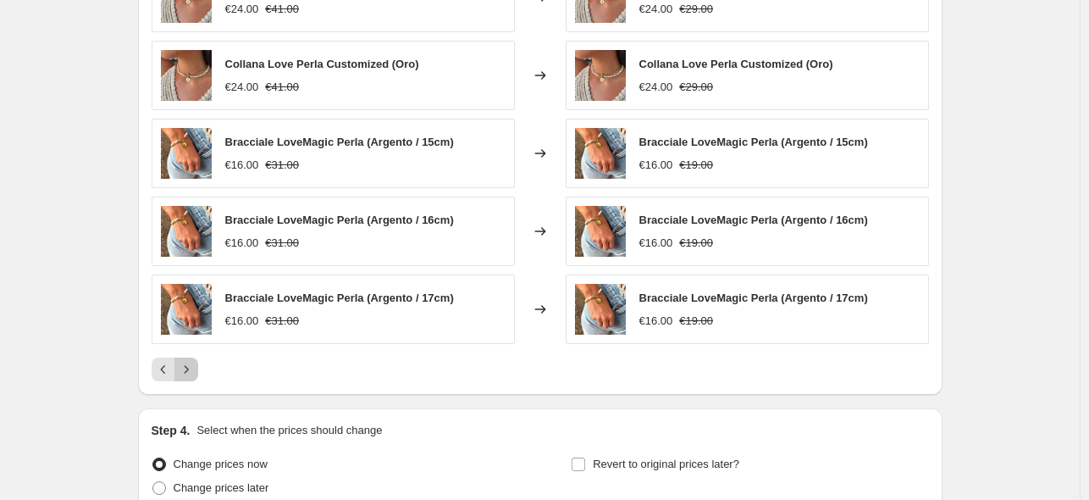
click at [191, 366] on icon "Next" at bounding box center [186, 369] width 17 height 17
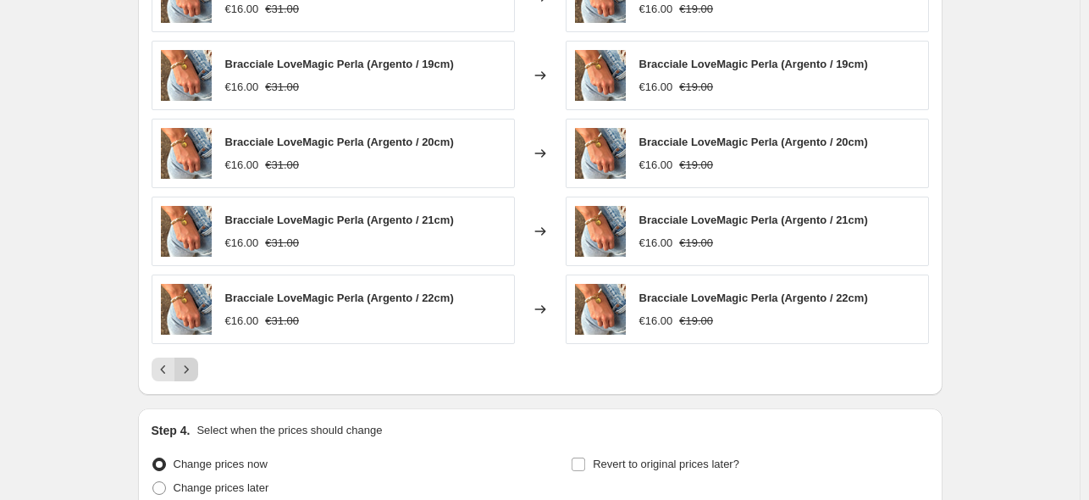
click at [191, 366] on icon "Next" at bounding box center [186, 369] width 17 height 17
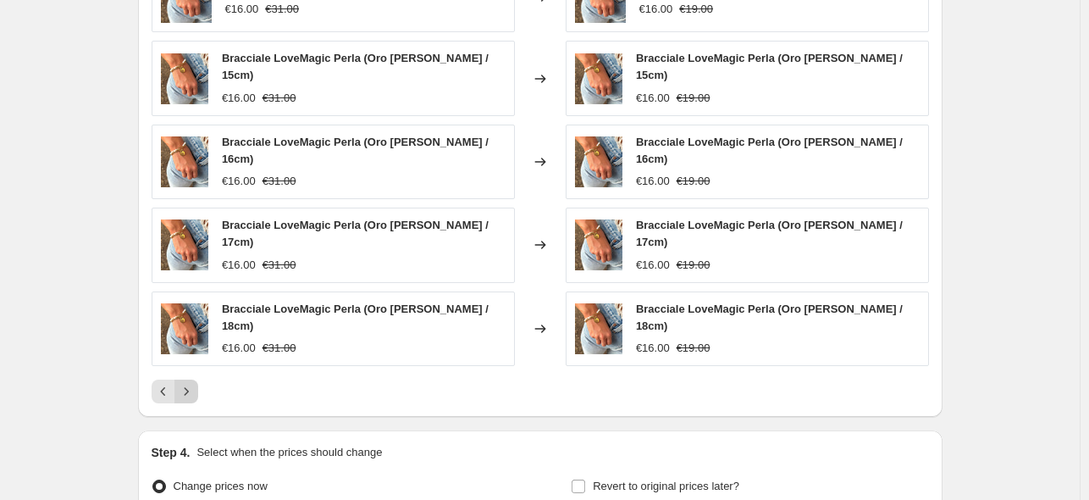
click at [191, 383] on icon "Next" at bounding box center [186, 391] width 17 height 17
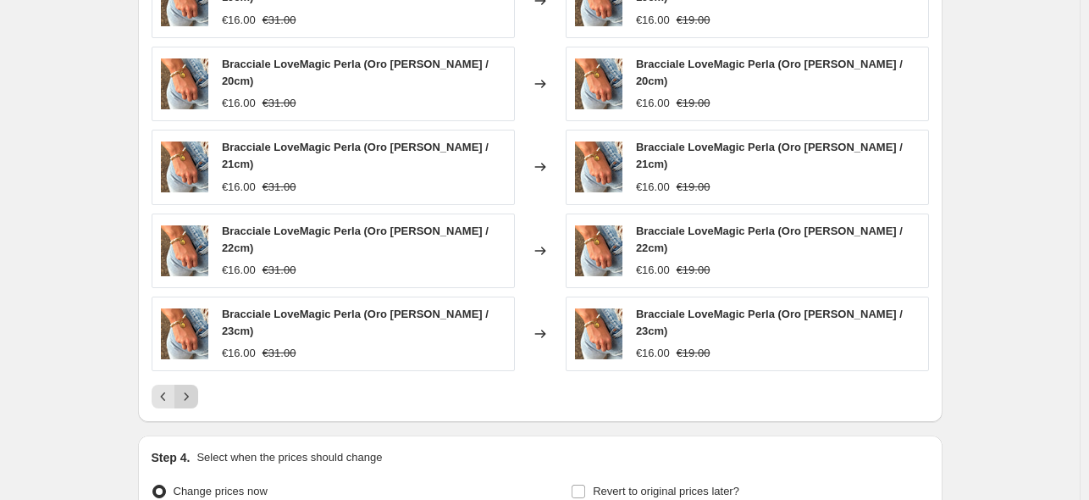
click at [191, 388] on icon "Next" at bounding box center [186, 396] width 17 height 17
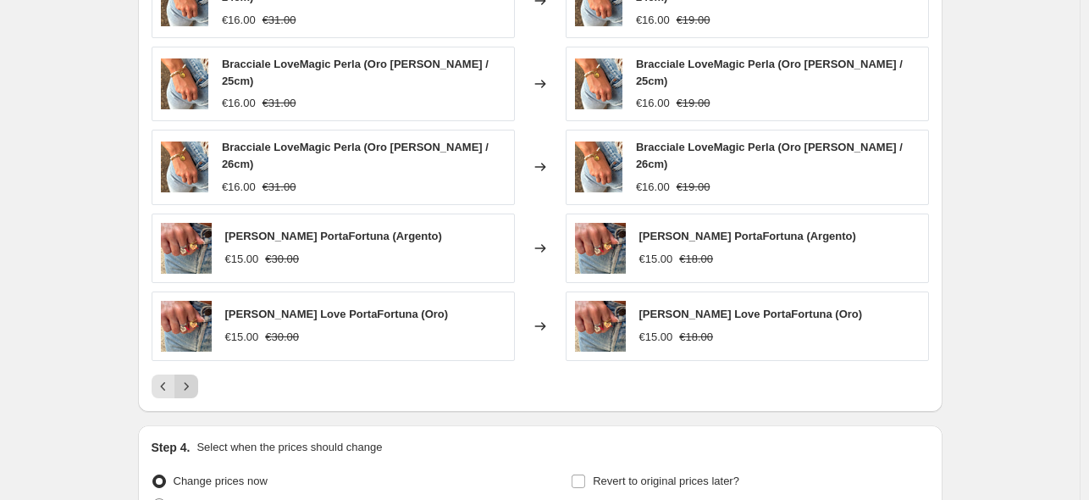
click at [191, 378] on icon "Next" at bounding box center [186, 386] width 17 height 17
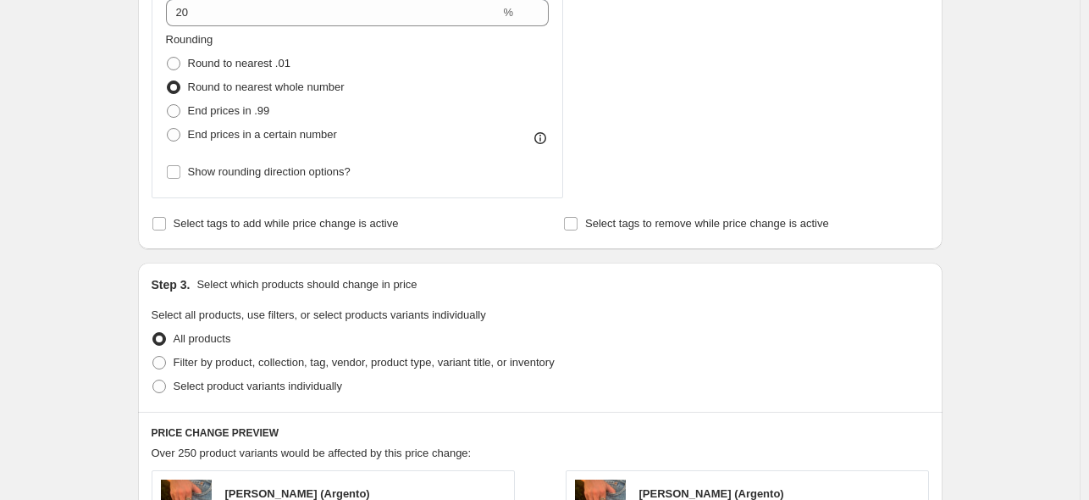
scroll to position [1213, 0]
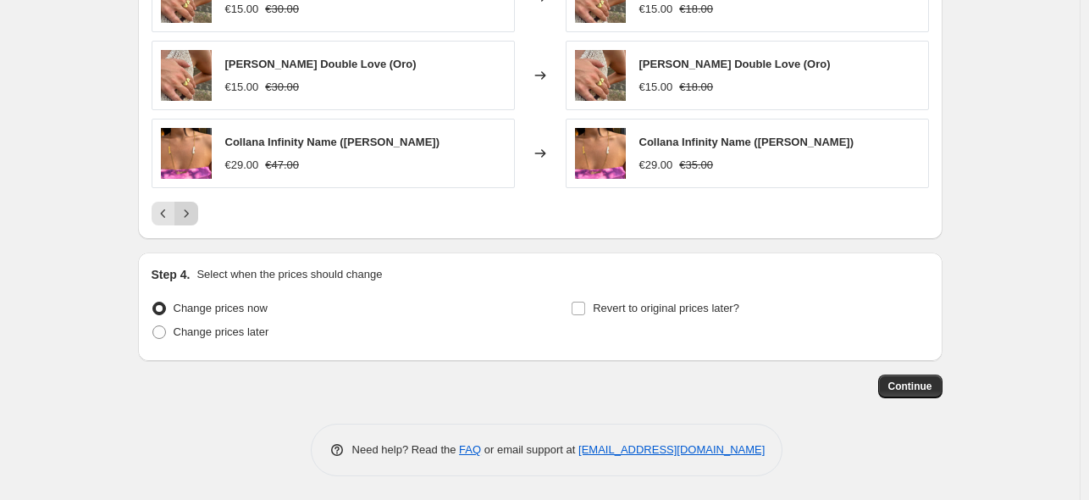
click at [192, 215] on icon "Next" at bounding box center [186, 213] width 17 height 17
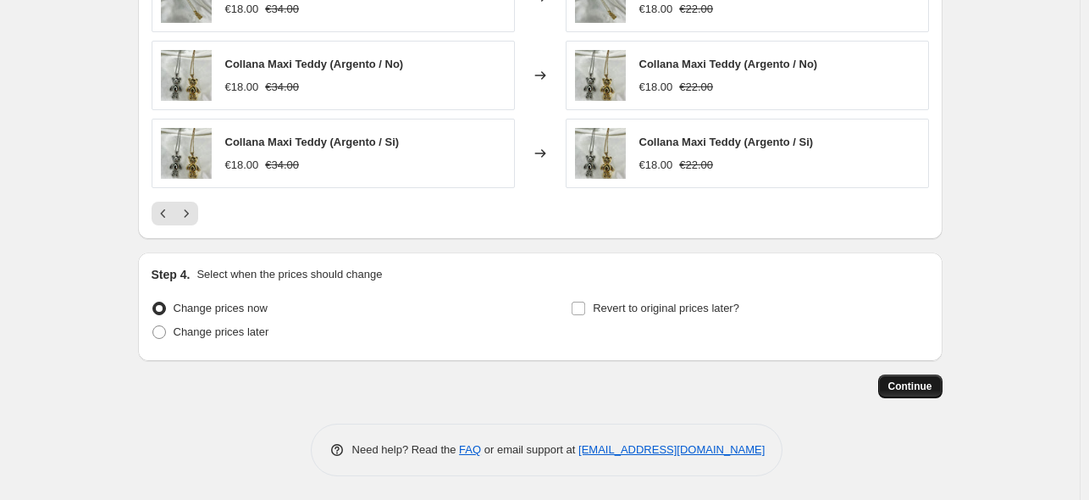
click at [918, 392] on button "Continue" at bounding box center [910, 386] width 64 height 24
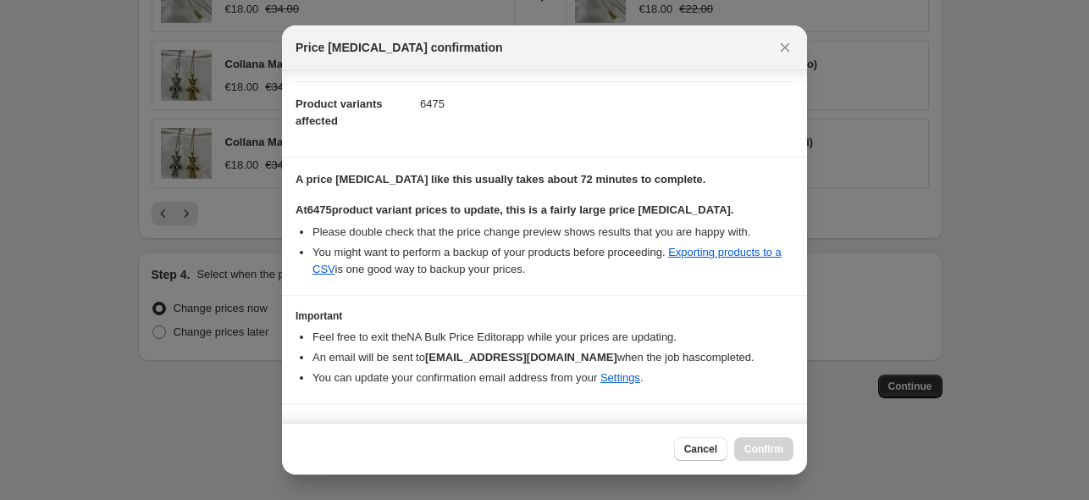
scroll to position [200, 0]
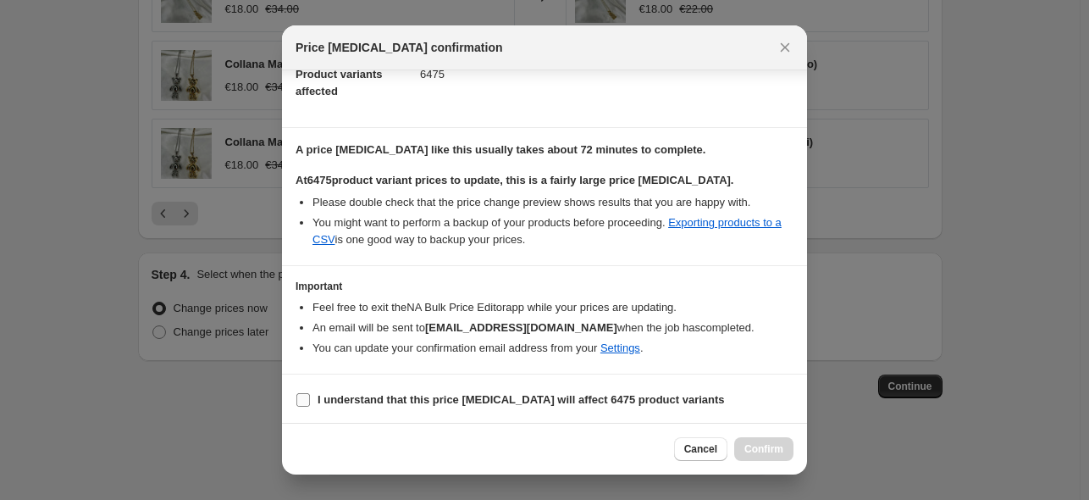
click at [630, 394] on b "I understand that this price change job will affect 6475 product variants" at bounding box center [521, 399] width 407 height 13
click at [310, 394] on input "I understand that this price change job will affect 6475 product variants" at bounding box center [303, 400] width 14 height 14
checkbox input "true"
click at [782, 449] on span "Confirm" at bounding box center [763, 449] width 39 height 14
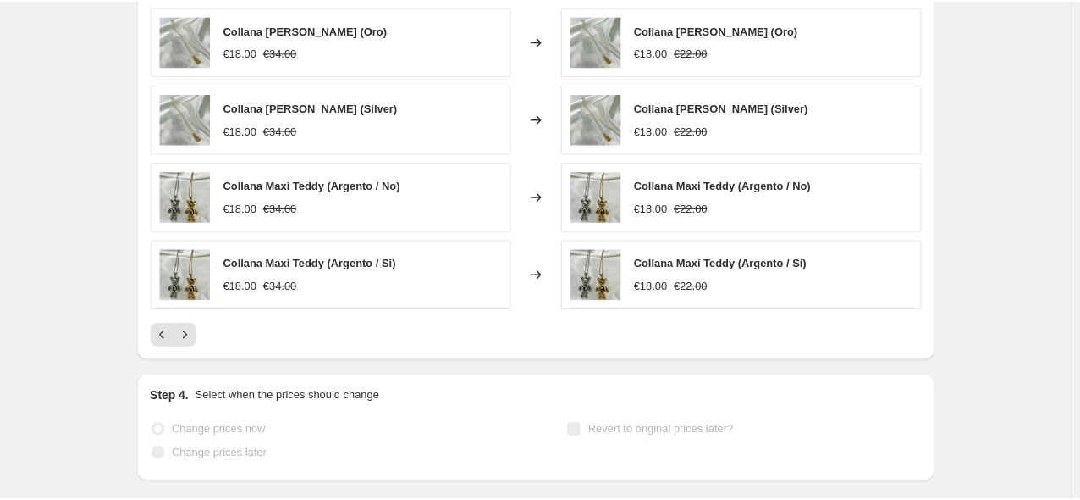
scroll to position [1257, 0]
